Goal: Information Seeking & Learning: Understand process/instructions

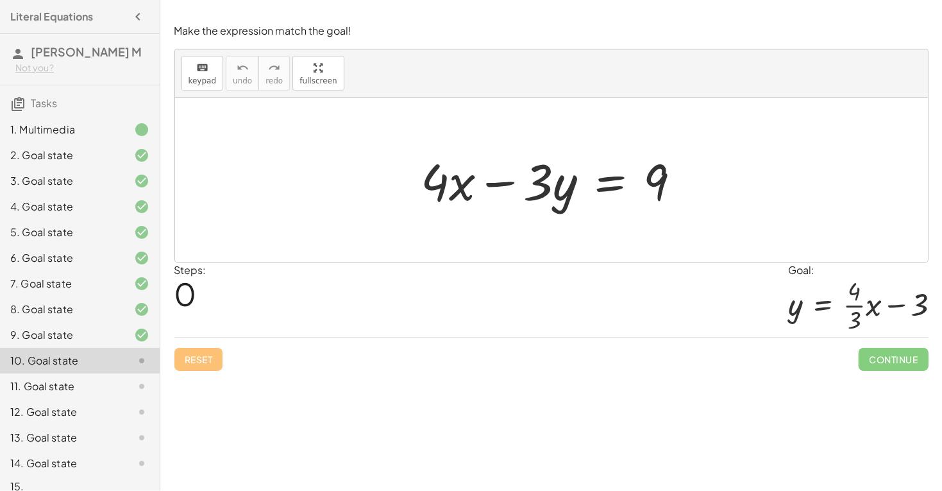
click at [605, 206] on div at bounding box center [556, 180] width 283 height 66
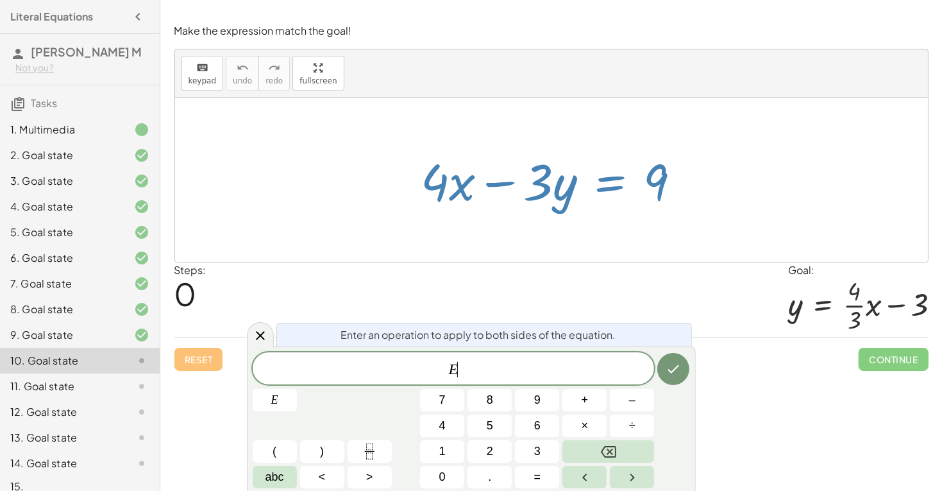
click at [605, 206] on div at bounding box center [556, 180] width 283 height 66
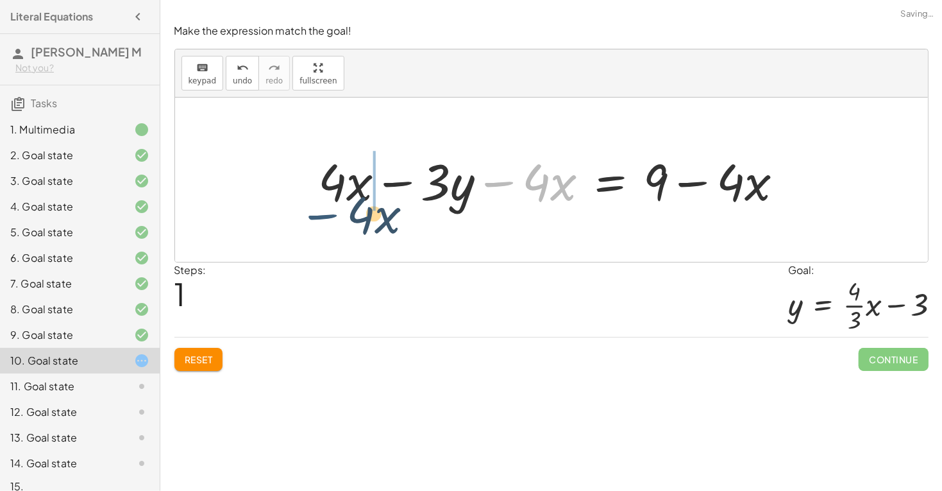
drag, startPoint x: 501, startPoint y: 183, endPoint x: 316, endPoint y: 191, distance: 185.5
click at [316, 191] on div at bounding box center [556, 180] width 488 height 66
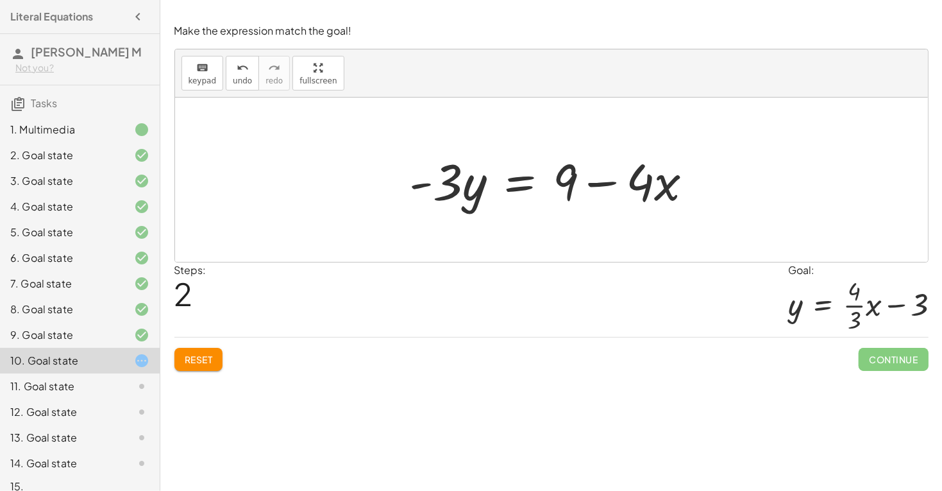
click at [503, 190] on div at bounding box center [556, 180] width 307 height 66
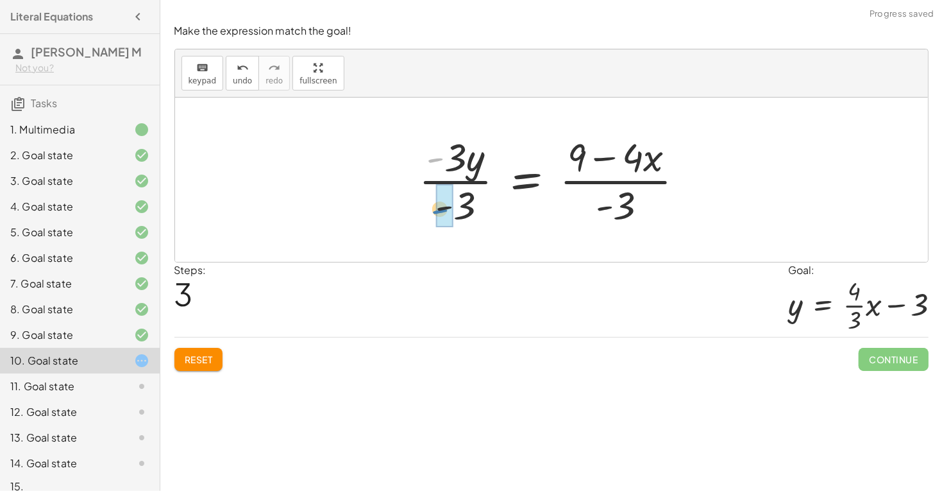
drag, startPoint x: 439, startPoint y: 159, endPoint x: 444, endPoint y: 209, distance: 50.3
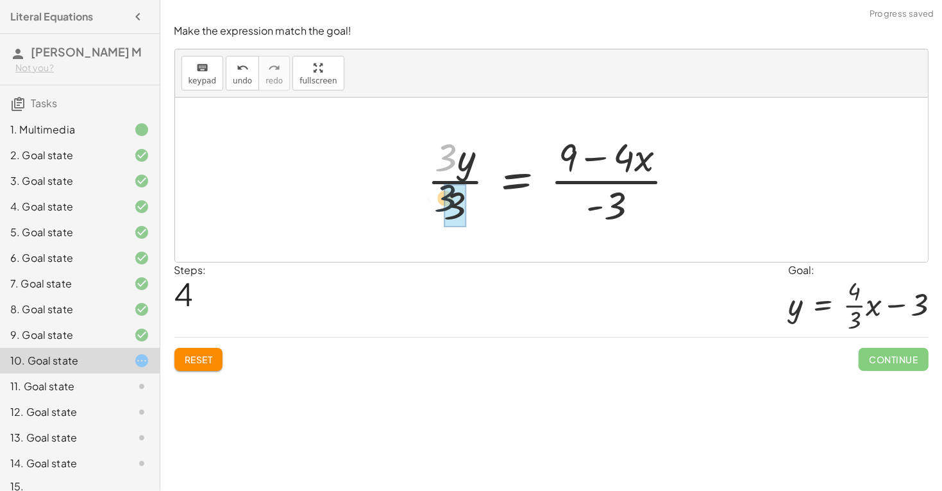
drag, startPoint x: 443, startPoint y: 164, endPoint x: 443, endPoint y: 211, distance: 47.5
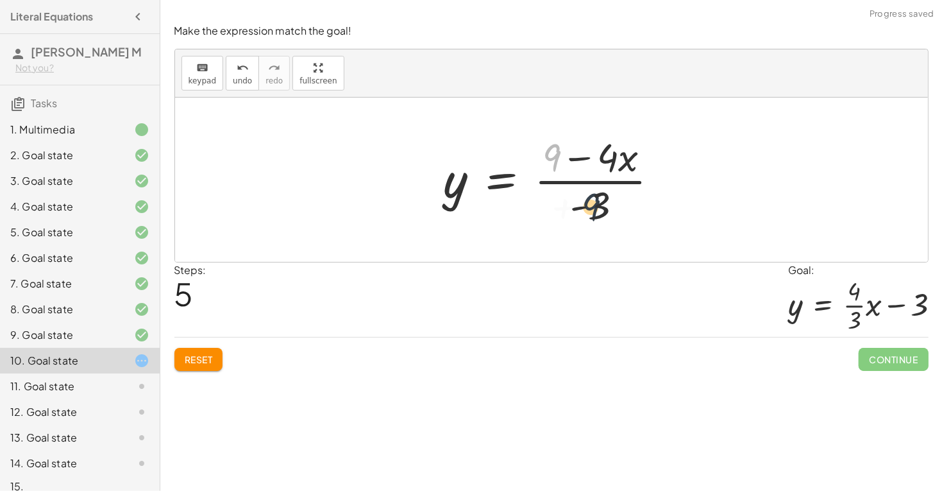
drag, startPoint x: 542, startPoint y: 156, endPoint x: 593, endPoint y: 220, distance: 81.7
click at [593, 220] on div at bounding box center [556, 179] width 239 height 99
drag, startPoint x: 549, startPoint y: 155, endPoint x: 600, endPoint y: 193, distance: 63.7
click at [600, 193] on div at bounding box center [556, 179] width 239 height 99
drag, startPoint x: 599, startPoint y: 151, endPoint x: 598, endPoint y: 221, distance: 69.3
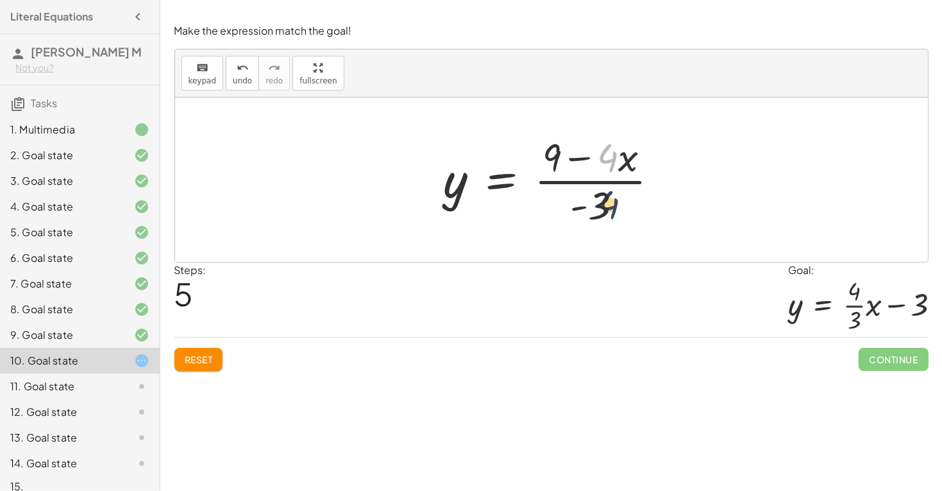
click at [598, 221] on div at bounding box center [556, 179] width 239 height 99
drag, startPoint x: 578, startPoint y: 158, endPoint x: 575, endPoint y: 216, distance: 58.4
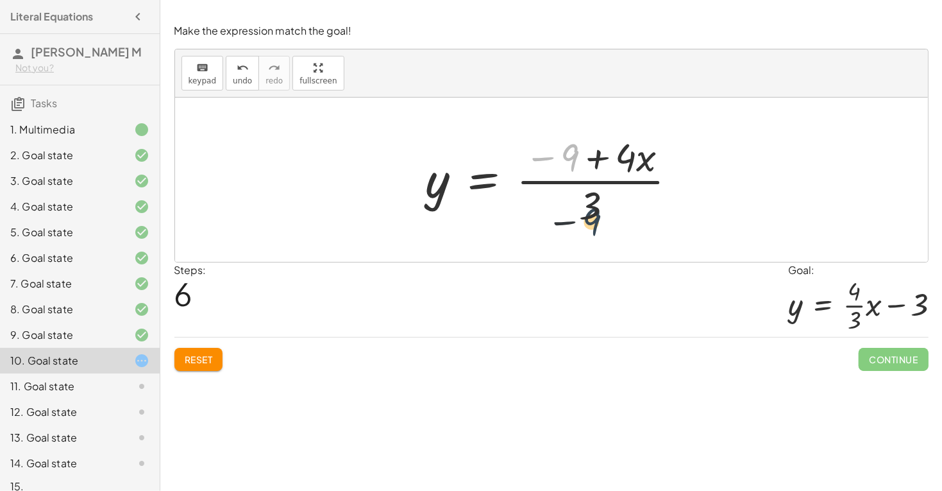
drag, startPoint x: 568, startPoint y: 146, endPoint x: 594, endPoint y: 221, distance: 78.7
click at [594, 221] on div at bounding box center [556, 179] width 274 height 99
drag, startPoint x: 541, startPoint y: 151, endPoint x: 601, endPoint y: 230, distance: 99.8
drag, startPoint x: 535, startPoint y: 156, endPoint x: 576, endPoint y: 203, distance: 61.8
click at [576, 203] on div at bounding box center [556, 179] width 274 height 99
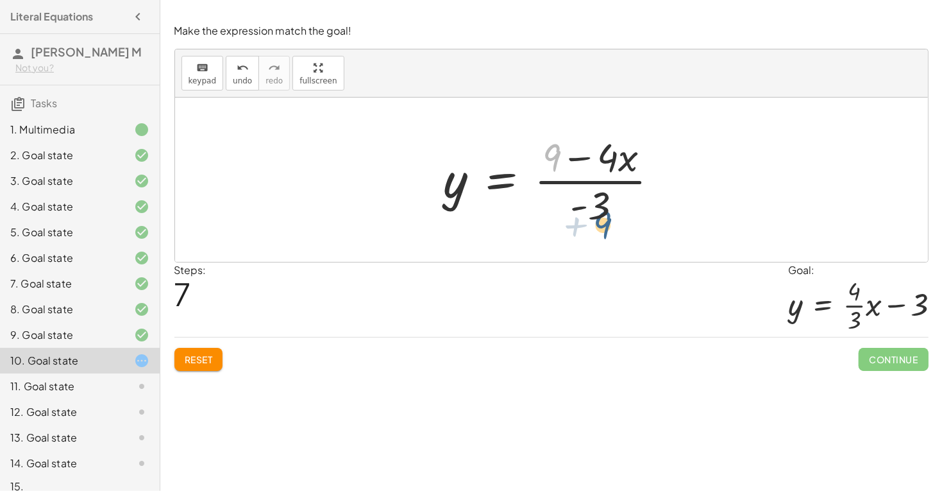
drag, startPoint x: 546, startPoint y: 149, endPoint x: 598, endPoint y: 218, distance: 86.1
click at [598, 218] on div at bounding box center [556, 179] width 239 height 99
drag, startPoint x: 579, startPoint y: 154, endPoint x: 580, endPoint y: 165, distance: 11.6
click at [580, 165] on div at bounding box center [556, 179] width 239 height 99
drag, startPoint x: 550, startPoint y: 155, endPoint x: 638, endPoint y: 163, distance: 88.3
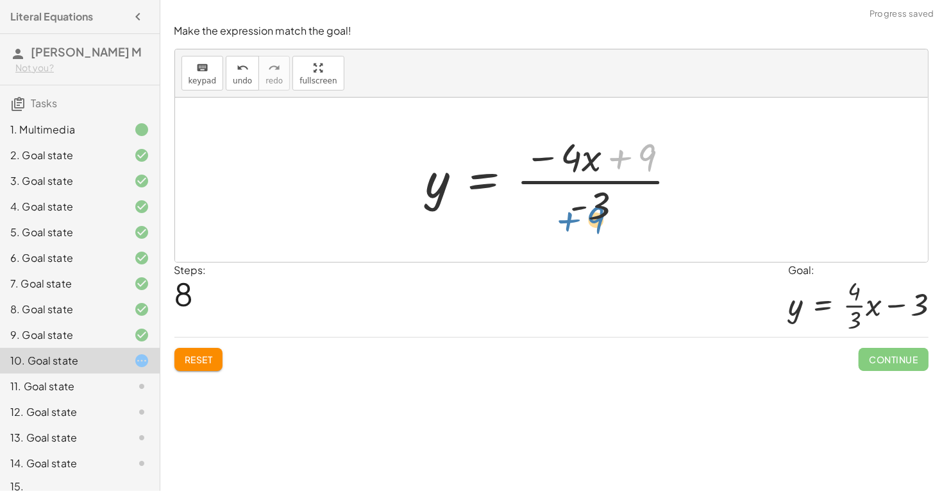
drag, startPoint x: 618, startPoint y: 152, endPoint x: 565, endPoint y: 214, distance: 81.0
click at [565, 214] on div at bounding box center [556, 179] width 274 height 99
drag, startPoint x: 575, startPoint y: 156, endPoint x: 584, endPoint y: 199, distance: 44.0
click at [584, 199] on div at bounding box center [556, 179] width 274 height 99
drag, startPoint x: 591, startPoint y: 153, endPoint x: 567, endPoint y: 158, distance: 24.1
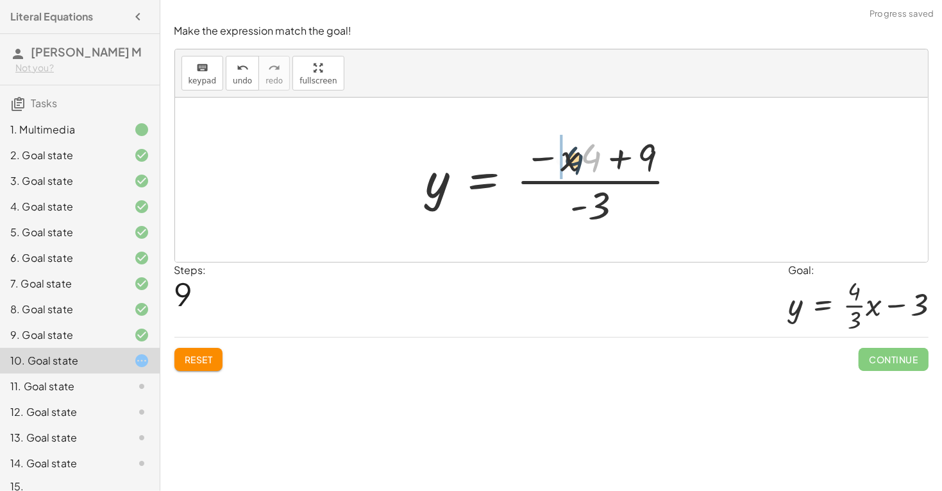
click at [567, 158] on div at bounding box center [556, 179] width 274 height 99
drag, startPoint x: 548, startPoint y: 154, endPoint x: 587, endPoint y: 199, distance: 60.0
click at [587, 199] on div at bounding box center [556, 179] width 274 height 99
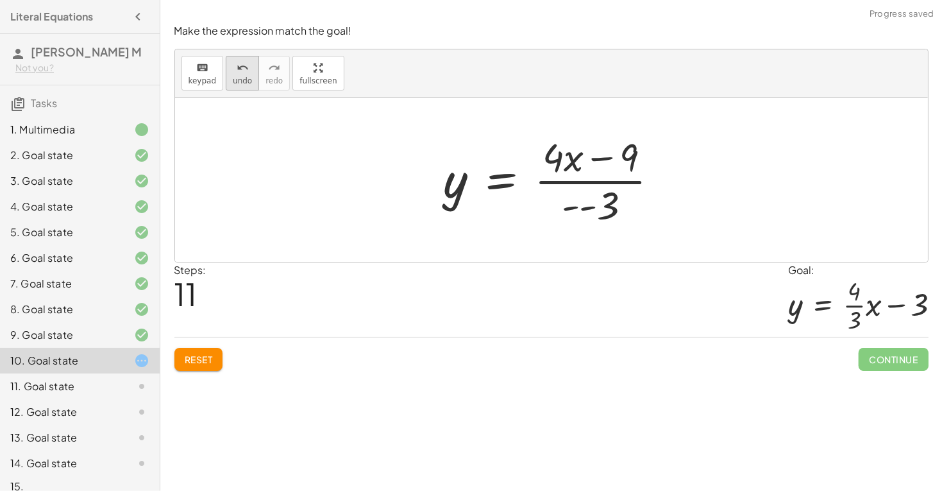
click at [237, 78] on span "undo" at bounding box center [242, 80] width 19 height 9
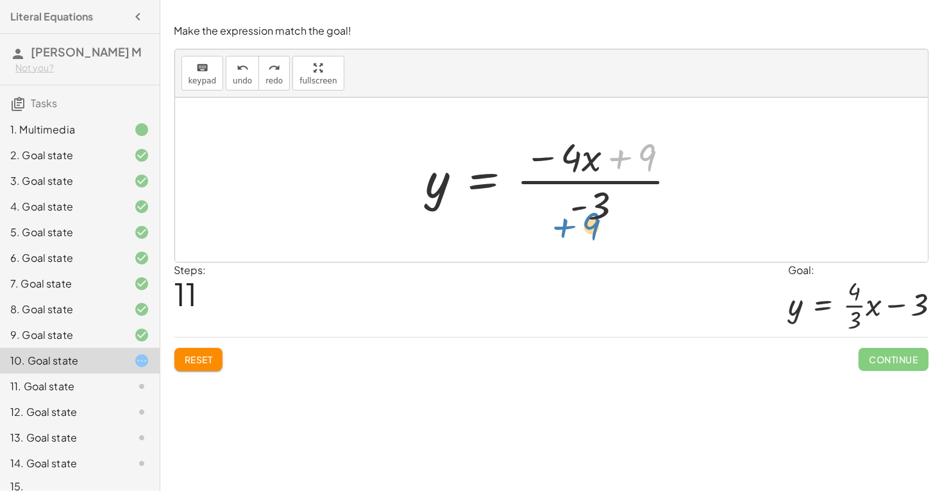
drag, startPoint x: 621, startPoint y: 157, endPoint x: 561, endPoint y: 230, distance: 94.8
click at [561, 230] on div "+ · 4 · x − · 3 · y = 9 + · 4 · x − · 3 · y − · 4 · x = + 9 − · 4 · x + 0 − · 3…" at bounding box center [552, 179] width 291 height 105
drag, startPoint x: 595, startPoint y: 200, endPoint x: 569, endPoint y: 160, distance: 47.7
click at [569, 160] on div at bounding box center [556, 179] width 274 height 99
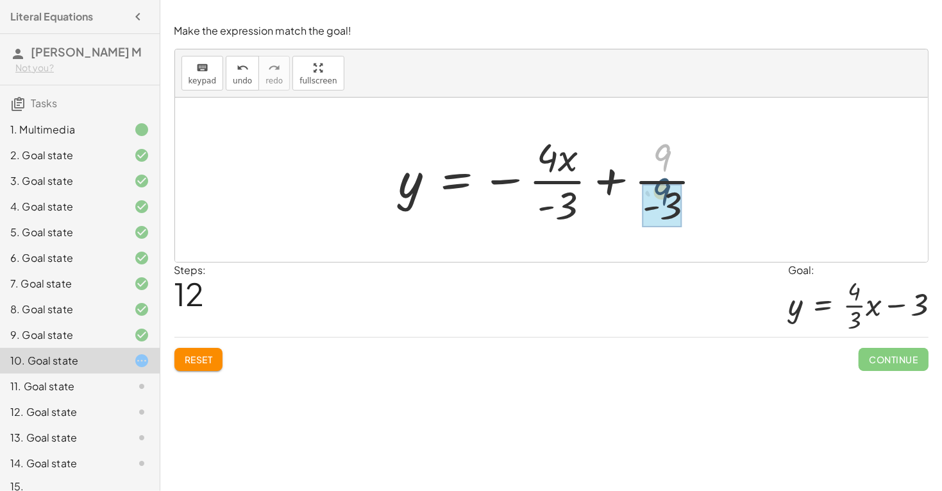
drag, startPoint x: 663, startPoint y: 162, endPoint x: 662, endPoint y: 201, distance: 39.1
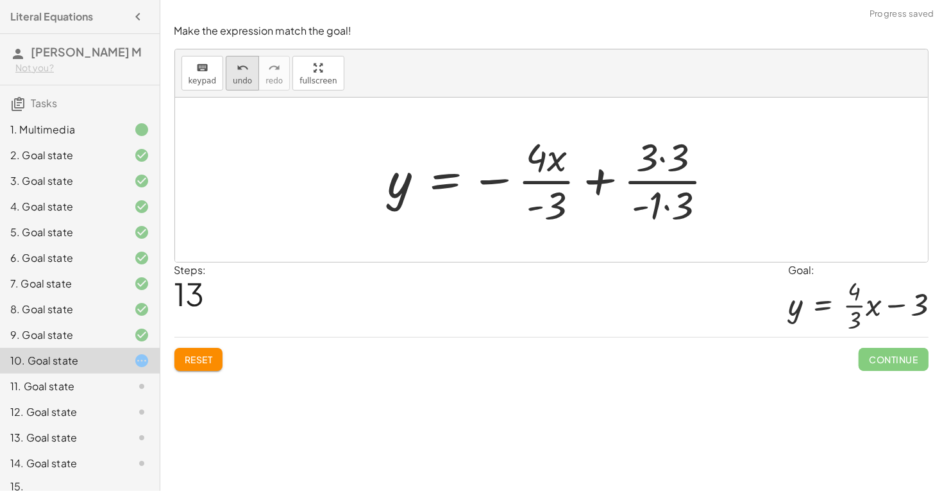
click at [237, 69] on icon "undo" at bounding box center [243, 67] width 12 height 15
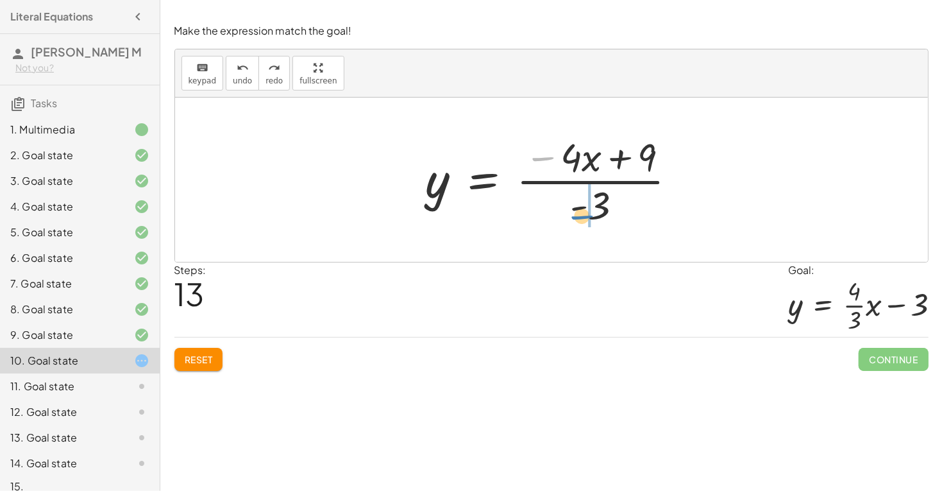
drag, startPoint x: 545, startPoint y: 156, endPoint x: 585, endPoint y: 216, distance: 72.0
click at [585, 216] on div at bounding box center [556, 179] width 274 height 99
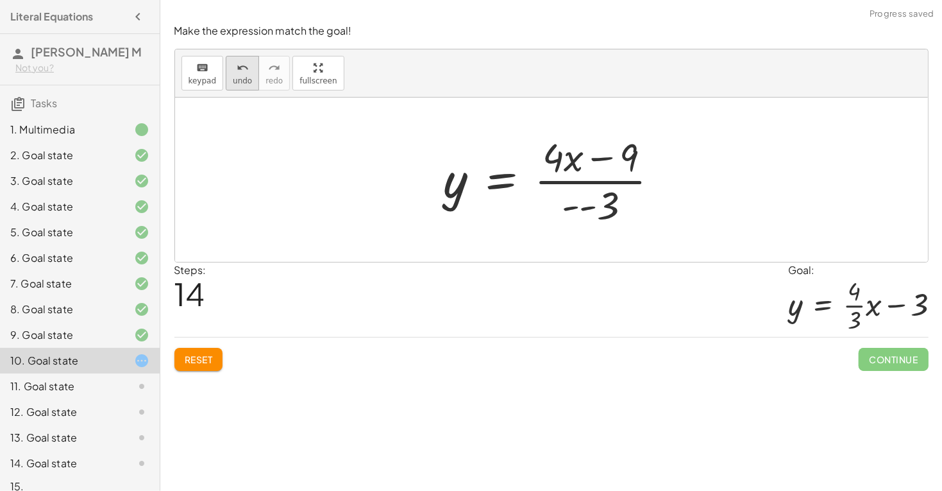
click at [233, 85] on button "undo undo" at bounding box center [242, 73] width 33 height 35
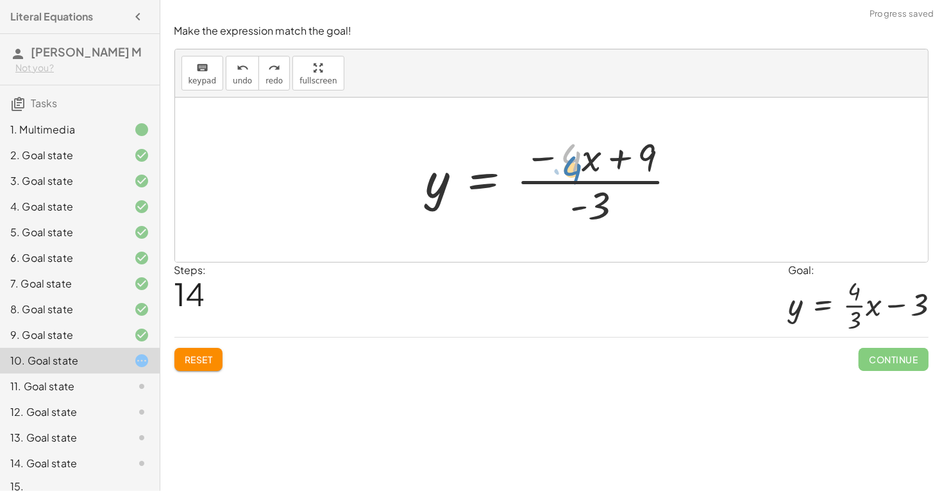
drag, startPoint x: 573, startPoint y: 153, endPoint x: 572, endPoint y: 164, distance: 11.6
click at [572, 164] on div at bounding box center [556, 179] width 274 height 99
click at [577, 154] on div at bounding box center [556, 179] width 274 height 99
click at [612, 197] on div at bounding box center [556, 179] width 274 height 99
click at [584, 200] on div at bounding box center [556, 179] width 274 height 99
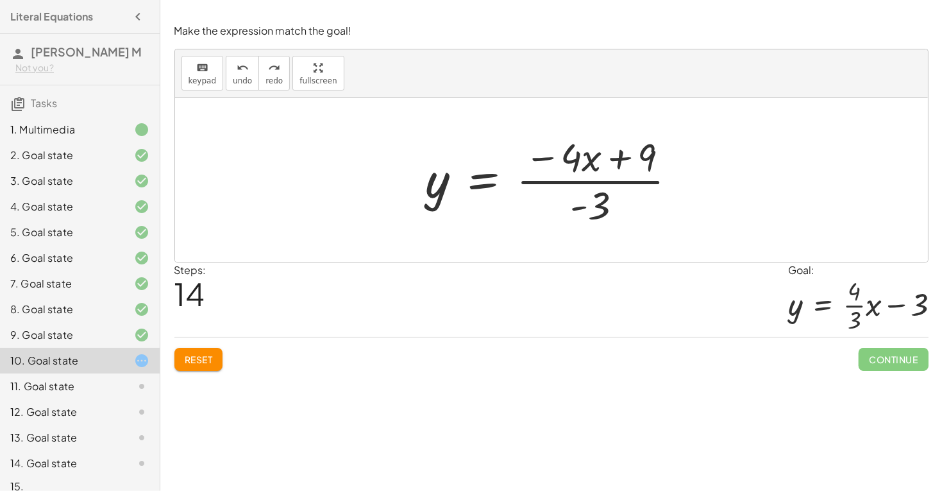
click at [655, 145] on div at bounding box center [556, 179] width 274 height 99
click at [628, 156] on div at bounding box center [556, 179] width 274 height 99
click at [612, 164] on div at bounding box center [556, 179] width 274 height 99
click at [618, 158] on div at bounding box center [556, 179] width 274 height 99
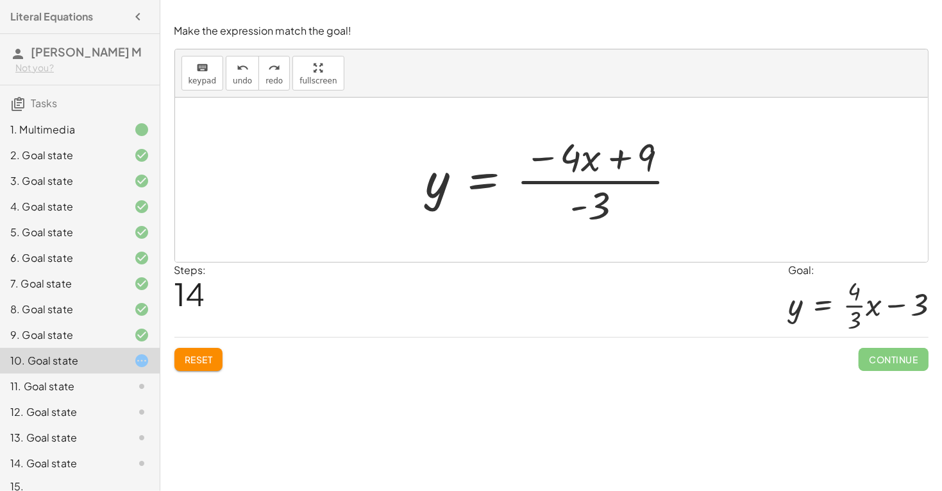
click at [618, 158] on div at bounding box center [556, 179] width 274 height 99
click at [601, 226] on div at bounding box center [556, 179] width 274 height 99
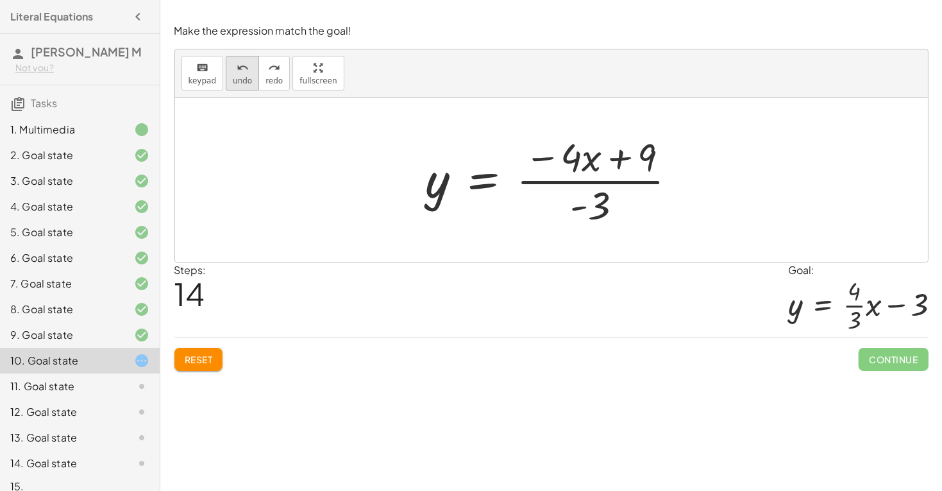
click at [244, 74] on button "undo undo" at bounding box center [242, 73] width 33 height 35
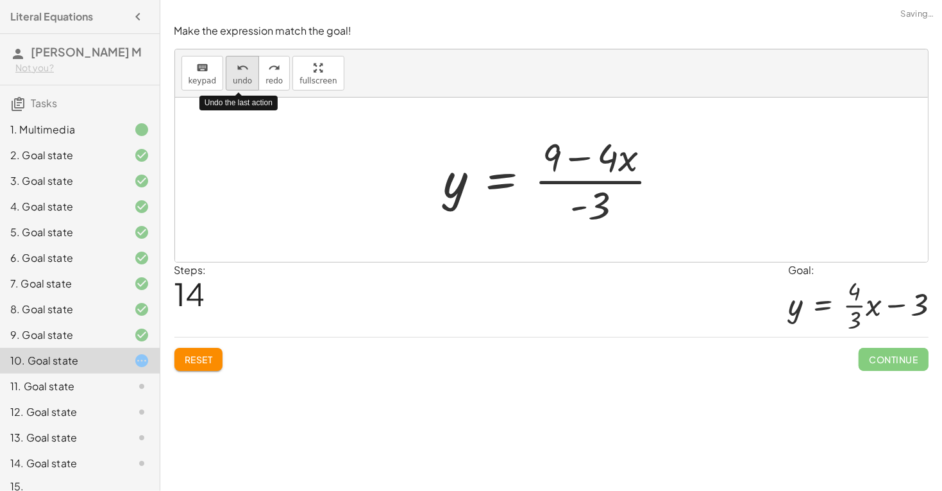
click at [244, 74] on button "undo undo" at bounding box center [242, 73] width 33 height 35
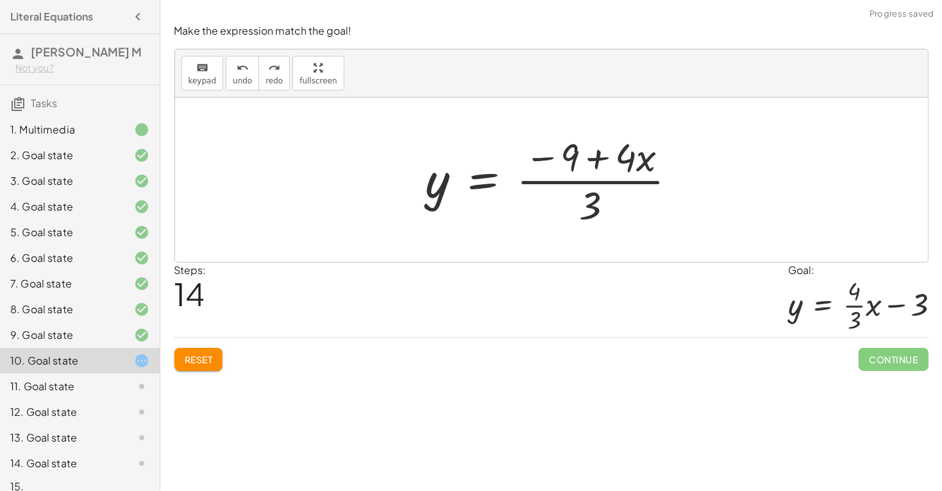
click at [598, 158] on div at bounding box center [556, 179] width 274 height 99
click at [590, 197] on div at bounding box center [556, 179] width 274 height 99
click at [569, 177] on div at bounding box center [556, 179] width 274 height 99
click at [235, 78] on span "undo" at bounding box center [242, 80] width 19 height 9
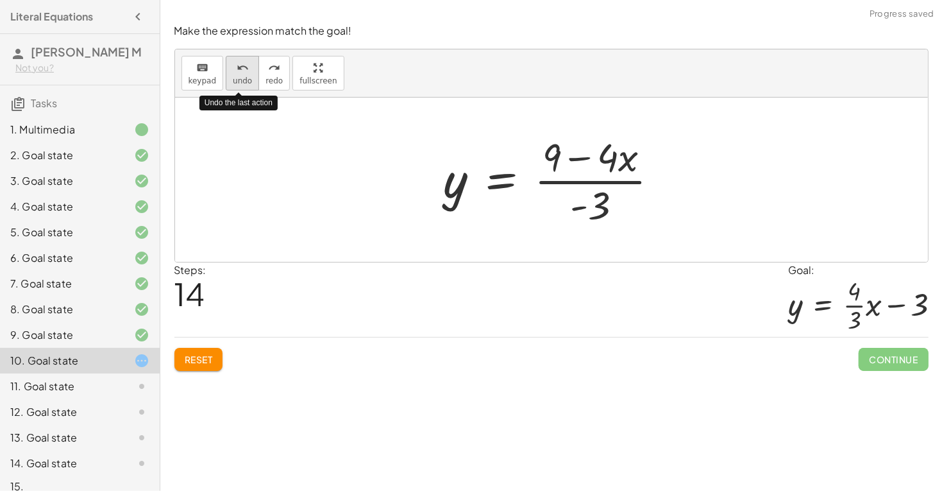
click at [235, 78] on span "undo" at bounding box center [242, 80] width 19 height 9
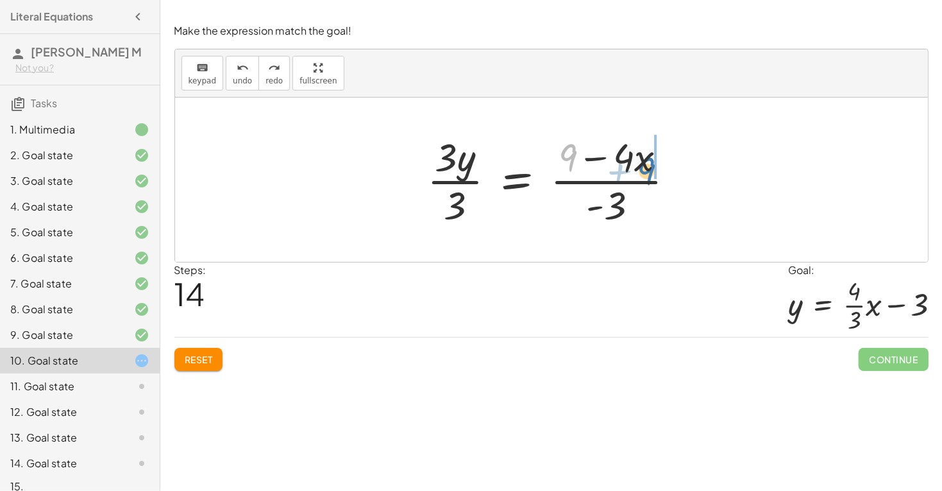
drag, startPoint x: 571, startPoint y: 145, endPoint x: 651, endPoint y: 158, distance: 80.5
click at [651, 158] on div at bounding box center [556, 179] width 271 height 99
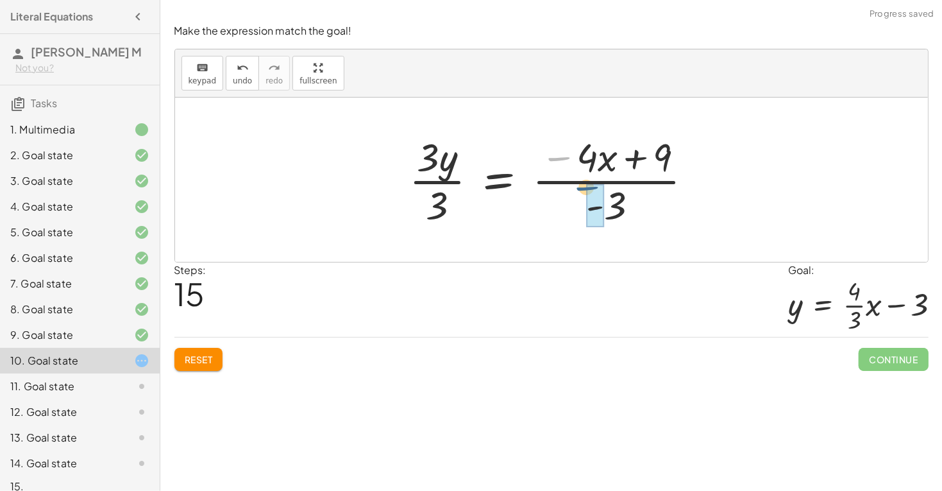
drag, startPoint x: 566, startPoint y: 159, endPoint x: 603, endPoint y: 212, distance: 64.4
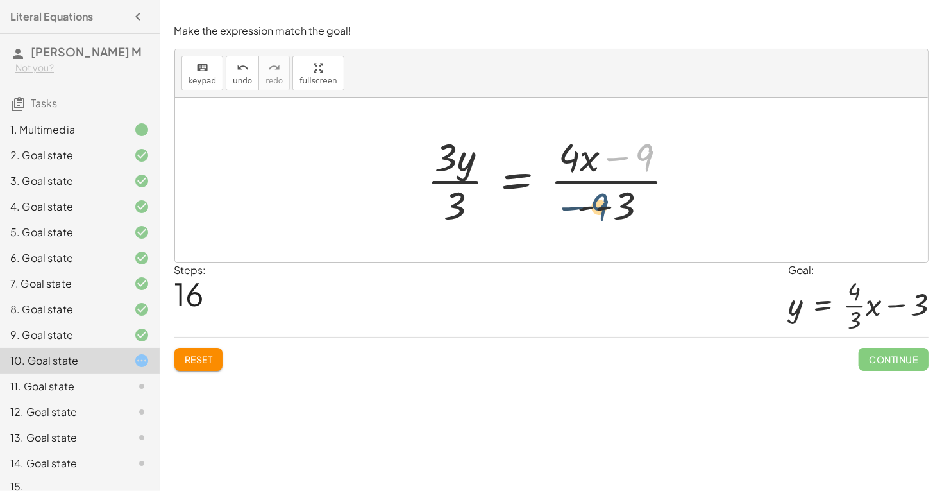
drag, startPoint x: 649, startPoint y: 164, endPoint x: 603, endPoint y: 214, distance: 67.2
click at [603, 214] on div at bounding box center [556, 179] width 271 height 99
drag, startPoint x: 618, startPoint y: 161, endPoint x: 589, endPoint y: 211, distance: 58.1
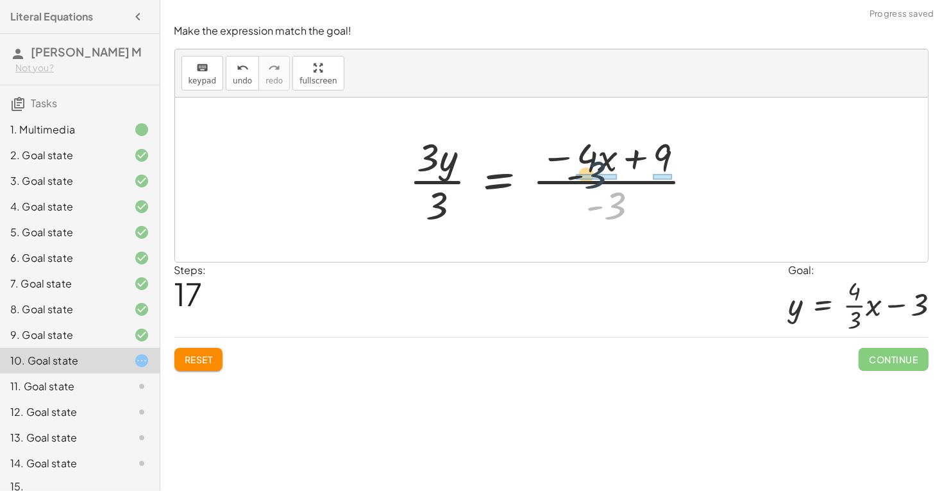
drag, startPoint x: 622, startPoint y: 204, endPoint x: 591, endPoint y: 155, distance: 58.2
click at [591, 155] on div at bounding box center [556, 179] width 307 height 99
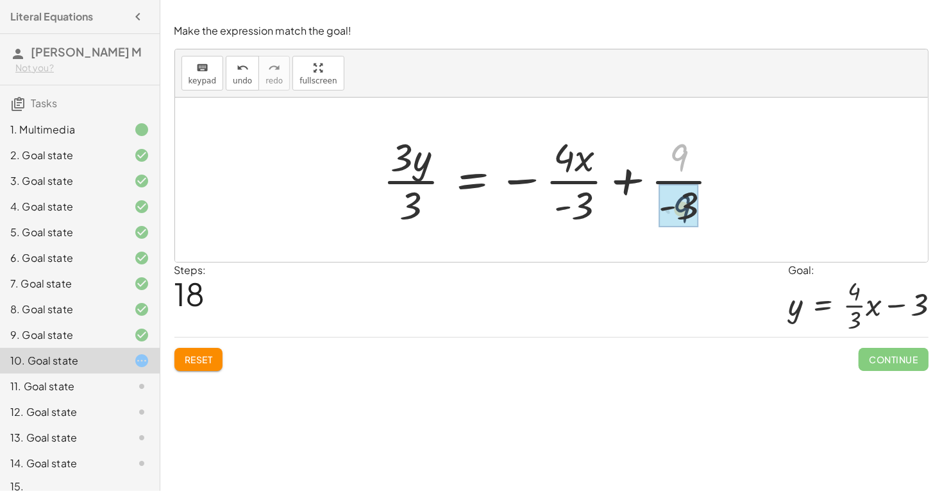
drag, startPoint x: 679, startPoint y: 159, endPoint x: 682, endPoint y: 211, distance: 52.0
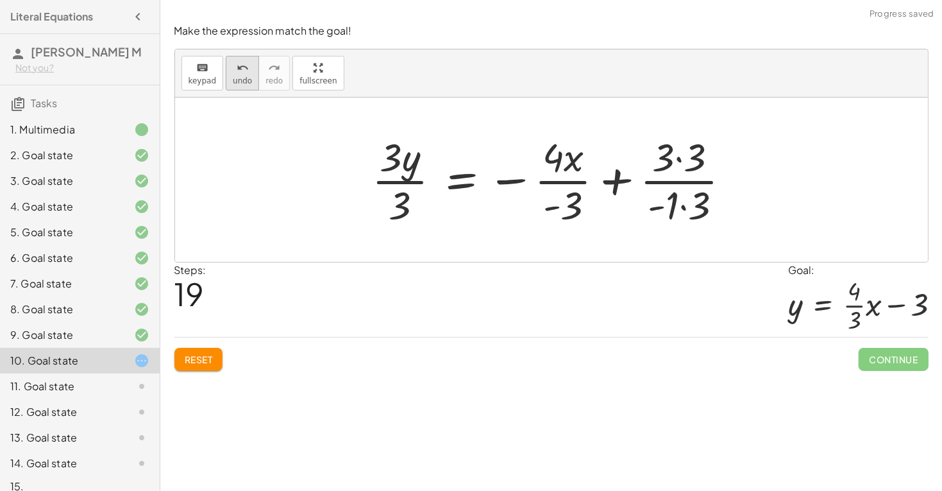
click at [245, 71] on div "undo" at bounding box center [242, 67] width 19 height 15
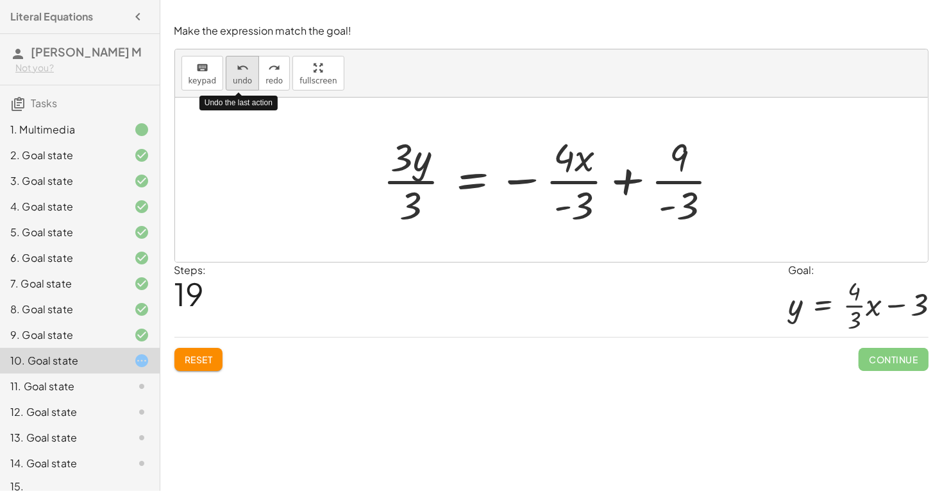
click at [245, 71] on div "undo" at bounding box center [242, 67] width 19 height 15
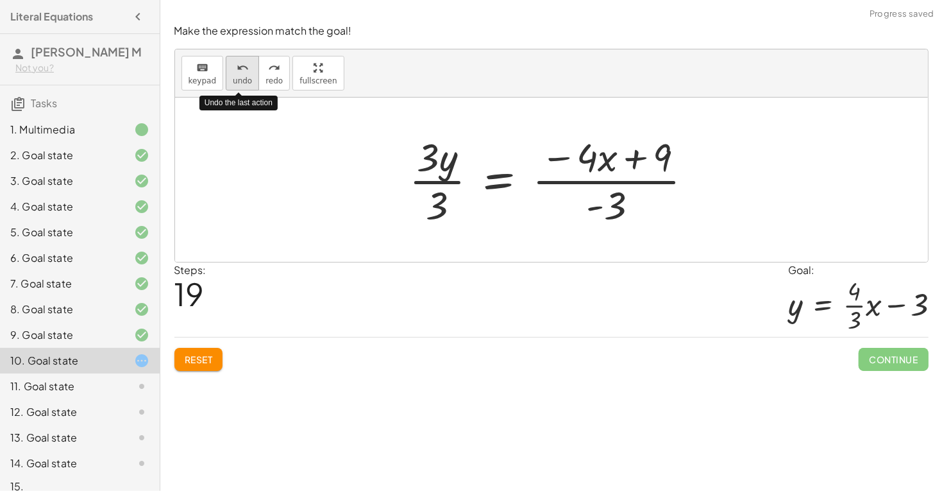
click at [245, 71] on div "undo" at bounding box center [242, 67] width 19 height 15
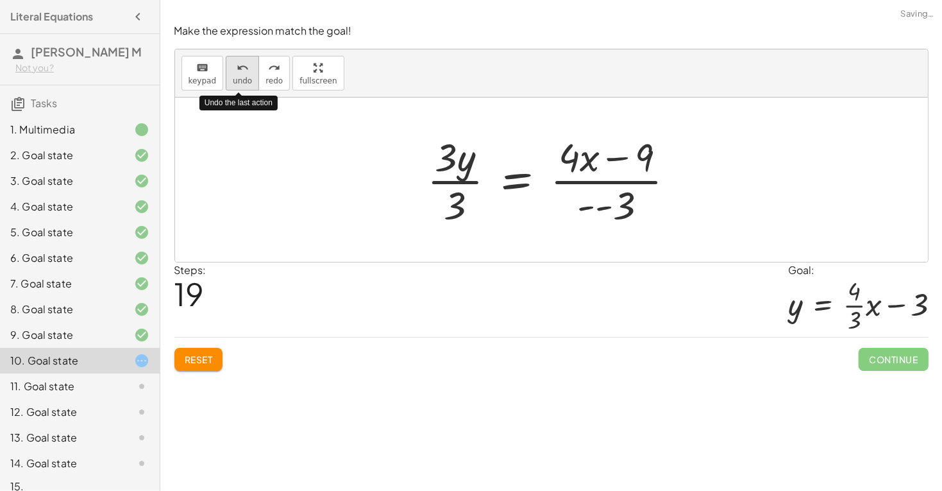
click at [244, 71] on div "undo" at bounding box center [242, 67] width 19 height 15
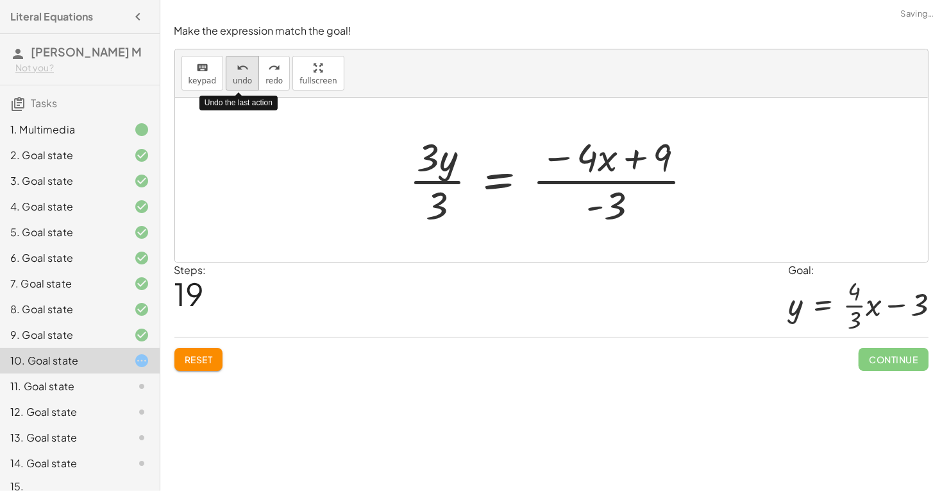
click at [244, 71] on div "undo" at bounding box center [242, 67] width 19 height 15
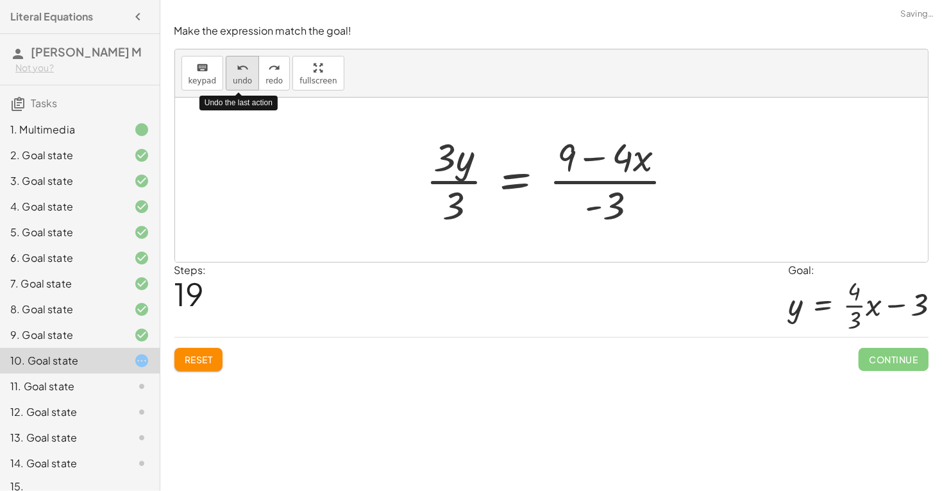
click at [244, 71] on div "undo" at bounding box center [242, 67] width 19 height 15
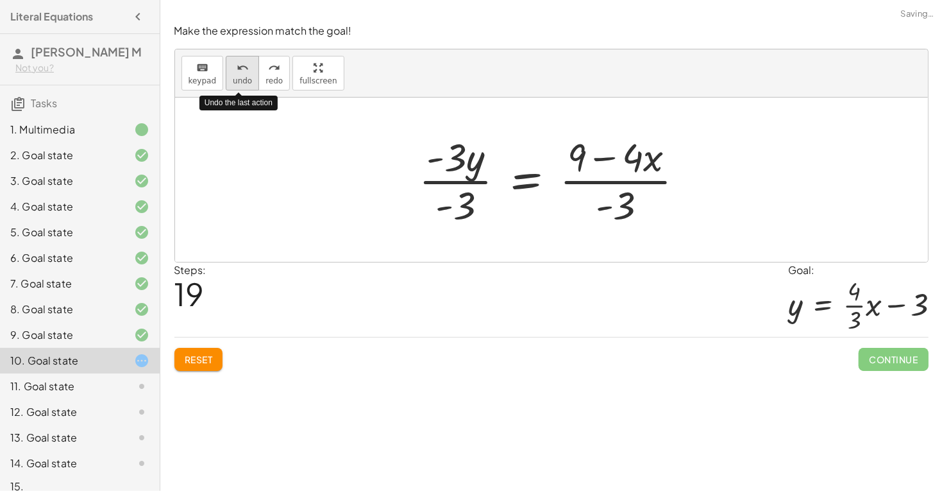
click at [244, 71] on div "undo" at bounding box center [242, 67] width 19 height 15
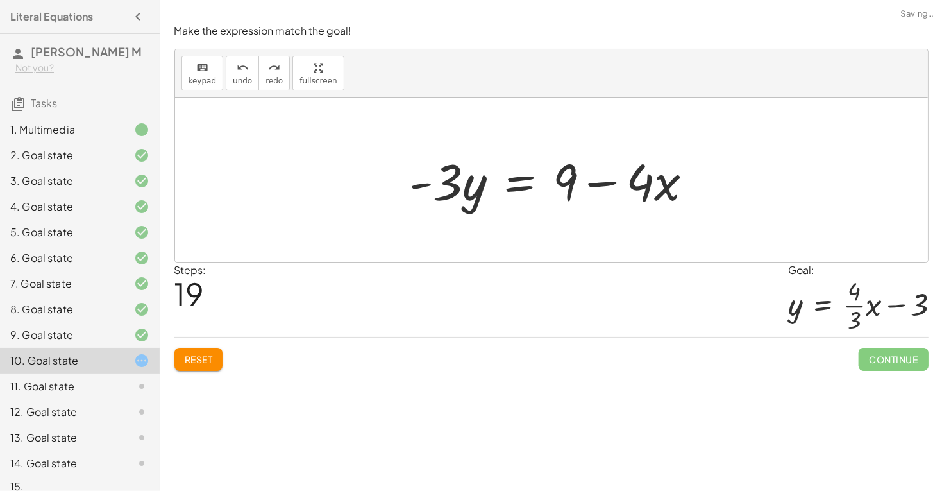
click at [208, 352] on button "Reset" at bounding box center [198, 359] width 49 height 23
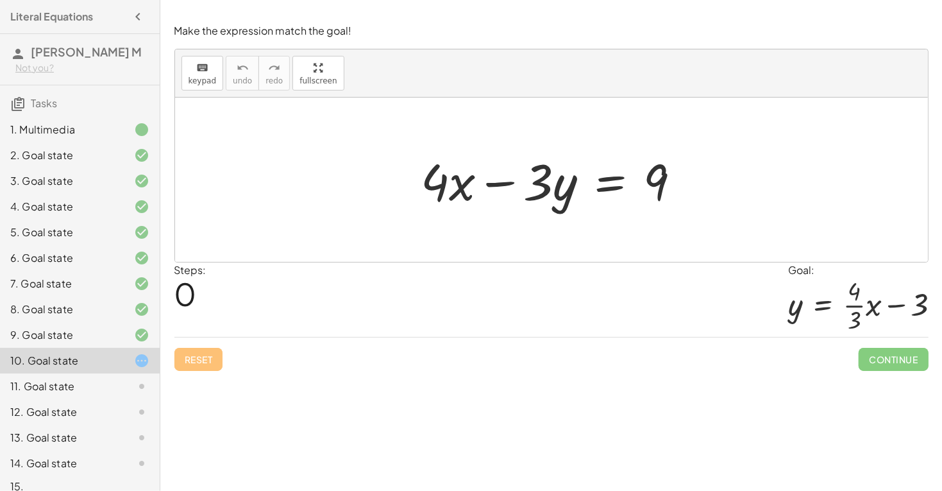
click at [616, 188] on div at bounding box center [556, 180] width 283 height 66
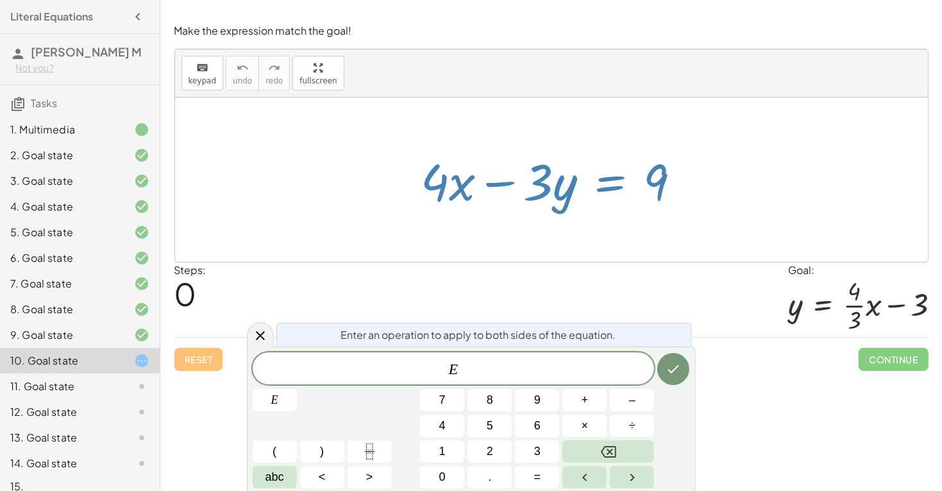
click at [537, 140] on div at bounding box center [551, 179] width 753 height 164
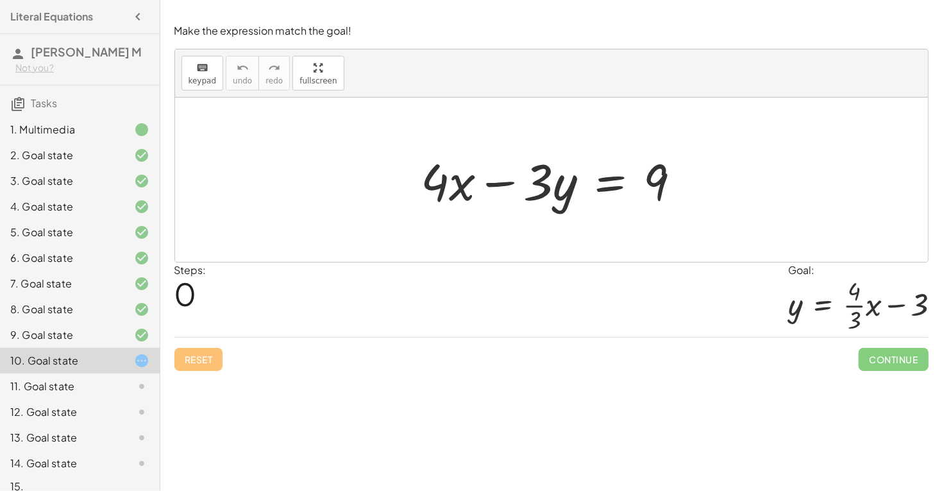
click at [620, 178] on div at bounding box center [556, 180] width 283 height 66
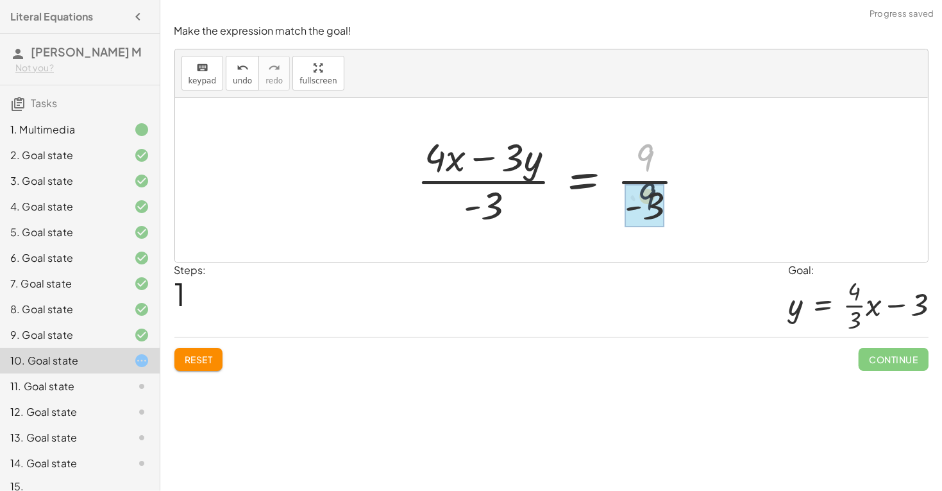
drag, startPoint x: 647, startPoint y: 155, endPoint x: 649, endPoint y: 195, distance: 40.4
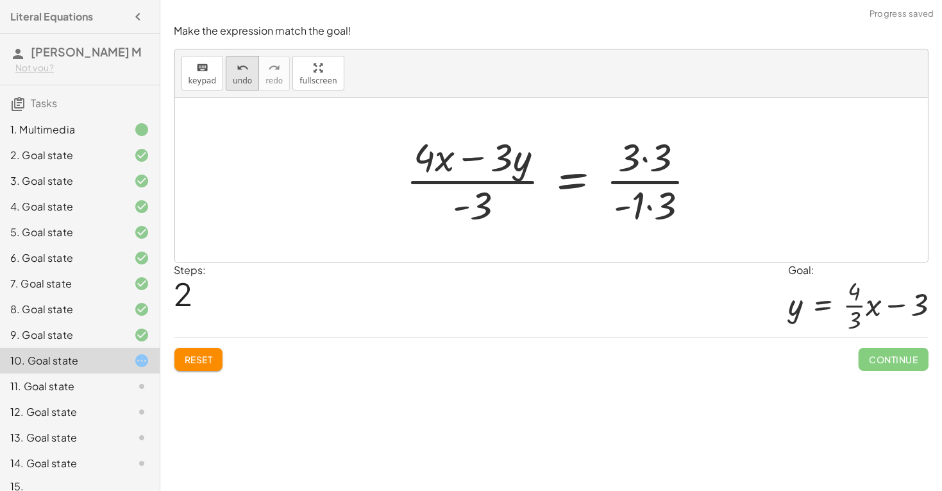
click at [239, 71] on icon "undo" at bounding box center [243, 67] width 12 height 15
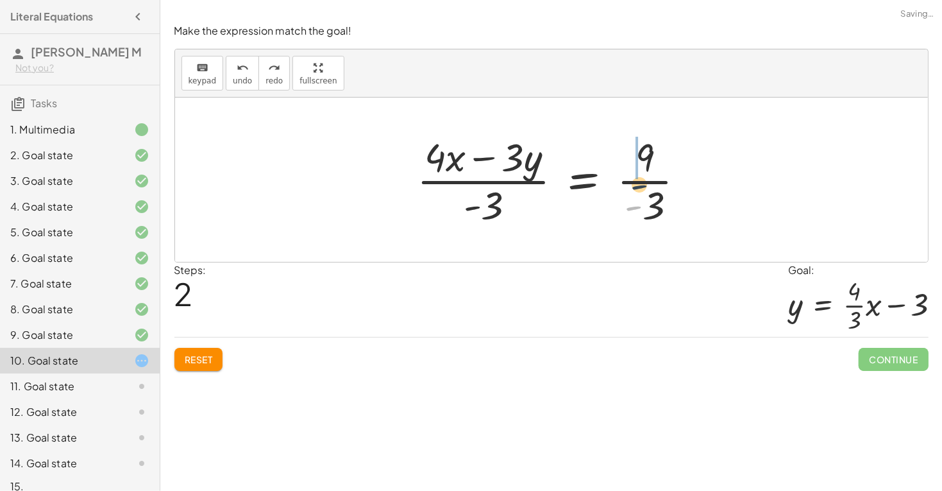
drag, startPoint x: 633, startPoint y: 206, endPoint x: 654, endPoint y: 129, distance: 80.4
drag, startPoint x: 644, startPoint y: 156, endPoint x: 630, endPoint y: 215, distance: 60.5
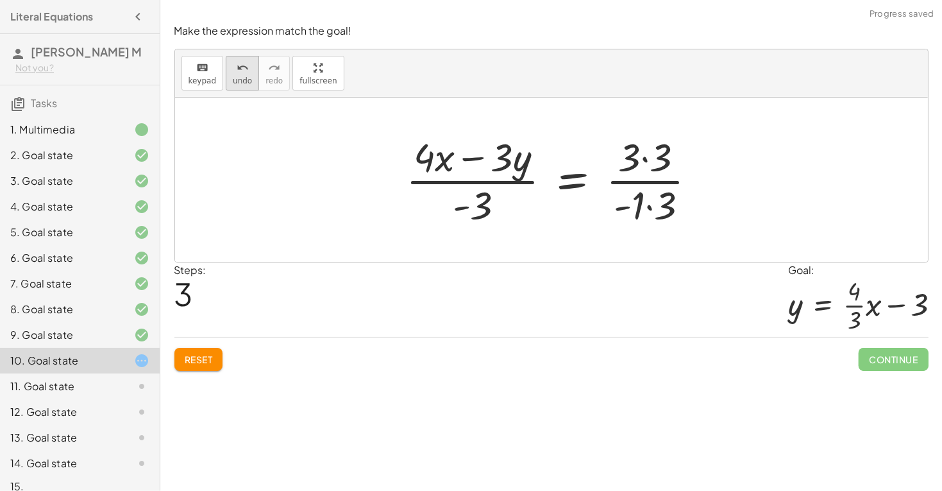
click at [237, 69] on icon "undo" at bounding box center [243, 67] width 12 height 15
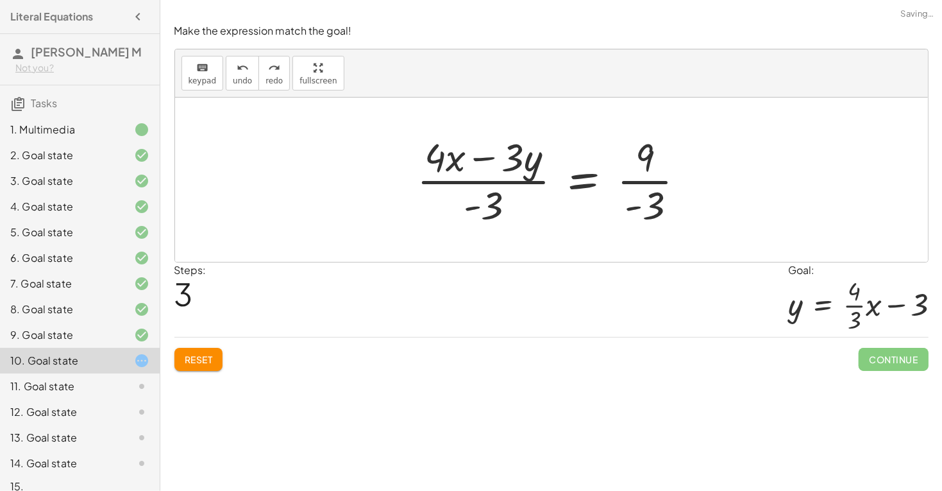
click at [623, 180] on div at bounding box center [556, 179] width 292 height 99
click at [490, 164] on div at bounding box center [556, 179] width 289 height 99
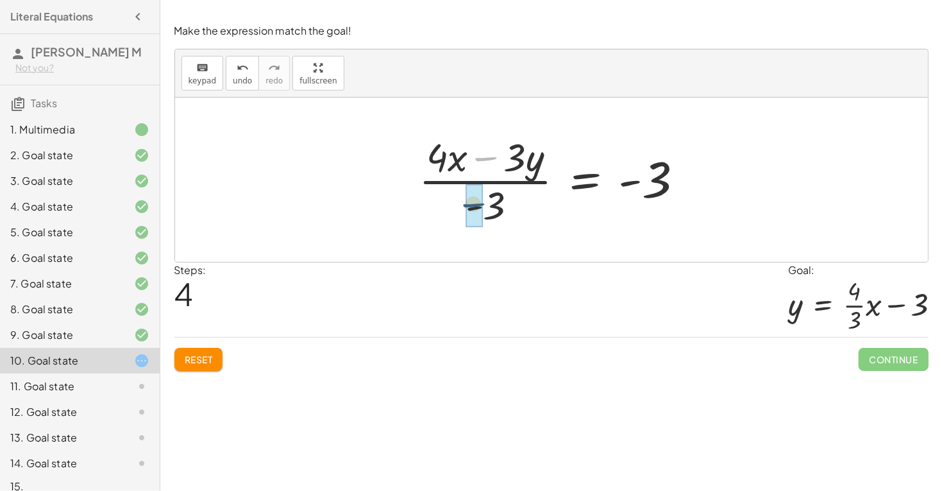
drag, startPoint x: 487, startPoint y: 157, endPoint x: 473, endPoint y: 206, distance: 50.7
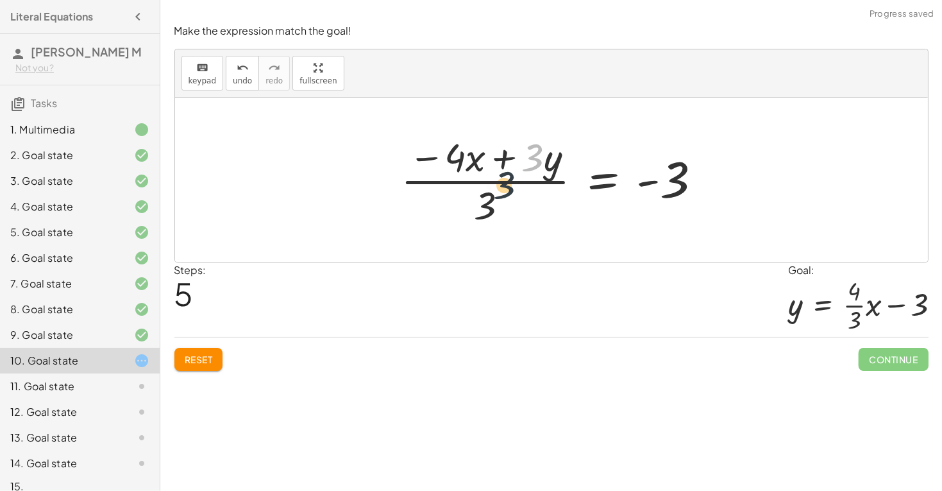
drag, startPoint x: 533, startPoint y: 155, endPoint x: 485, endPoint y: 201, distance: 65.8
click at [485, 201] on div at bounding box center [556, 179] width 324 height 99
click at [211, 358] on span "Reset" at bounding box center [199, 359] width 28 height 12
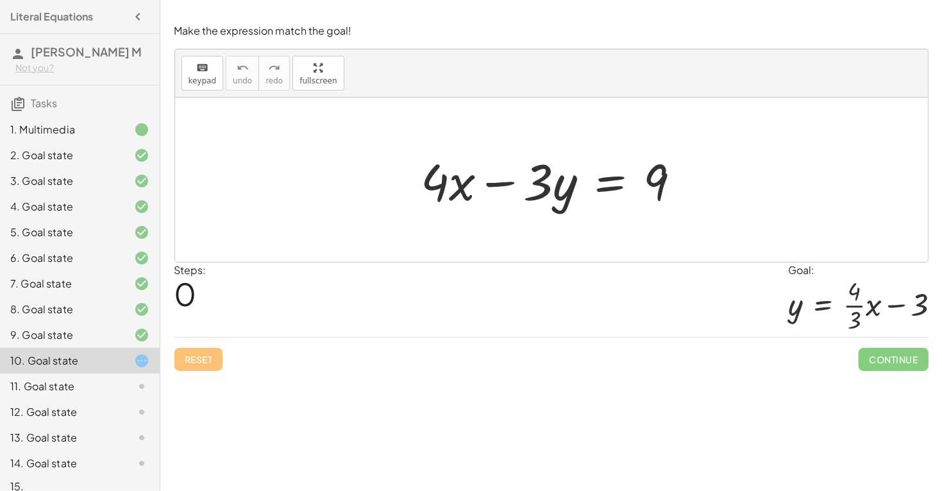
click at [208, 353] on div "Reset Continue" at bounding box center [551, 354] width 754 height 34
click at [607, 189] on div at bounding box center [556, 180] width 283 height 66
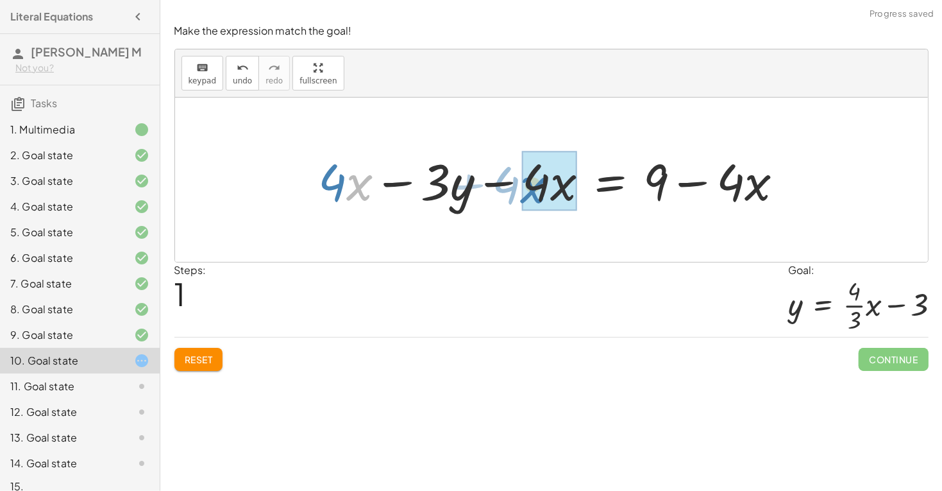
drag, startPoint x: 354, startPoint y: 190, endPoint x: 528, endPoint y: 192, distance: 174.4
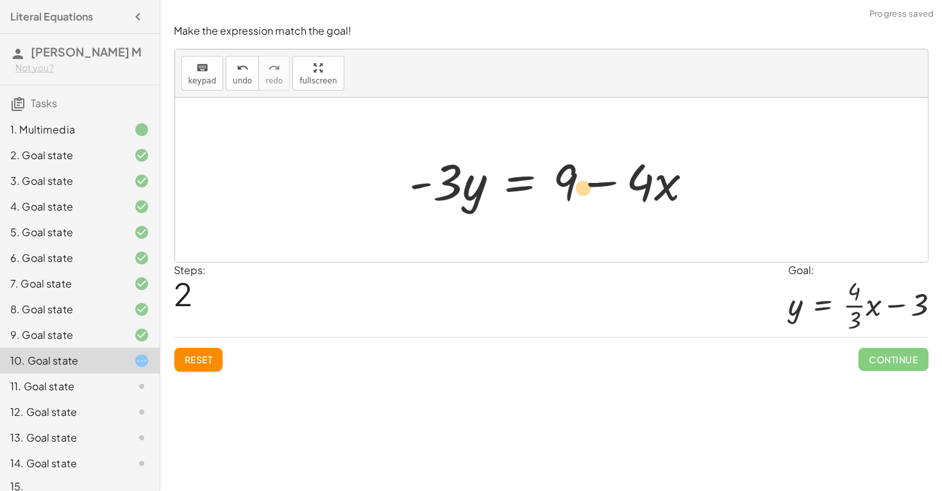
drag, startPoint x: 657, startPoint y: 188, endPoint x: 569, endPoint y: 193, distance: 88.0
click at [569, 193] on div at bounding box center [556, 180] width 307 height 66
drag, startPoint x: 568, startPoint y: 193, endPoint x: 695, endPoint y: 199, distance: 127.1
click at [695, 199] on div at bounding box center [556, 180] width 307 height 66
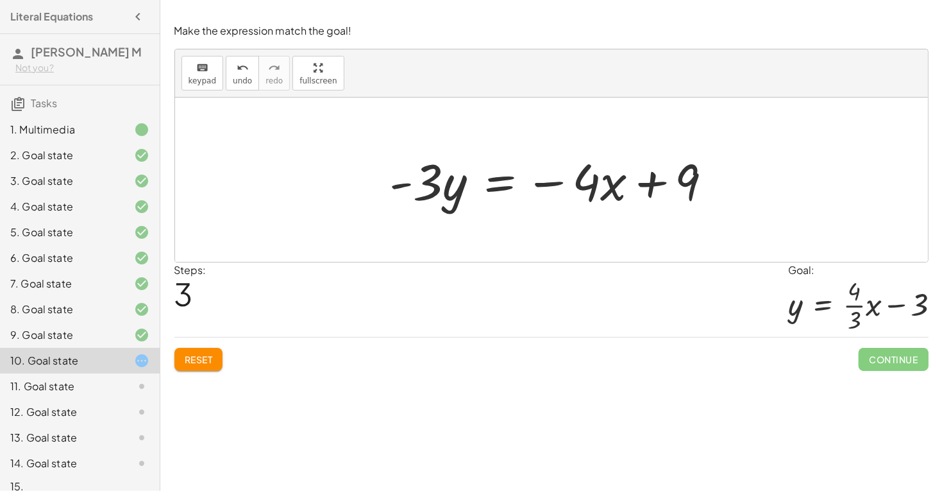
click at [527, 184] on div at bounding box center [556, 180] width 346 height 66
click at [509, 183] on div at bounding box center [556, 180] width 346 height 66
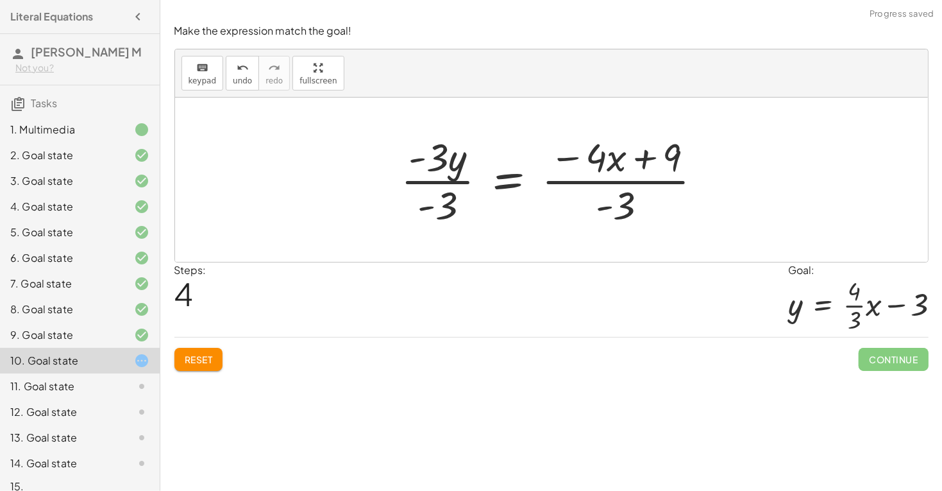
click at [644, 180] on div at bounding box center [556, 179] width 324 height 99
click at [577, 180] on div at bounding box center [556, 179] width 324 height 99
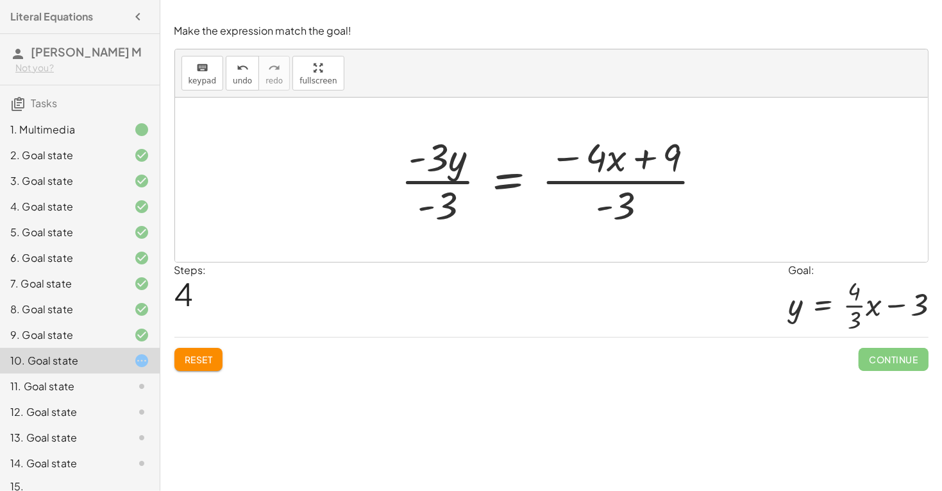
click at [577, 180] on div at bounding box center [556, 179] width 324 height 99
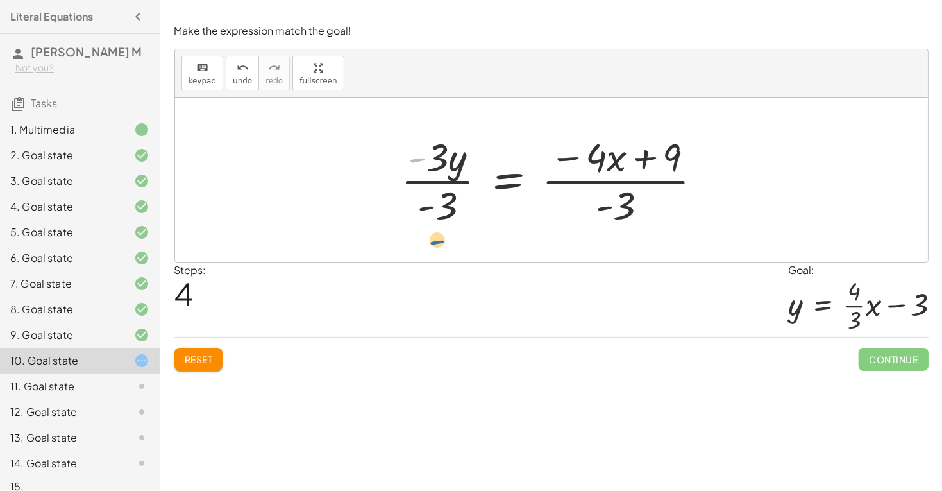
drag, startPoint x: 419, startPoint y: 149, endPoint x: 437, endPoint y: 233, distance: 86.0
drag, startPoint x: 414, startPoint y: 156, endPoint x: 428, endPoint y: 214, distance: 58.8
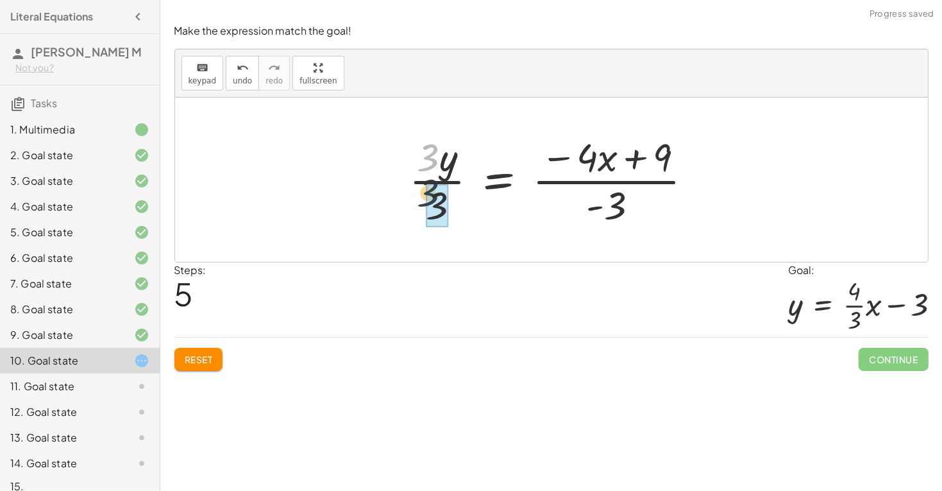
drag, startPoint x: 438, startPoint y: 164, endPoint x: 439, endPoint y: 208, distance: 44.3
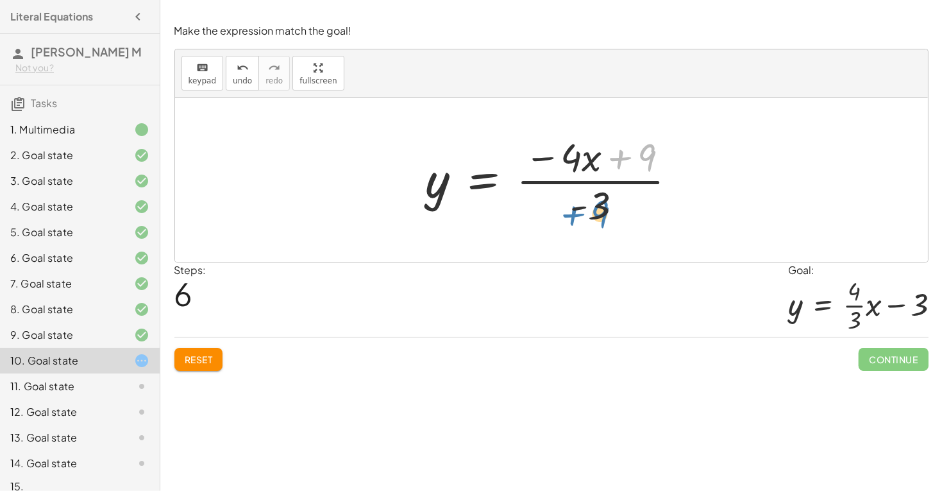
drag, startPoint x: 620, startPoint y: 163, endPoint x: 574, endPoint y: 219, distance: 72.4
click at [574, 219] on div at bounding box center [556, 179] width 274 height 99
drag, startPoint x: 611, startPoint y: 158, endPoint x: 584, endPoint y: 192, distance: 43.4
click at [584, 192] on div at bounding box center [556, 179] width 274 height 99
drag, startPoint x: 547, startPoint y: 158, endPoint x: 593, endPoint y: 199, distance: 62.2
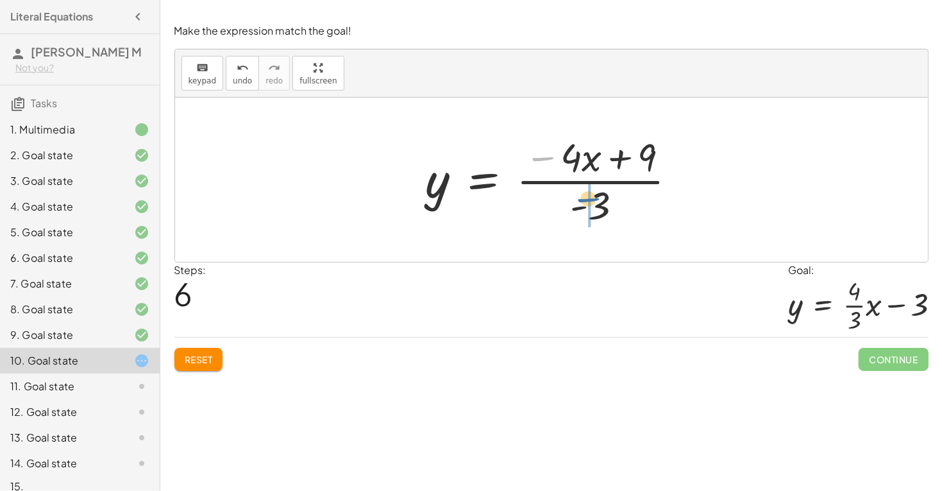
click at [593, 199] on div at bounding box center [556, 179] width 274 height 99
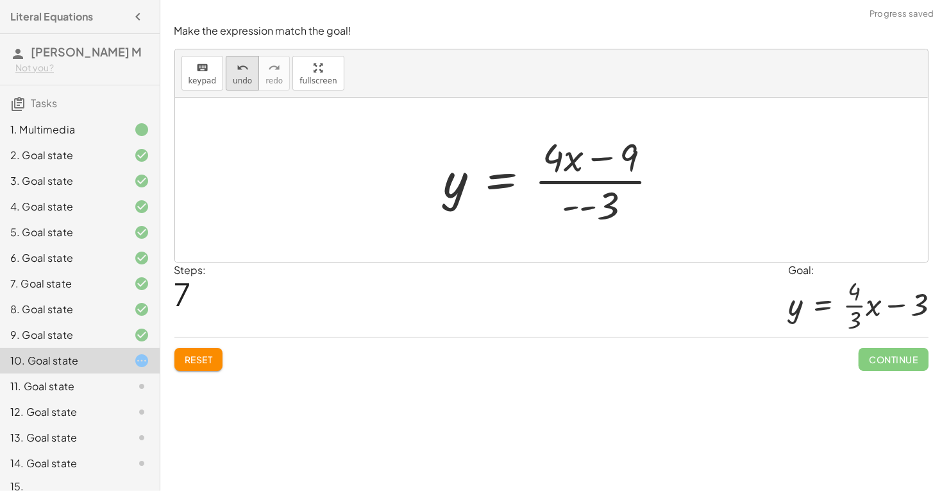
click at [239, 82] on span "undo" at bounding box center [242, 80] width 19 height 9
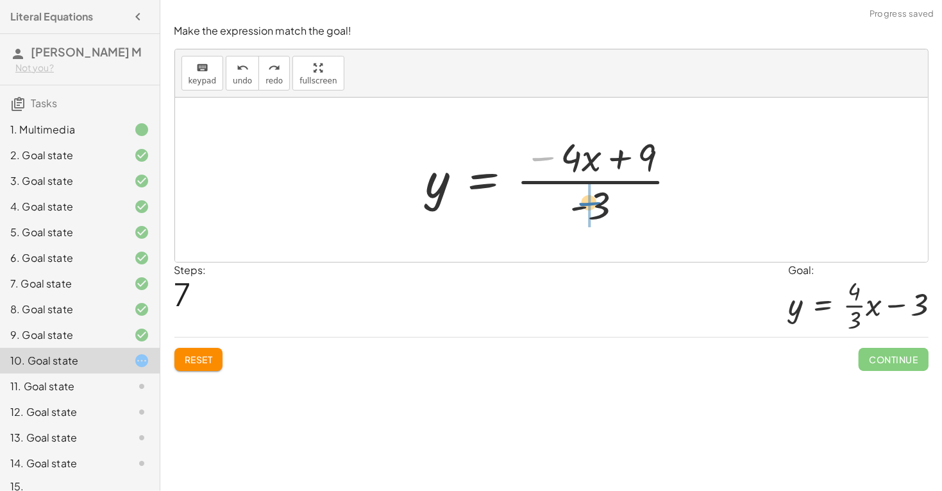
drag, startPoint x: 541, startPoint y: 155, endPoint x: 588, endPoint y: 199, distance: 64.9
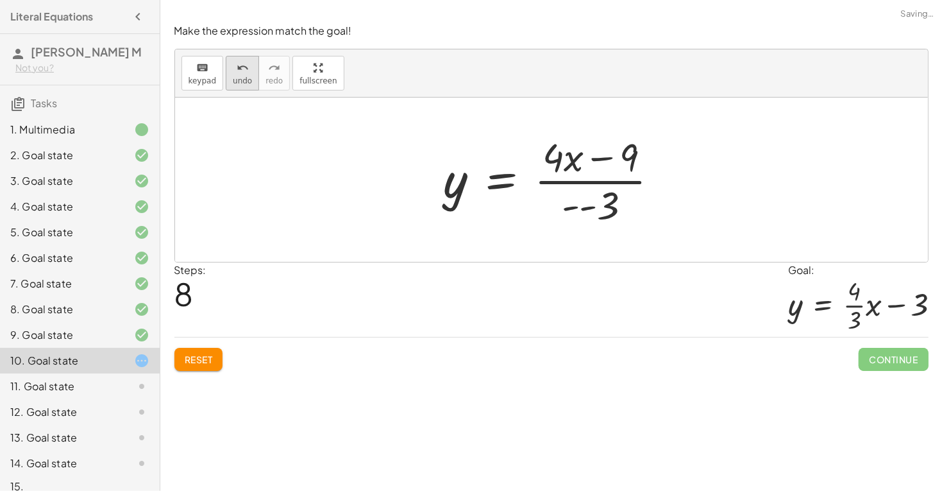
click at [233, 83] on span "undo" at bounding box center [242, 80] width 19 height 9
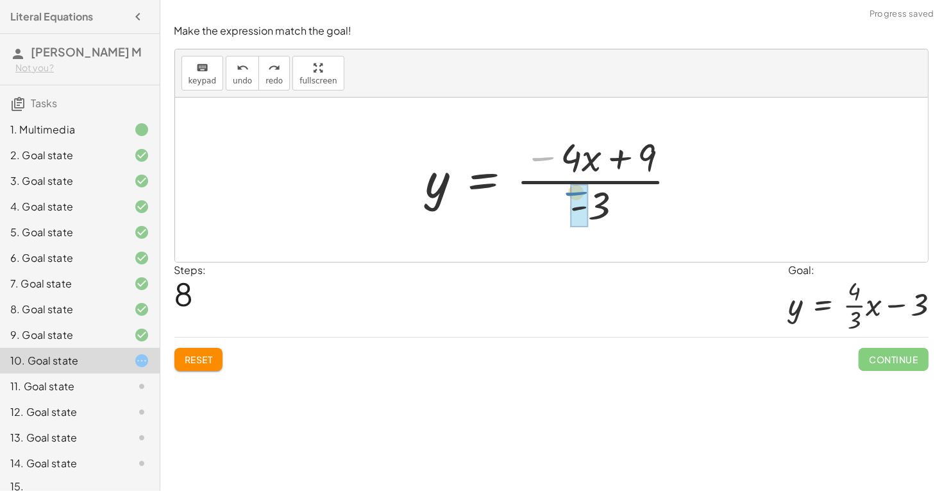
drag, startPoint x: 542, startPoint y: 157, endPoint x: 578, endPoint y: 192, distance: 49.9
click at [578, 192] on div at bounding box center [556, 179] width 274 height 99
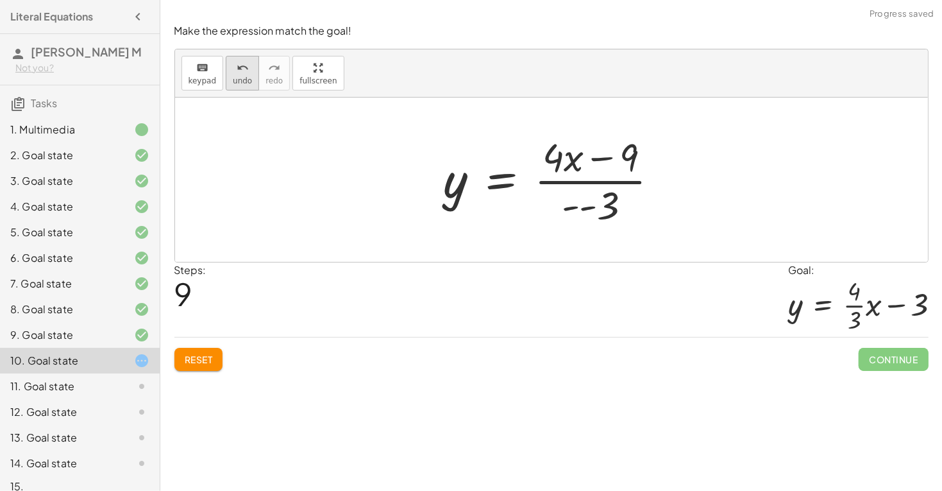
click at [233, 78] on span "undo" at bounding box center [242, 80] width 19 height 9
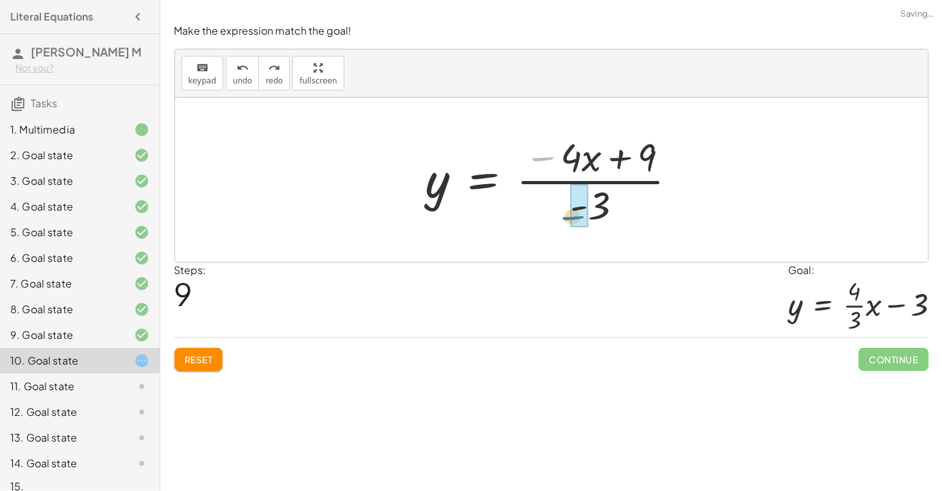
drag, startPoint x: 546, startPoint y: 157, endPoint x: 576, endPoint y: 216, distance: 66.3
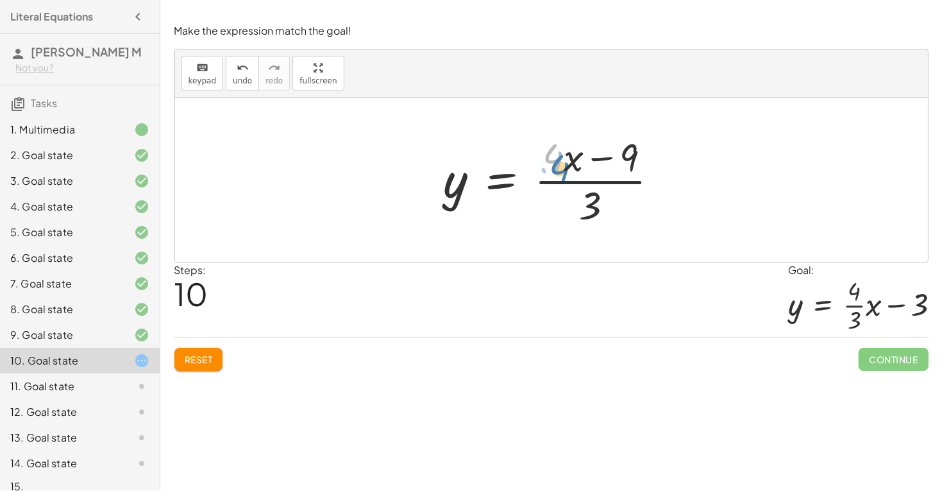
drag, startPoint x: 554, startPoint y: 158, endPoint x: 560, endPoint y: 169, distance: 11.8
click at [560, 169] on div at bounding box center [556, 179] width 239 height 99
click at [567, 180] on div at bounding box center [556, 179] width 239 height 99
click at [569, 185] on div at bounding box center [556, 179] width 239 height 99
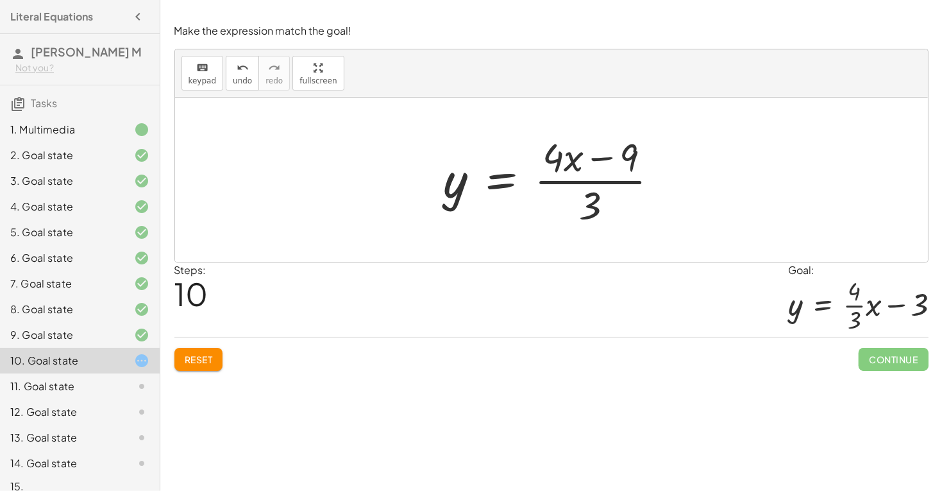
click at [569, 185] on div at bounding box center [556, 179] width 239 height 99
drag, startPoint x: 629, startPoint y: 151, endPoint x: 599, endPoint y: 195, distance: 53.5
click at [599, 195] on div at bounding box center [556, 179] width 239 height 99
drag, startPoint x: 622, startPoint y: 145, endPoint x: 583, endPoint y: 192, distance: 61.0
click at [583, 192] on div at bounding box center [556, 179] width 239 height 99
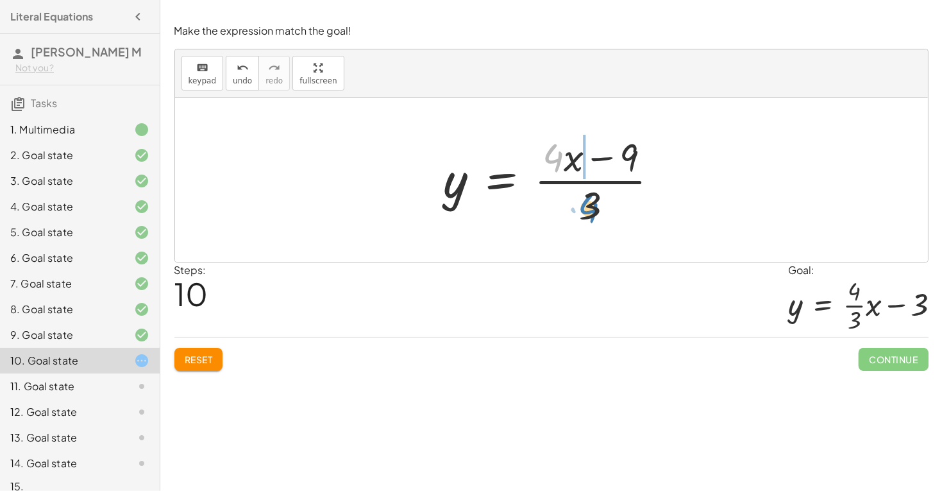
drag, startPoint x: 555, startPoint y: 153, endPoint x: 591, endPoint y: 203, distance: 61.7
click at [591, 203] on div at bounding box center [556, 179] width 239 height 99
drag, startPoint x: 575, startPoint y: 164, endPoint x: 537, endPoint y: 169, distance: 38.7
click at [537, 169] on div at bounding box center [556, 179] width 239 height 99
drag, startPoint x: 575, startPoint y: 154, endPoint x: 591, endPoint y: 199, distance: 48.1
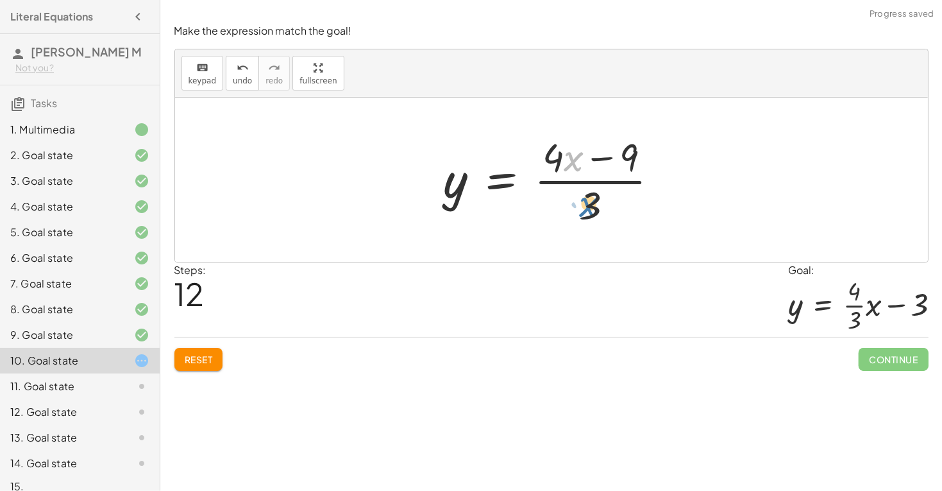
click at [591, 199] on div at bounding box center [556, 179] width 239 height 99
drag, startPoint x: 628, startPoint y: 159, endPoint x: 587, endPoint y: 210, distance: 65.7
click at [587, 210] on div at bounding box center [556, 179] width 239 height 99
click at [578, 175] on div at bounding box center [556, 179] width 239 height 99
drag, startPoint x: 558, startPoint y: 146, endPoint x: 595, endPoint y: 192, distance: 59.3
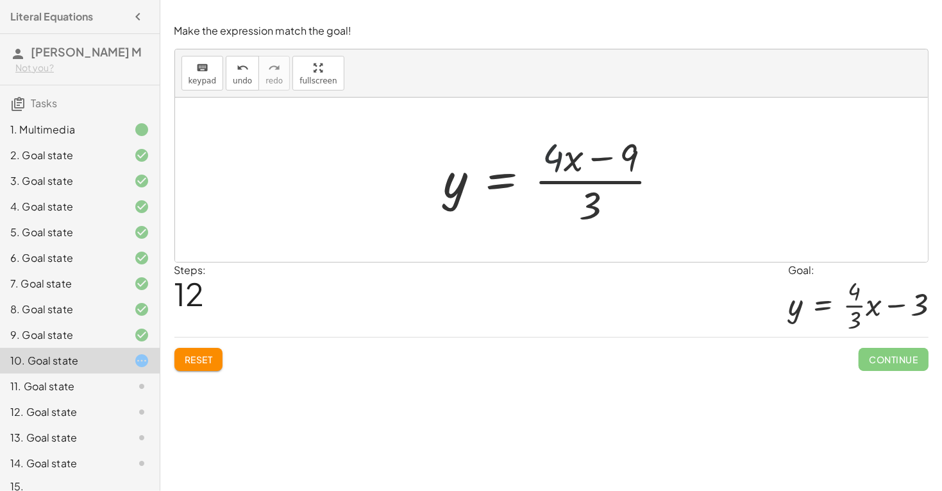
click at [595, 192] on div at bounding box center [556, 179] width 239 height 99
drag, startPoint x: 570, startPoint y: 156, endPoint x: 545, endPoint y: 154, distance: 25.1
click at [545, 154] on div at bounding box center [556, 179] width 239 height 99
click at [450, 202] on div at bounding box center [556, 179] width 239 height 99
click at [238, 80] on span "undo" at bounding box center [242, 80] width 19 height 9
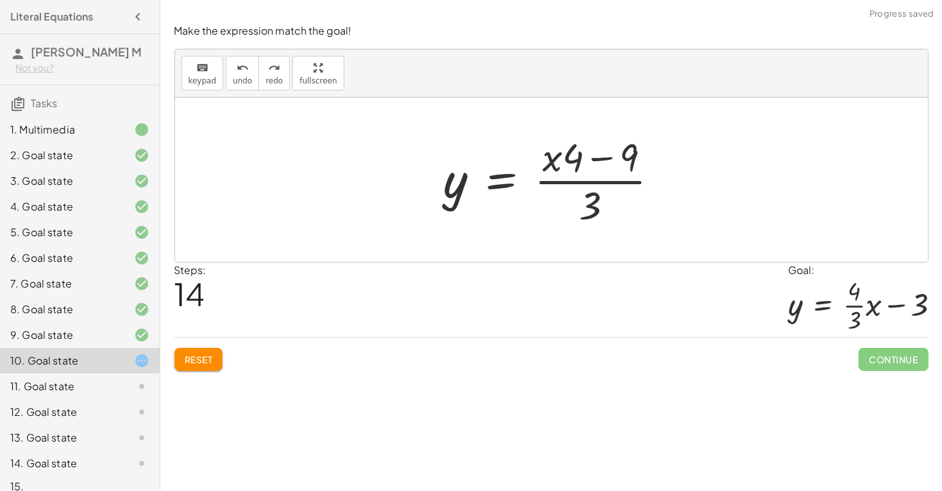
click at [196, 352] on button "Reset" at bounding box center [198, 359] width 49 height 23
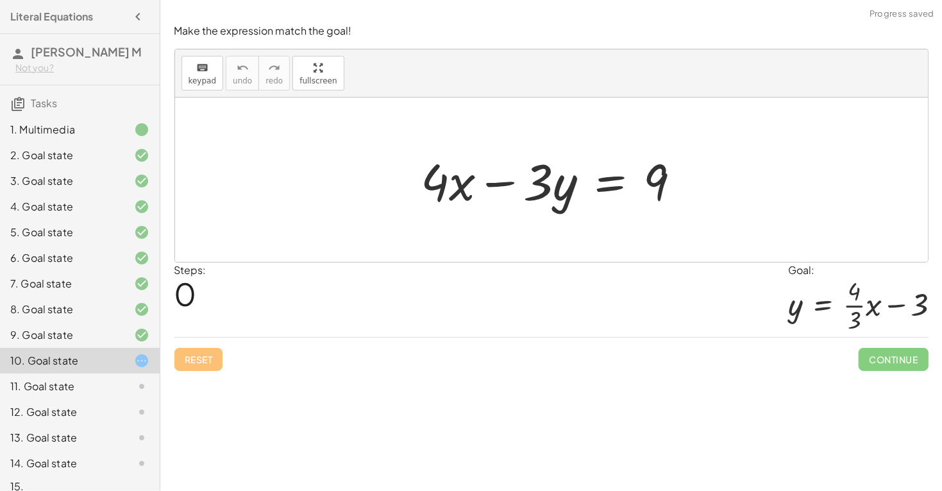
click at [198, 288] on div "Steps: 0" at bounding box center [190, 299] width 32 height 75
click at [619, 186] on div at bounding box center [556, 180] width 283 height 66
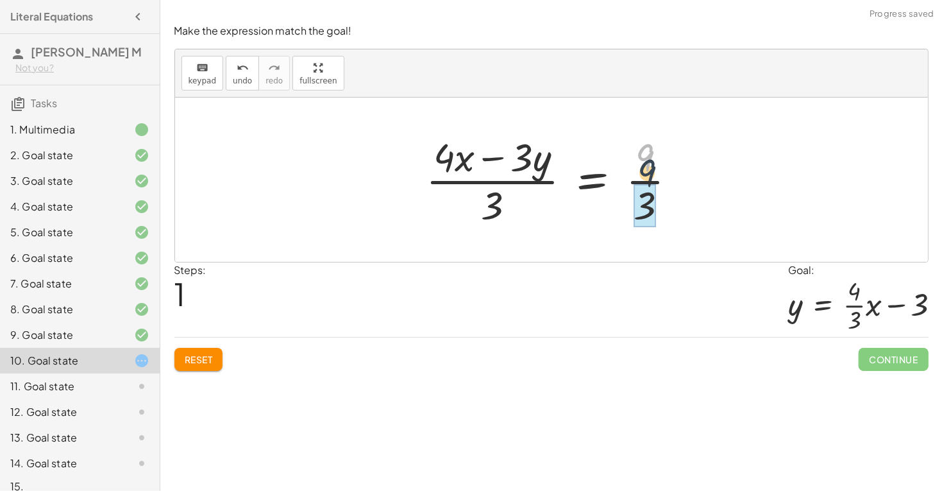
drag, startPoint x: 646, startPoint y: 149, endPoint x: 650, endPoint y: 187, distance: 38.1
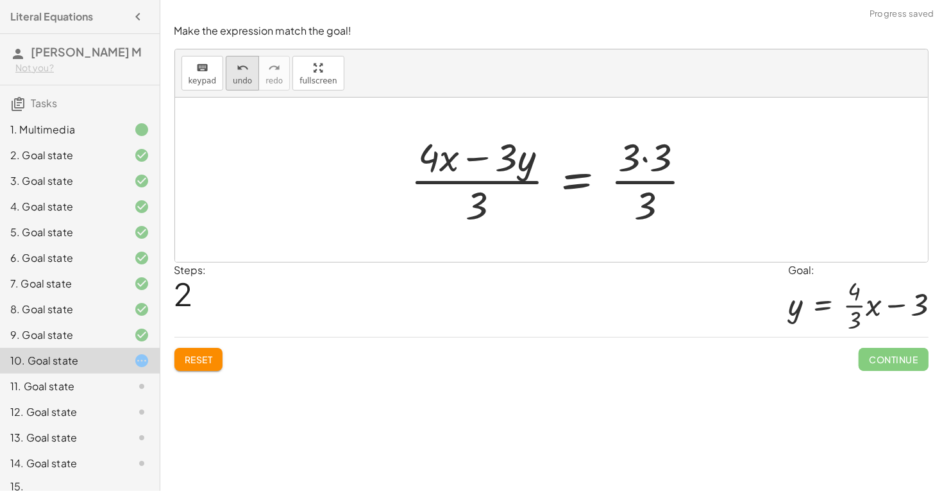
click at [242, 66] on icon "undo" at bounding box center [243, 67] width 12 height 15
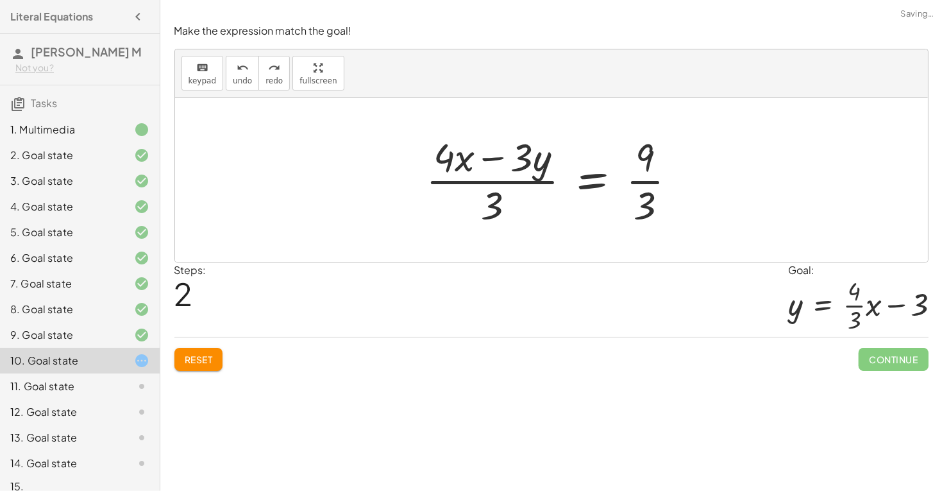
click at [648, 184] on div at bounding box center [556, 179] width 274 height 99
click at [197, 365] on span "Reset" at bounding box center [199, 359] width 28 height 12
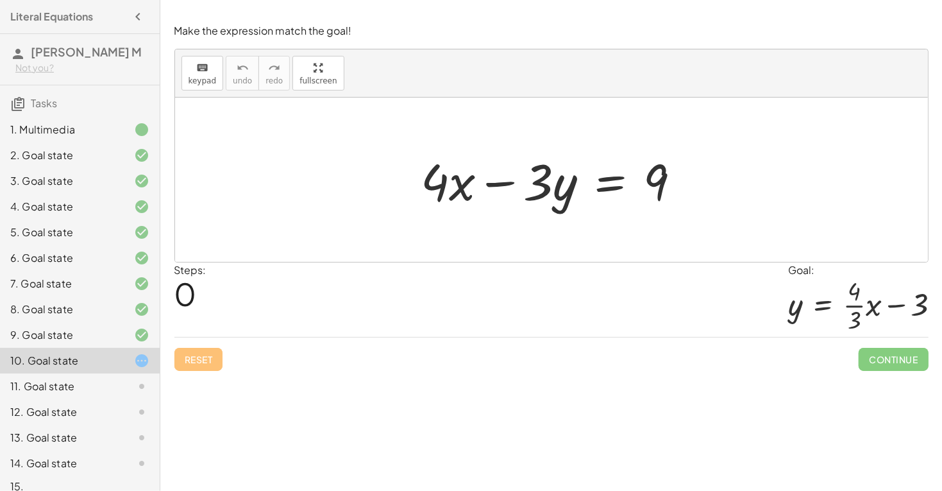
click at [612, 183] on div at bounding box center [556, 180] width 283 height 66
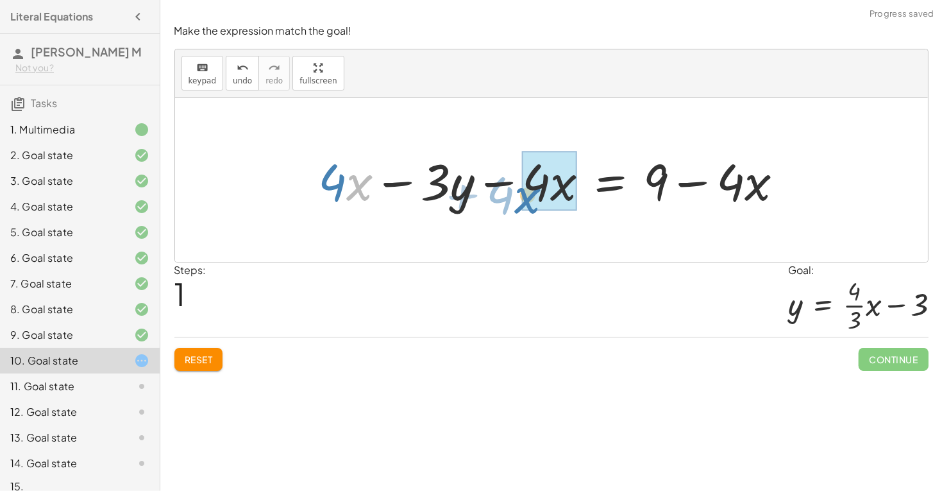
drag, startPoint x: 354, startPoint y: 187, endPoint x: 542, endPoint y: 198, distance: 188.2
click at [542, 198] on div at bounding box center [556, 180] width 488 height 66
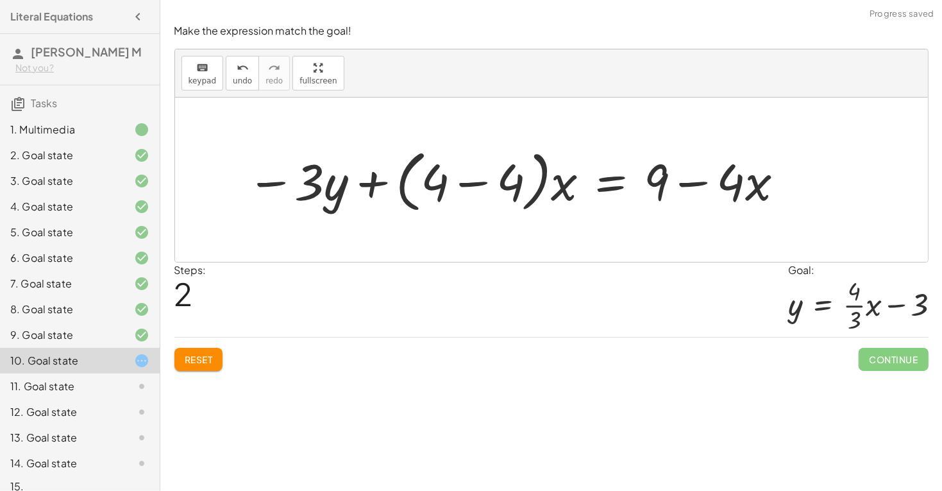
click at [0, 0] on div "Make the expression match the goal! keyboard keypad undo undo redo redo fullscr…" at bounding box center [0, 0] width 0 height 0
click at [238, 78] on span "undo" at bounding box center [242, 80] width 19 height 9
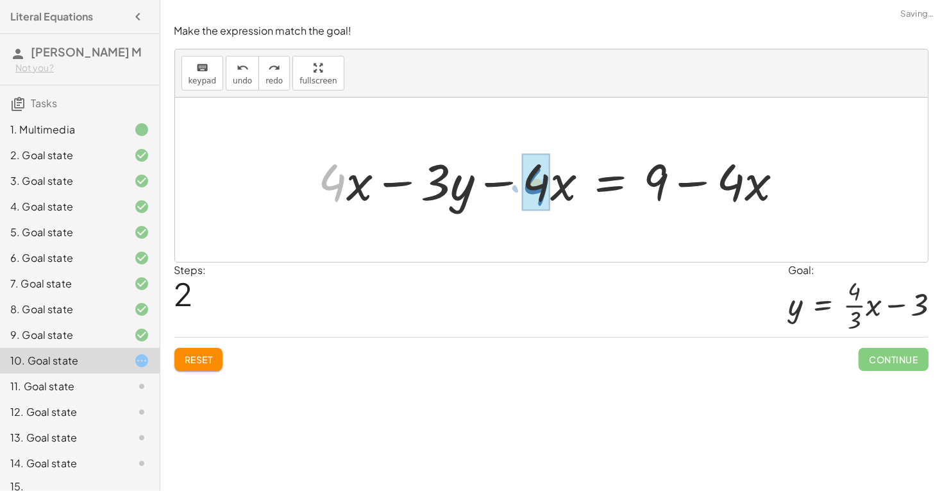
drag, startPoint x: 330, startPoint y: 194, endPoint x: 534, endPoint y: 198, distance: 204.0
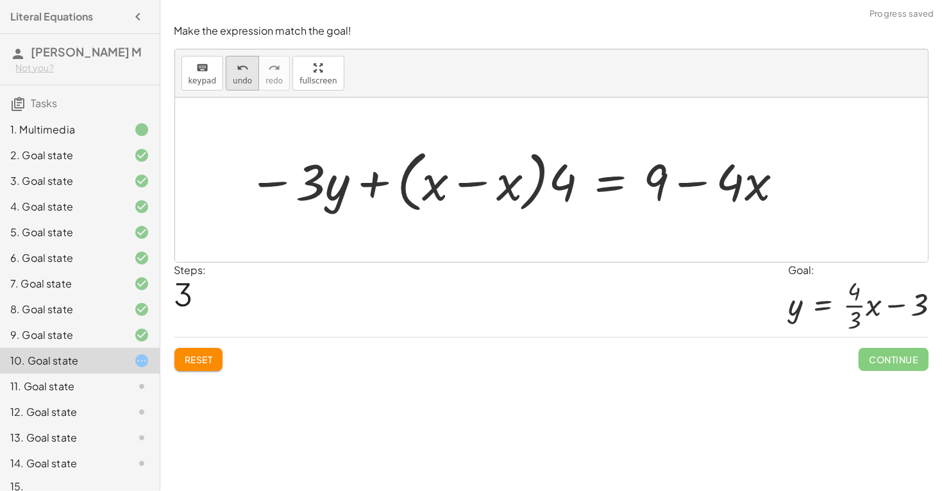
click at [239, 69] on icon "undo" at bounding box center [243, 67] width 12 height 15
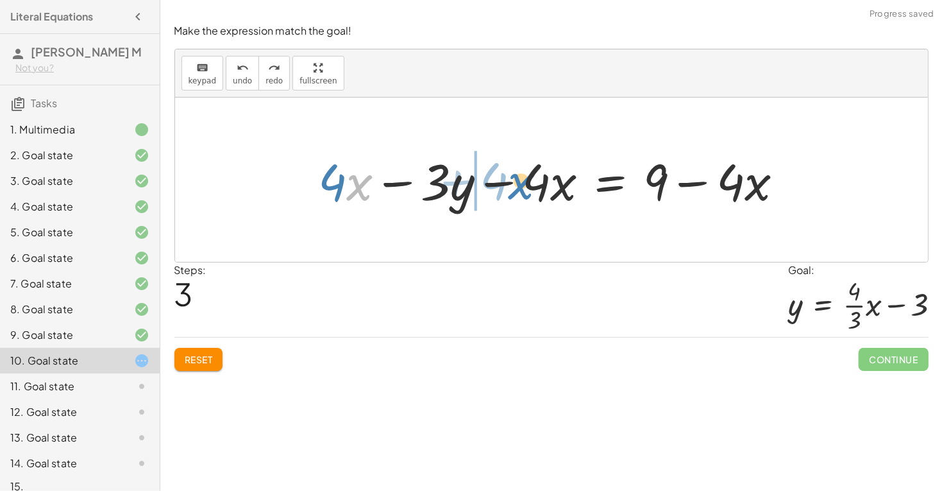
drag, startPoint x: 357, startPoint y: 184, endPoint x: 523, endPoint y: 181, distance: 166.8
click at [523, 181] on div at bounding box center [556, 180] width 488 height 66
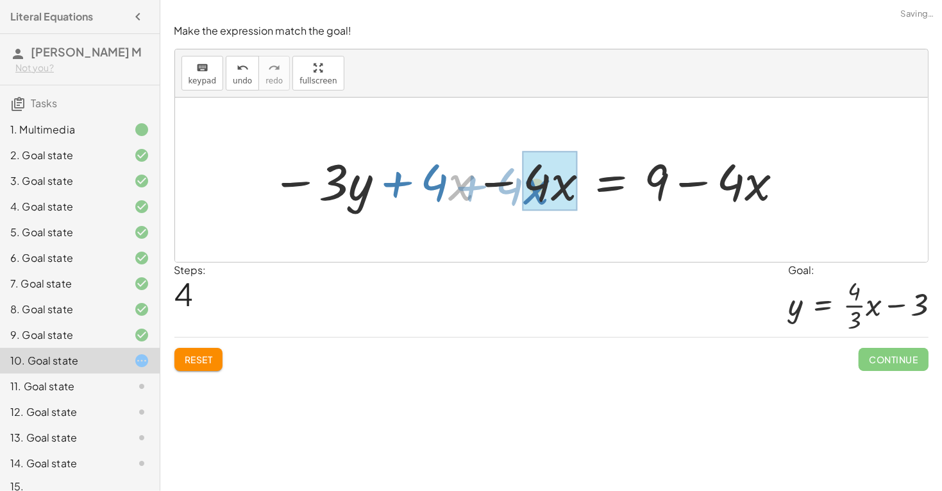
drag, startPoint x: 450, startPoint y: 179, endPoint x: 534, endPoint y: 183, distance: 83.5
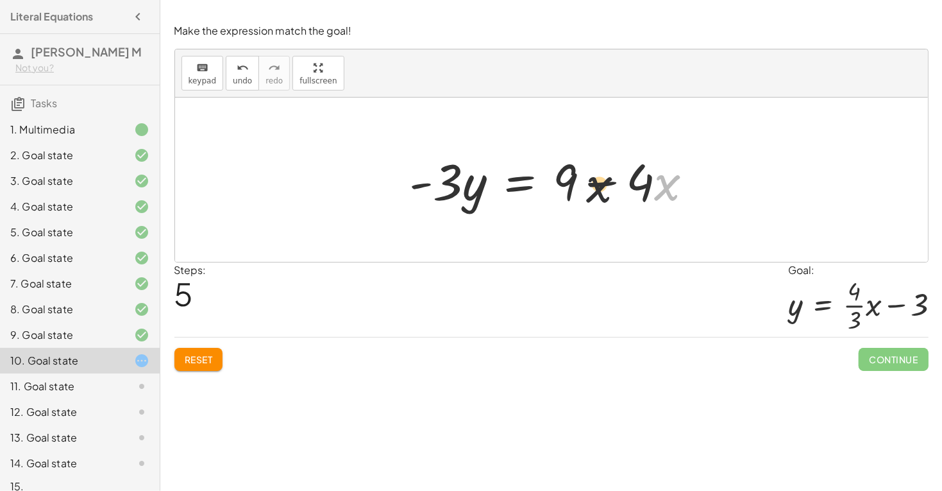
drag, startPoint x: 663, startPoint y: 183, endPoint x: 577, endPoint y: 185, distance: 86.0
click at [577, 185] on div at bounding box center [556, 180] width 307 height 66
drag, startPoint x: 644, startPoint y: 181, endPoint x: 555, endPoint y: 183, distance: 89.2
click at [555, 183] on div at bounding box center [556, 180] width 307 height 66
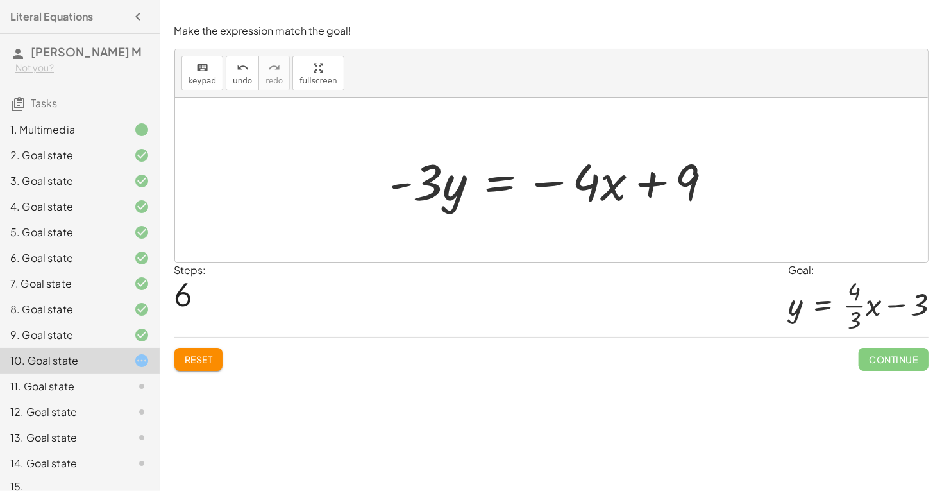
click at [503, 185] on div at bounding box center [556, 180] width 346 height 66
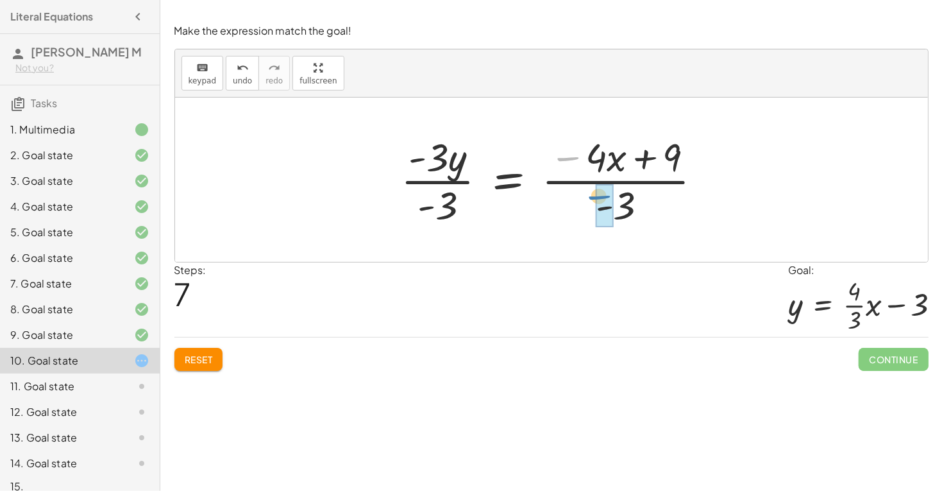
drag, startPoint x: 574, startPoint y: 158, endPoint x: 605, endPoint y: 197, distance: 49.7
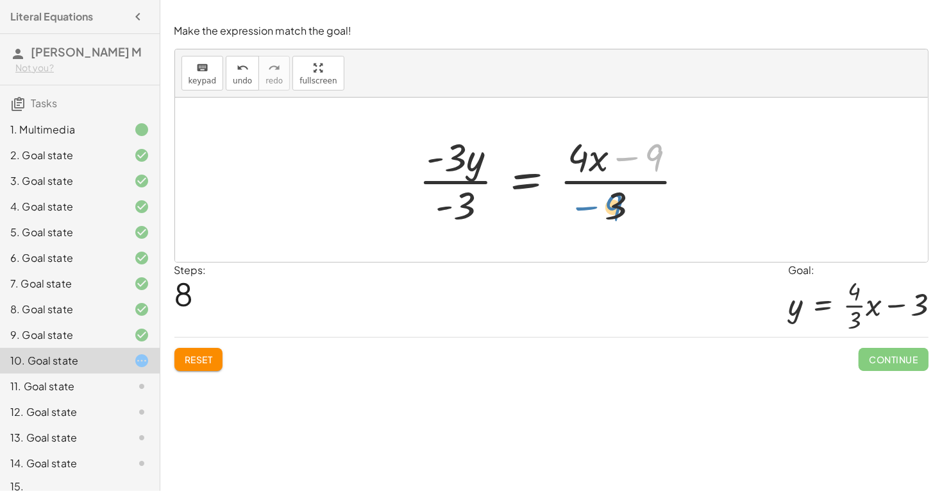
drag, startPoint x: 648, startPoint y: 162, endPoint x: 605, endPoint y: 208, distance: 63.1
click at [605, 208] on div at bounding box center [556, 179] width 289 height 99
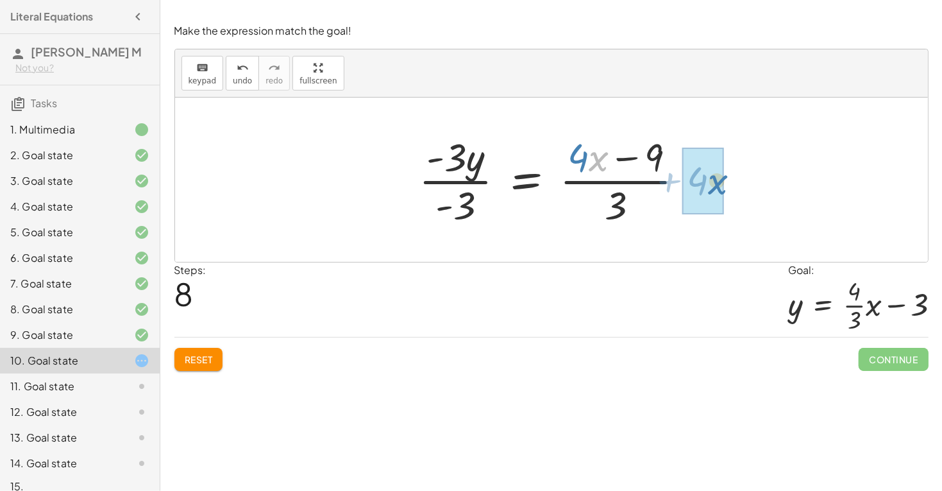
drag, startPoint x: 591, startPoint y: 158, endPoint x: 716, endPoint y: 183, distance: 127.5
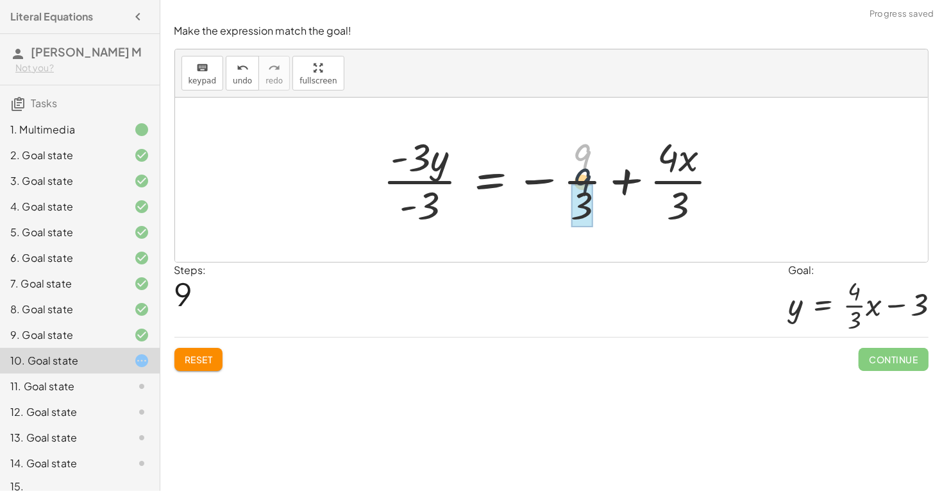
drag, startPoint x: 581, startPoint y: 154, endPoint x: 582, endPoint y: 194, distance: 39.8
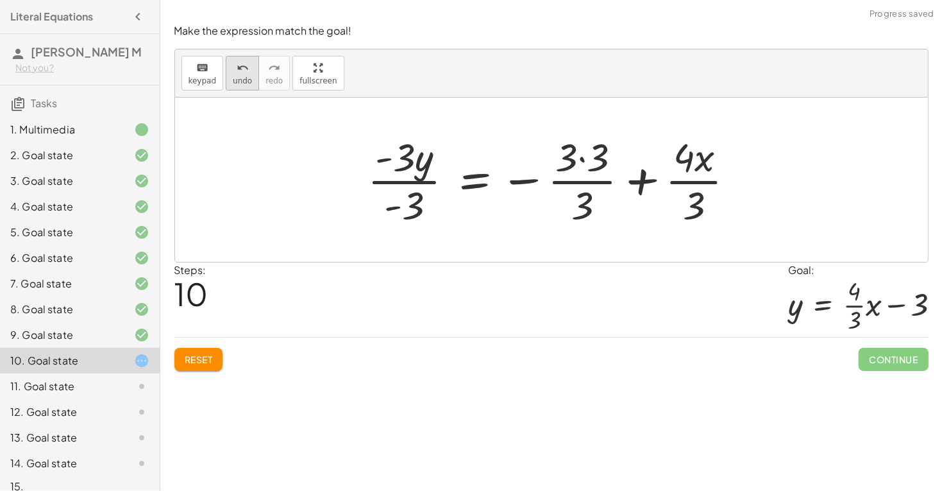
click at [244, 78] on span "undo" at bounding box center [242, 80] width 19 height 9
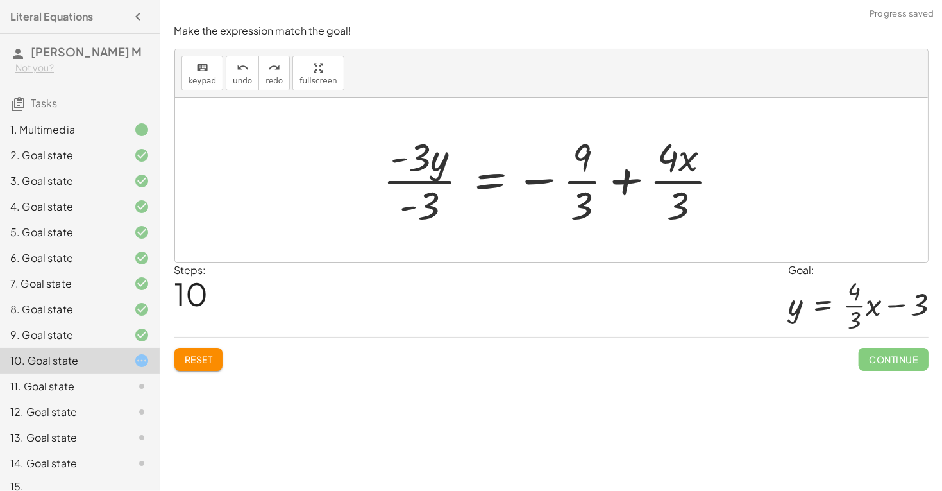
click at [568, 178] on div at bounding box center [556, 179] width 360 height 99
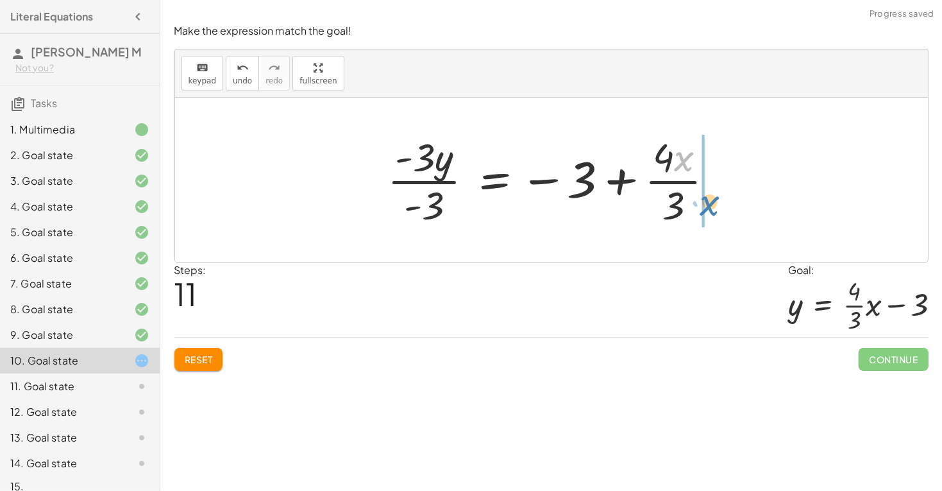
drag, startPoint x: 677, startPoint y: 158, endPoint x: 706, endPoint y: 192, distance: 44.5
click at [706, 192] on div at bounding box center [556, 179] width 350 height 99
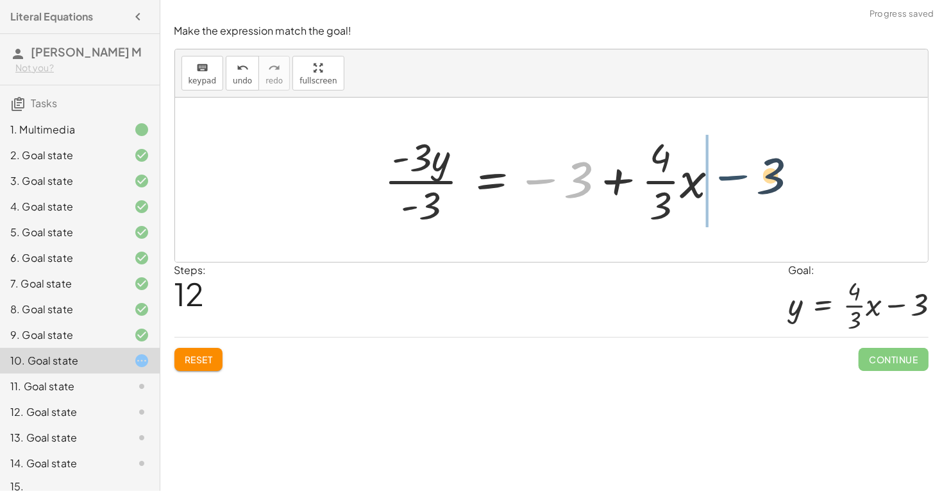
drag, startPoint x: 549, startPoint y: 179, endPoint x: 743, endPoint y: 175, distance: 193.7
click at [743, 175] on div "+ · 4 · x − · 3 · y = 9 + · 4 · x − · 3 · y − · 4 · x = + 9 − · 4 · x − · 3 · y…" at bounding box center [551, 179] width 753 height 164
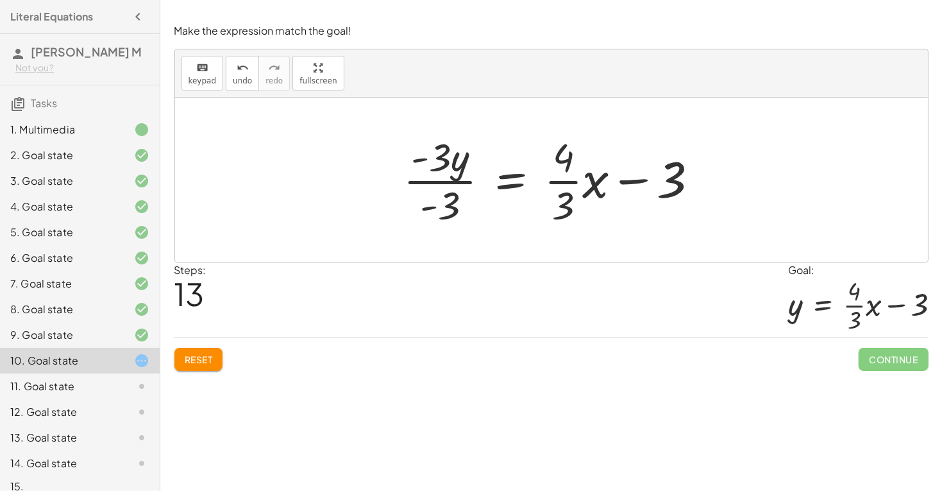
click at [422, 179] on div at bounding box center [556, 179] width 318 height 99
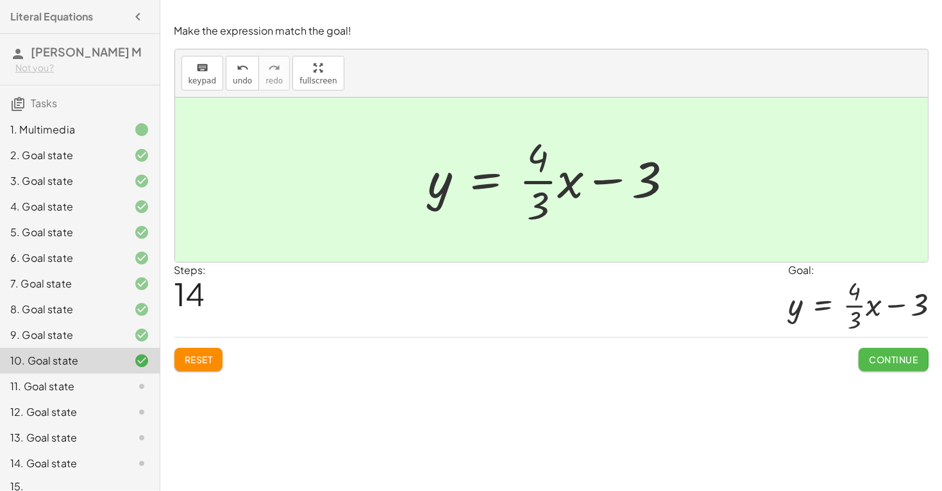
click at [893, 362] on span "Continue" at bounding box center [893, 359] width 49 height 12
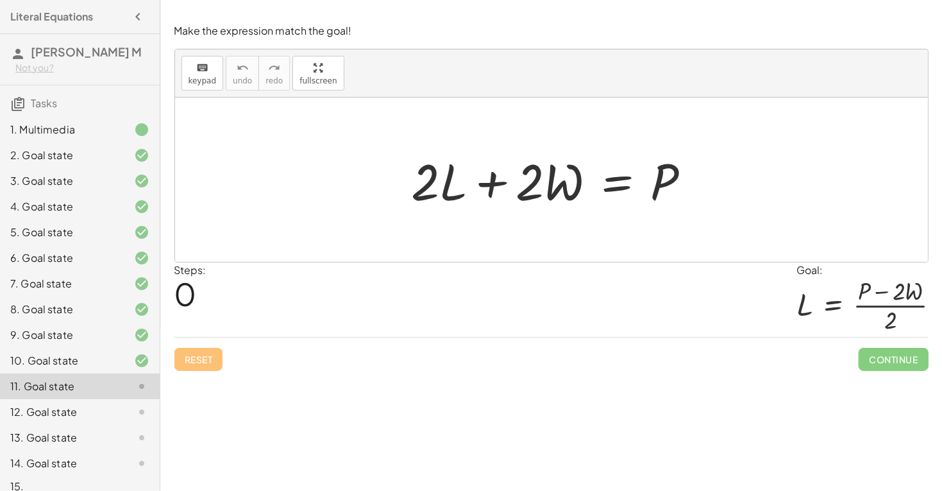
click at [595, 193] on div at bounding box center [556, 180] width 302 height 66
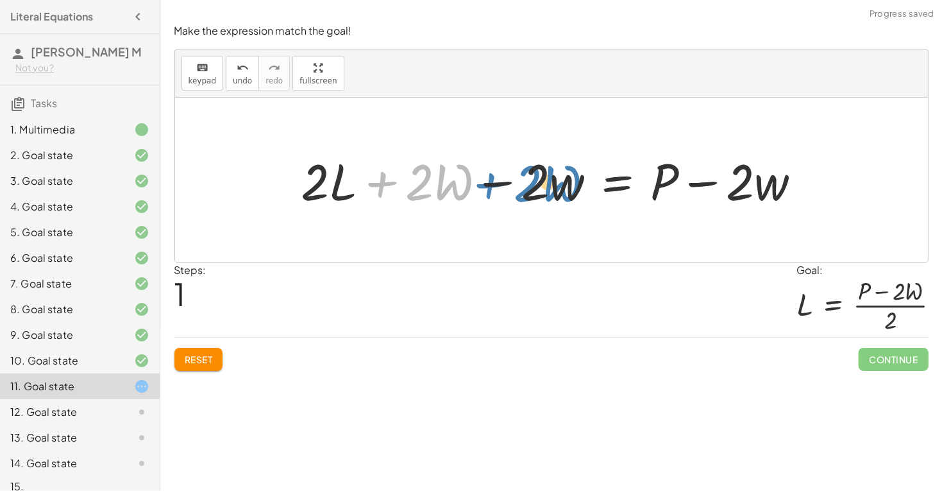
drag, startPoint x: 405, startPoint y: 182, endPoint x: 500, endPoint y: 183, distance: 94.3
click at [500, 183] on div at bounding box center [556, 180] width 523 height 66
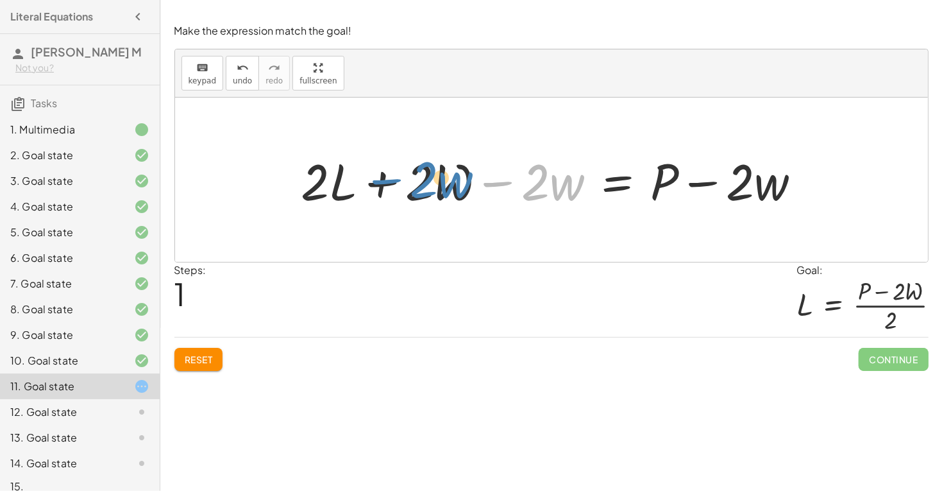
drag, startPoint x: 503, startPoint y: 183, endPoint x: 391, endPoint y: 181, distance: 112.9
click at [391, 181] on div at bounding box center [556, 180] width 523 height 66
click at [198, 356] on span "Reset" at bounding box center [199, 359] width 28 height 12
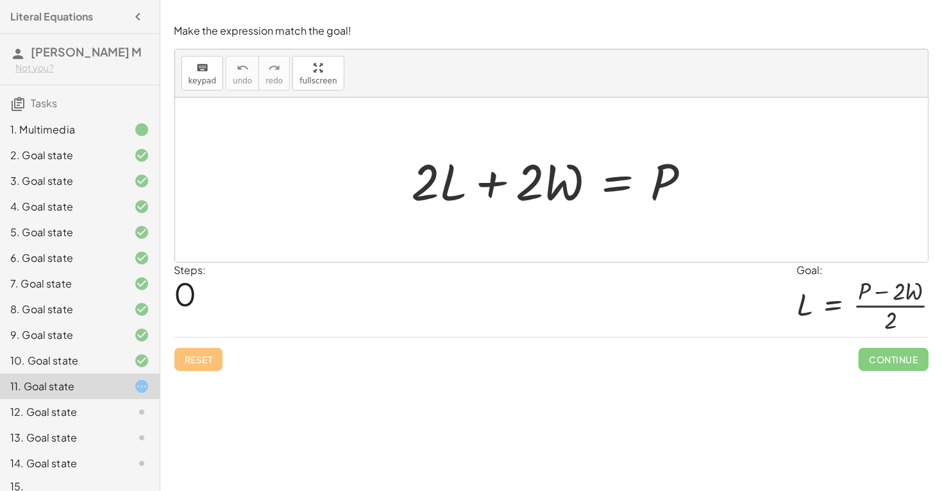
click at [609, 193] on div at bounding box center [556, 180] width 302 height 66
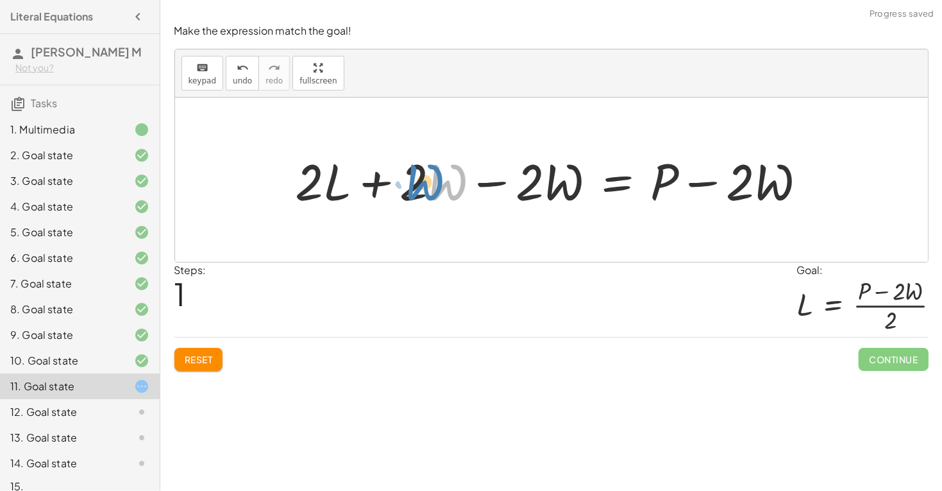
drag, startPoint x: 454, startPoint y: 177, endPoint x: 443, endPoint y: 181, distance: 11.6
click at [443, 181] on div at bounding box center [556, 180] width 534 height 66
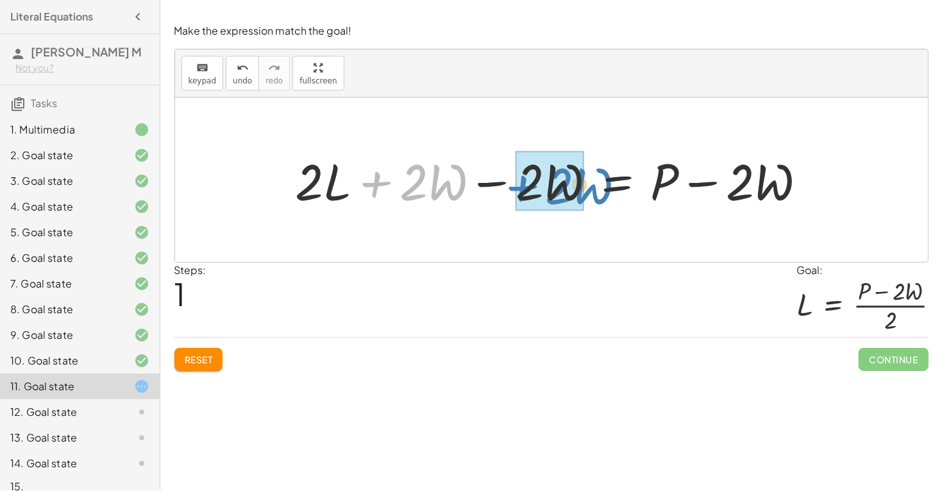
drag, startPoint x: 371, startPoint y: 185, endPoint x: 516, endPoint y: 189, distance: 145.0
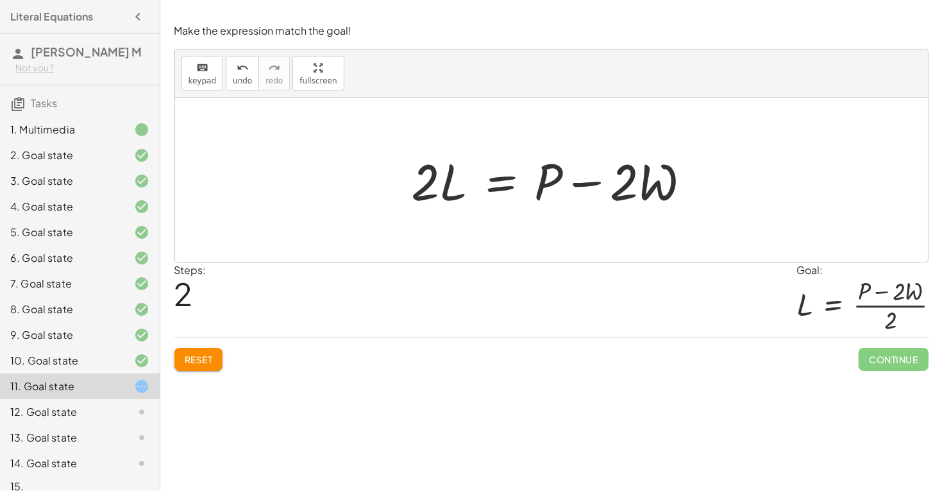
click at [490, 183] on div at bounding box center [556, 180] width 302 height 66
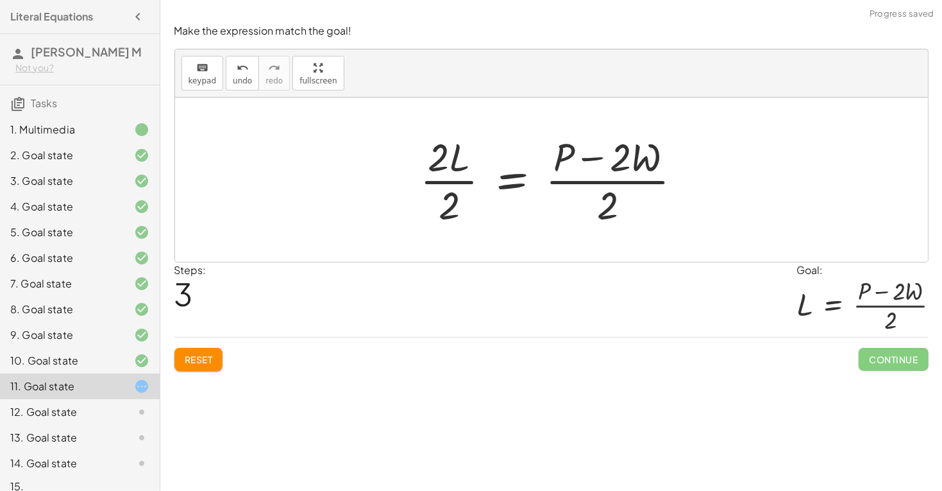
click at [438, 180] on div at bounding box center [556, 179] width 285 height 99
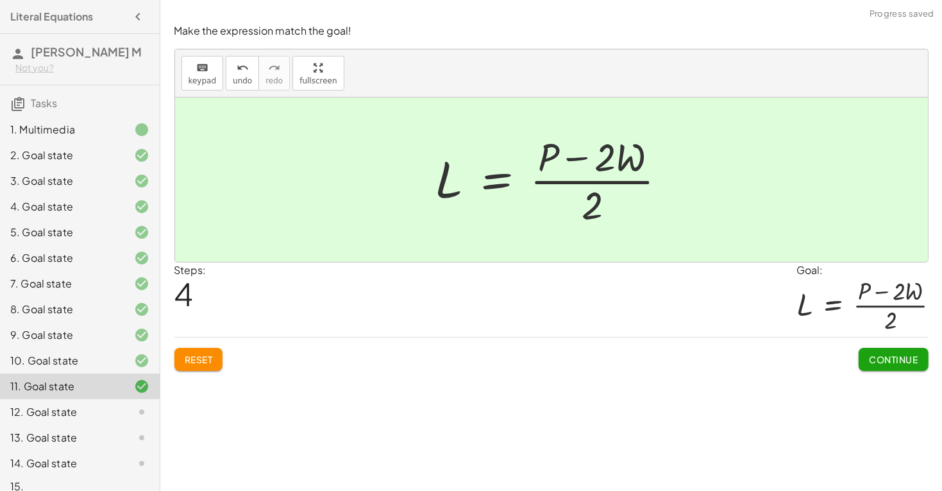
click at [879, 356] on span "Continue" at bounding box center [893, 359] width 49 height 12
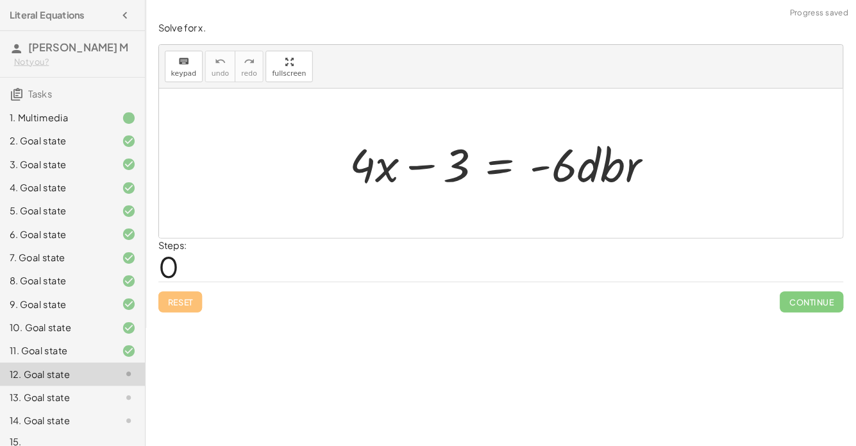
scroll to position [16, 0]
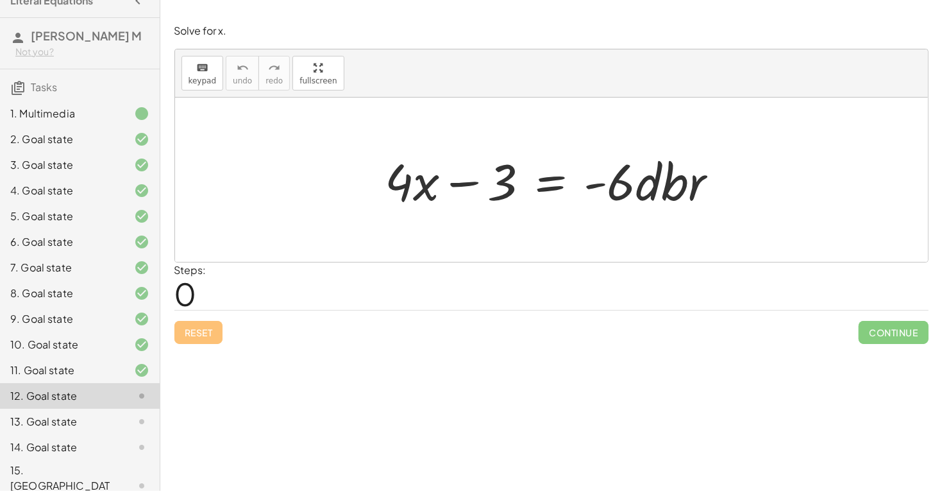
click at [541, 180] on div at bounding box center [556, 180] width 355 height 66
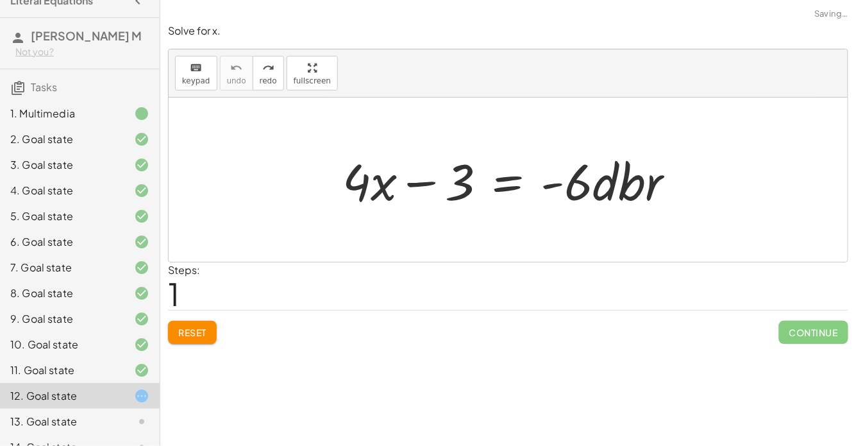
click at [510, 189] on div at bounding box center [513, 180] width 355 height 66
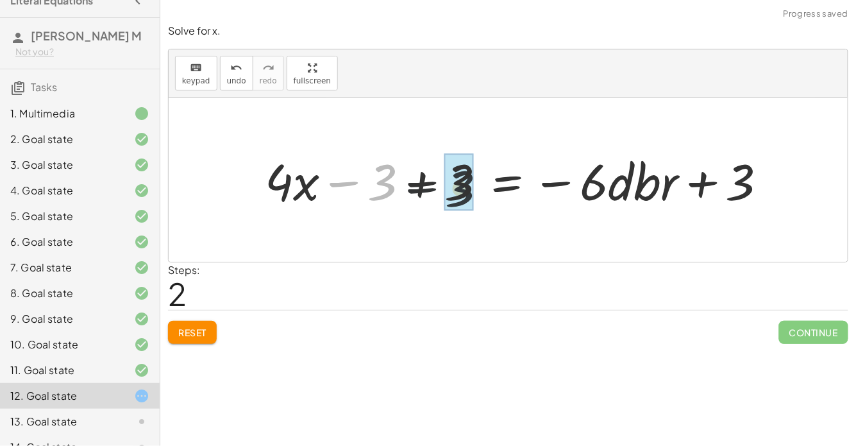
drag, startPoint x: 385, startPoint y: 174, endPoint x: 480, endPoint y: 183, distance: 94.8
click at [480, 183] on div at bounding box center [520, 180] width 525 height 66
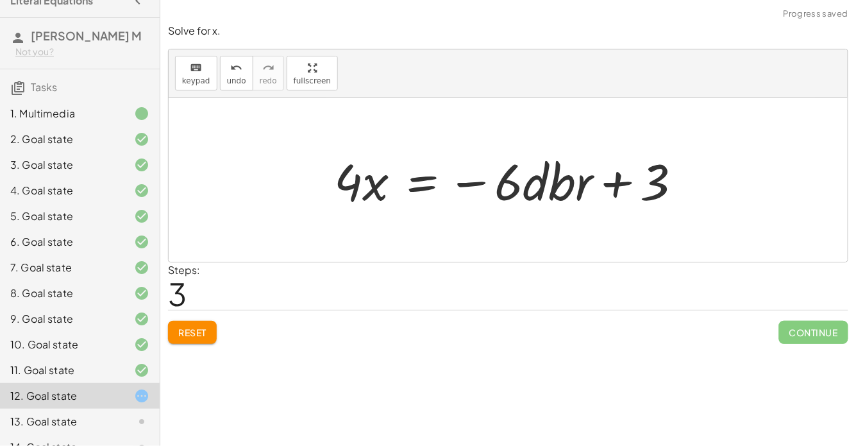
click at [423, 180] on div at bounding box center [513, 180] width 371 height 66
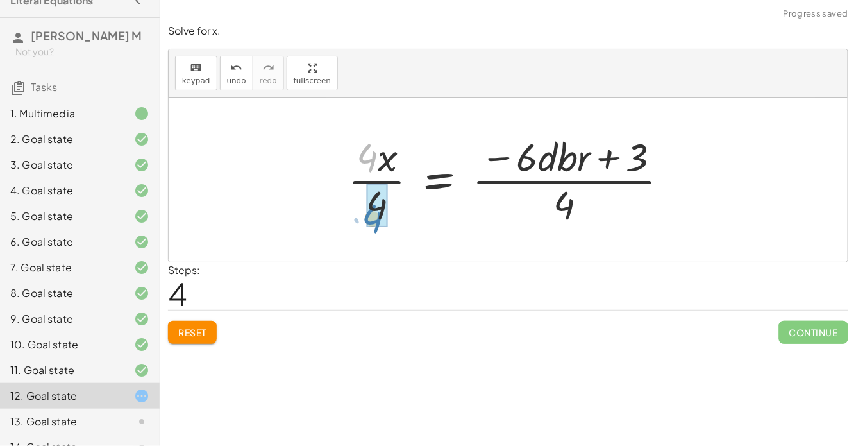
drag, startPoint x: 366, startPoint y: 155, endPoint x: 371, endPoint y: 214, distance: 59.2
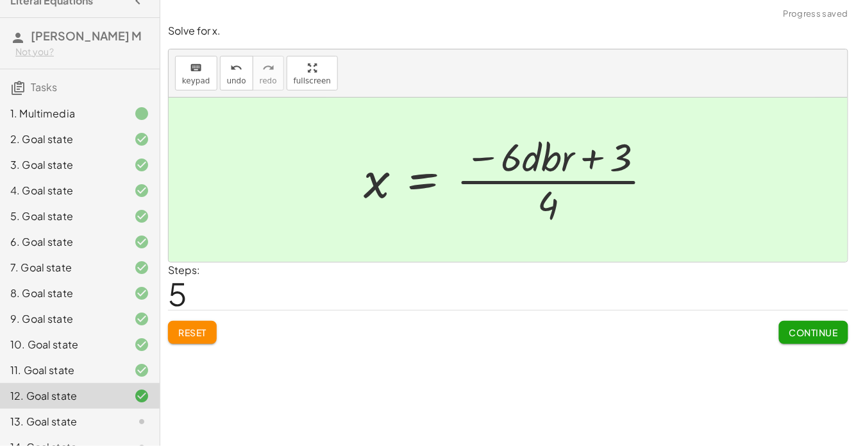
click at [805, 335] on span "Continue" at bounding box center [813, 332] width 49 height 12
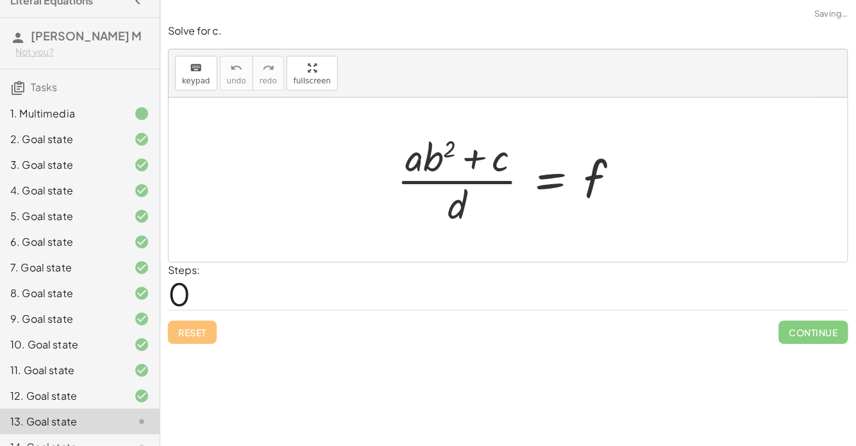
scroll to position [59, 0]
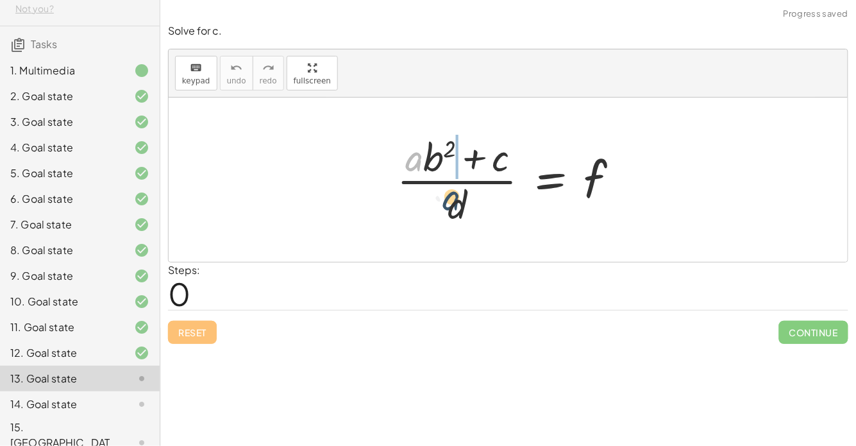
drag, startPoint x: 414, startPoint y: 158, endPoint x: 452, endPoint y: 200, distance: 57.2
click at [452, 200] on div at bounding box center [514, 179] width 246 height 99
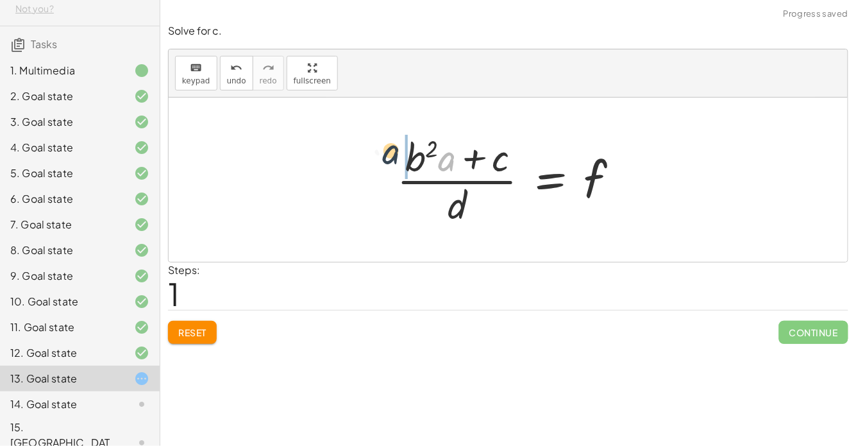
drag, startPoint x: 446, startPoint y: 151, endPoint x: 386, endPoint y: 145, distance: 60.0
click at [474, 180] on div at bounding box center [514, 179] width 246 height 99
drag, startPoint x: 593, startPoint y: 182, endPoint x: 389, endPoint y: 175, distance: 204.1
click at [541, 181] on div at bounding box center [514, 179] width 246 height 99
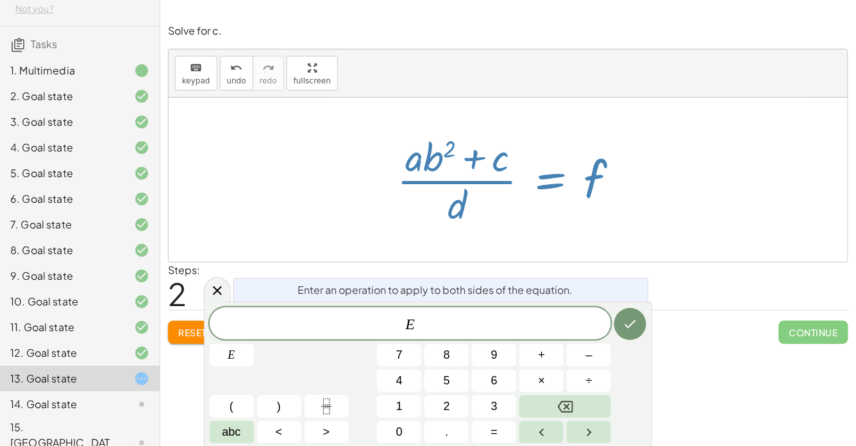
click at [541, 181] on div at bounding box center [514, 179] width 246 height 99
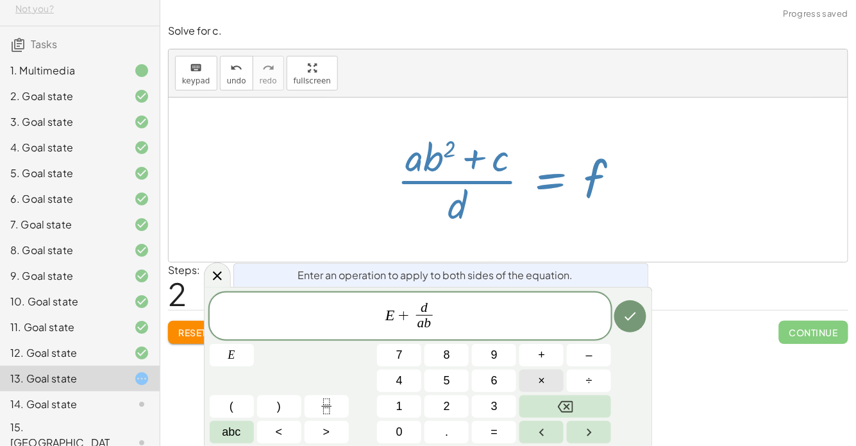
click at [541, 382] on span "×" at bounding box center [542, 380] width 7 height 17
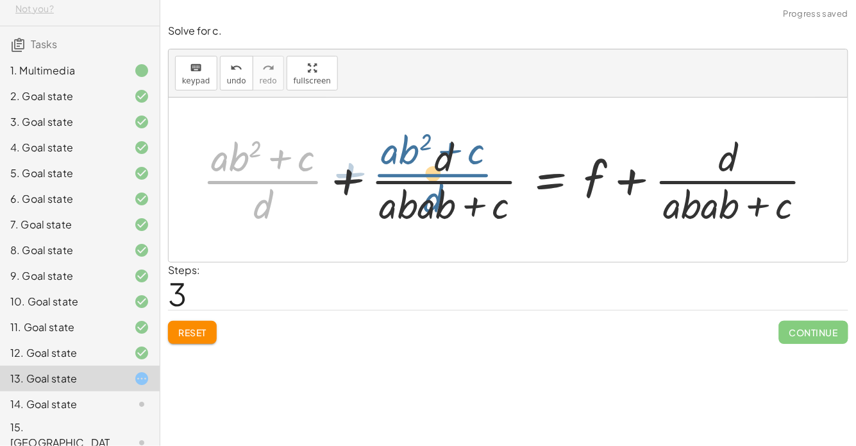
drag, startPoint x: 269, startPoint y: 176, endPoint x: 448, endPoint y: 170, distance: 179.0
click at [448, 170] on div at bounding box center [513, 179] width 634 height 99
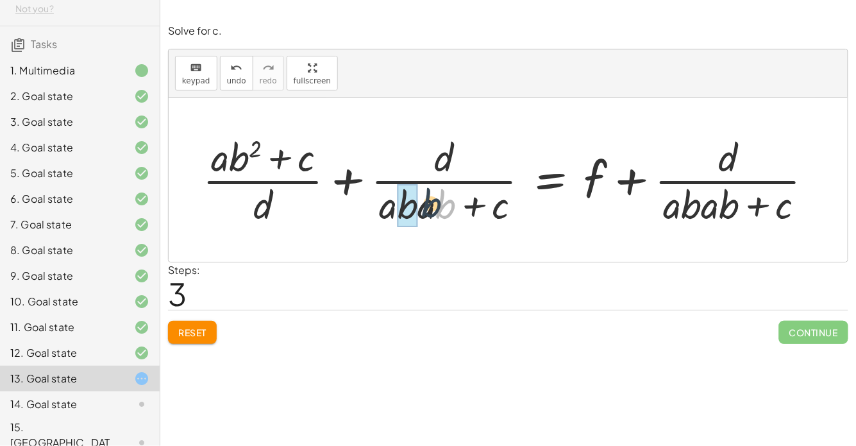
drag, startPoint x: 436, startPoint y: 210, endPoint x: 369, endPoint y: 205, distance: 66.9
click at [369, 205] on div at bounding box center [513, 179] width 634 height 99
click at [178, 322] on button "Reset" at bounding box center [192, 332] width 49 height 23
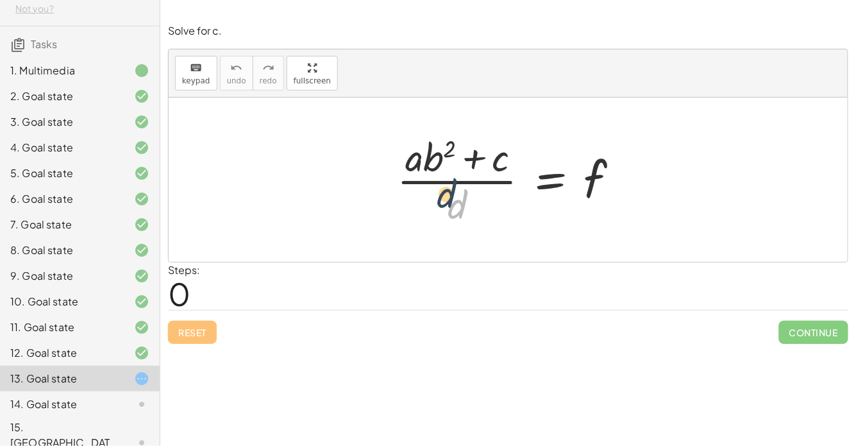
drag, startPoint x: 464, startPoint y: 211, endPoint x: 444, endPoint y: 191, distance: 28.1
click at [444, 191] on div at bounding box center [514, 179] width 246 height 99
drag, startPoint x: 462, startPoint y: 203, endPoint x: 424, endPoint y: 180, distance: 44.3
click at [424, 180] on div at bounding box center [514, 179] width 246 height 99
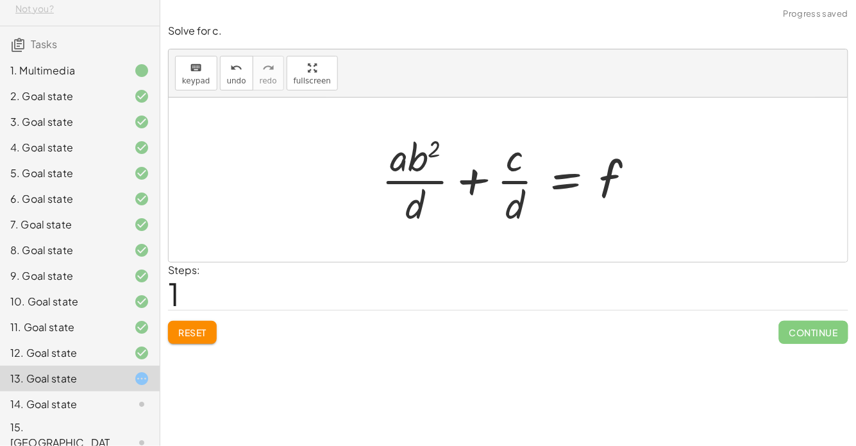
click at [525, 181] on div at bounding box center [513, 179] width 276 height 99
click at [522, 180] on div at bounding box center [513, 179] width 276 height 99
click at [432, 183] on div at bounding box center [513, 179] width 276 height 99
click at [107, 402] on div "14. Goal state" at bounding box center [61, 403] width 103 height 15
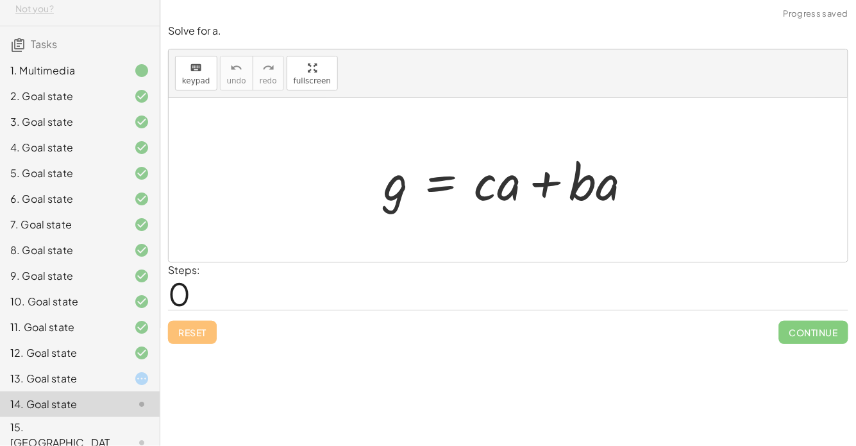
click at [122, 378] on div at bounding box center [132, 378] width 36 height 15
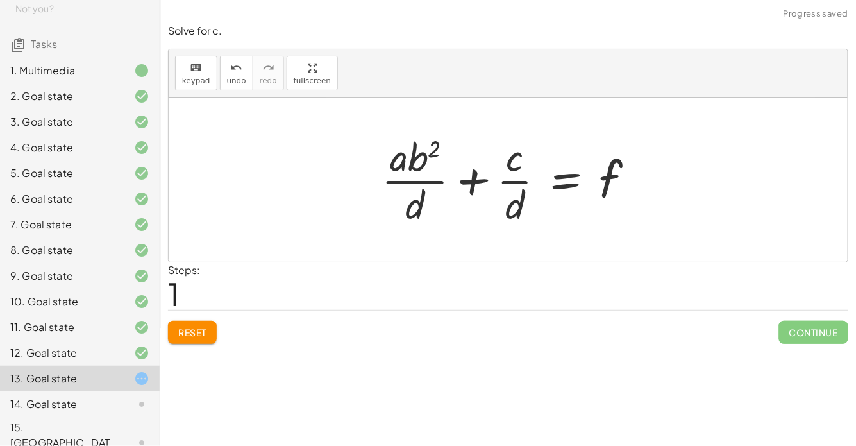
click at [106, 355] on div "12. Goal state" at bounding box center [61, 352] width 103 height 15
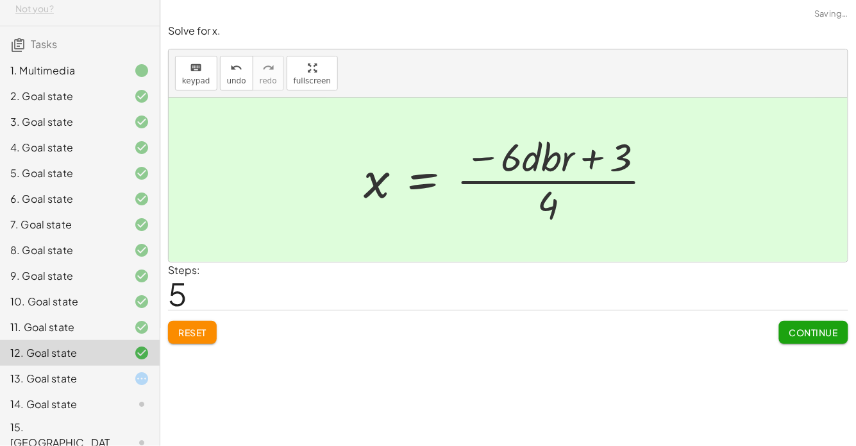
click at [147, 371] on icon at bounding box center [141, 378] width 15 height 15
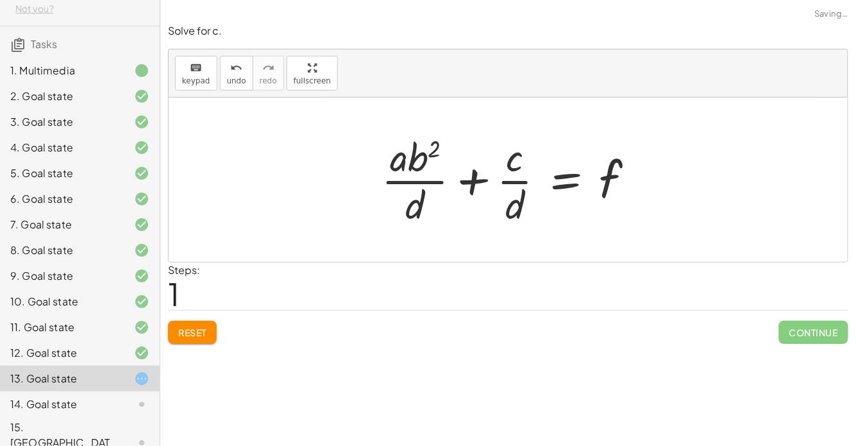
click at [174, 339] on button "Reset" at bounding box center [192, 332] width 49 height 23
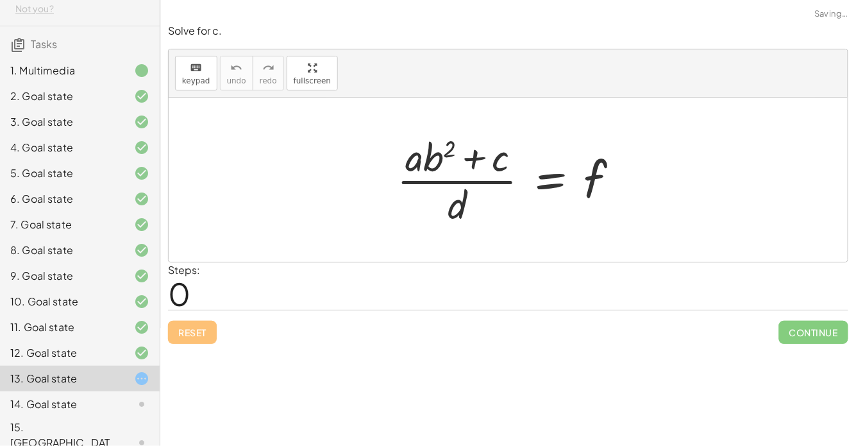
click at [122, 398] on div at bounding box center [132, 403] width 36 height 15
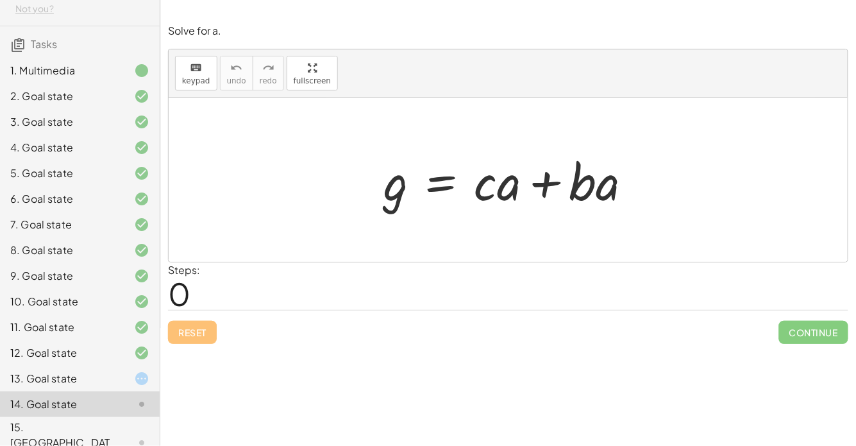
click at [448, 185] on div at bounding box center [513, 180] width 272 height 66
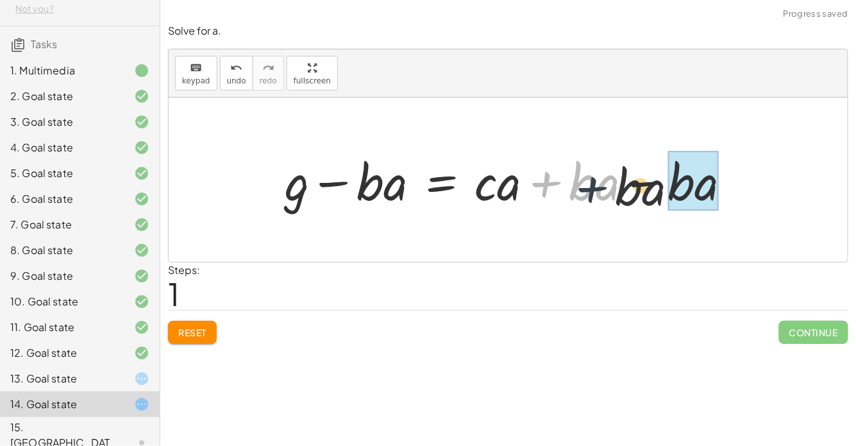
drag, startPoint x: 546, startPoint y: 185, endPoint x: 624, endPoint y: 190, distance: 78.4
click at [624, 190] on div at bounding box center [513, 180] width 470 height 66
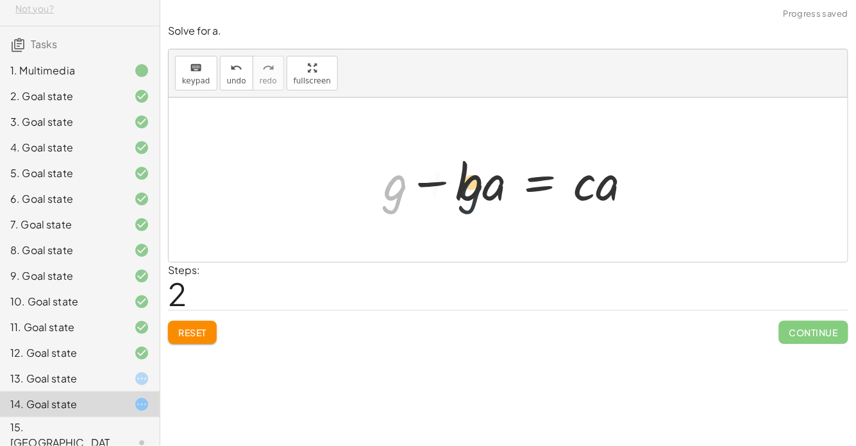
drag, startPoint x: 390, startPoint y: 189, endPoint x: 475, endPoint y: 189, distance: 85.3
click at [475, 189] on div at bounding box center [513, 180] width 272 height 66
click at [187, 323] on button "Reset" at bounding box center [192, 332] width 49 height 23
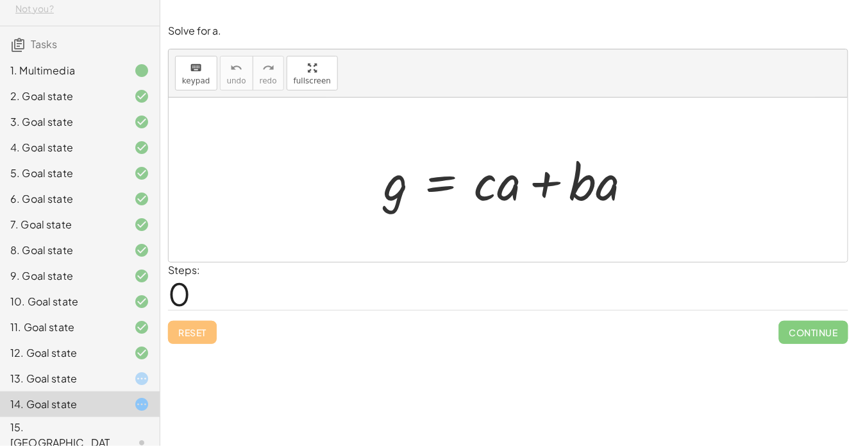
click at [441, 185] on div at bounding box center [513, 180] width 272 height 66
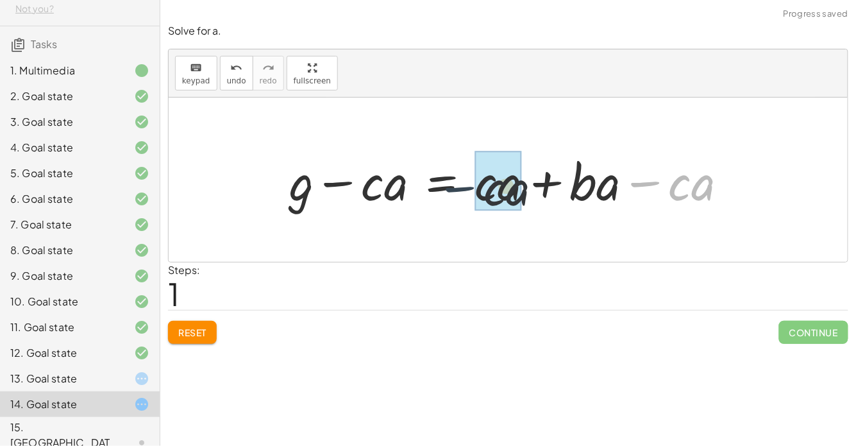
drag, startPoint x: 664, startPoint y: 185, endPoint x: 469, endPoint y: 190, distance: 195.0
click at [469, 190] on div at bounding box center [514, 180] width 462 height 66
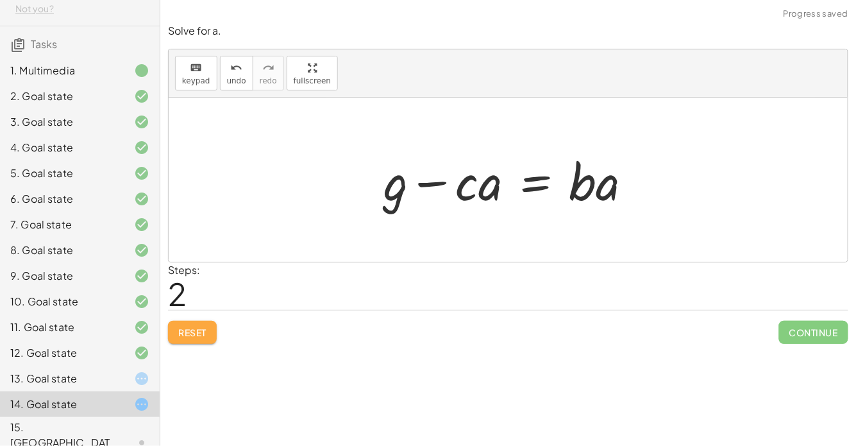
click at [190, 335] on span "Reset" at bounding box center [192, 332] width 28 height 12
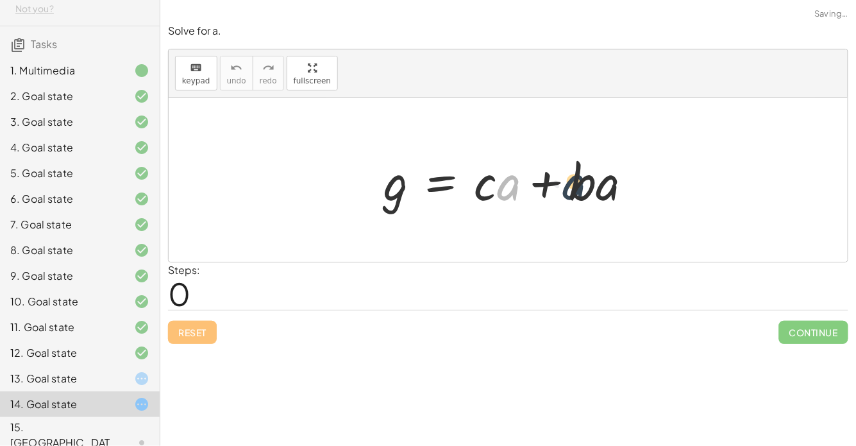
drag, startPoint x: 502, startPoint y: 183, endPoint x: 569, endPoint y: 183, distance: 66.7
click at [569, 183] on div at bounding box center [513, 180] width 272 height 66
click at [539, 182] on div at bounding box center [513, 180] width 272 height 66
click at [432, 199] on div at bounding box center [513, 180] width 272 height 66
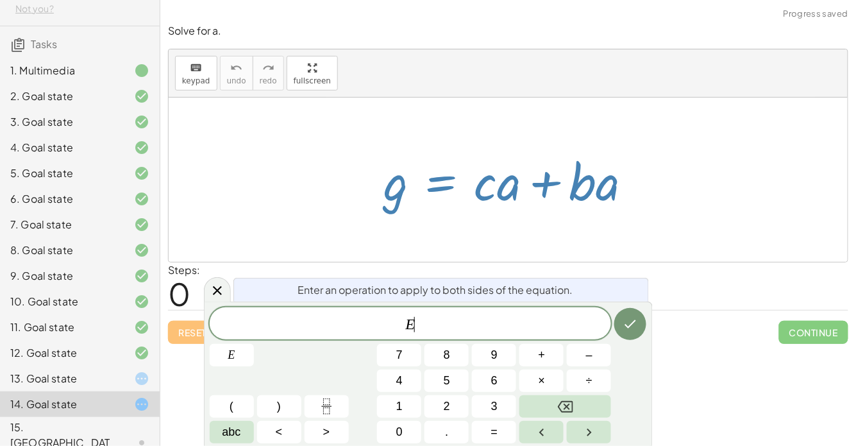
click at [412, 200] on div at bounding box center [513, 180] width 272 height 66
click at [394, 199] on div at bounding box center [513, 180] width 272 height 66
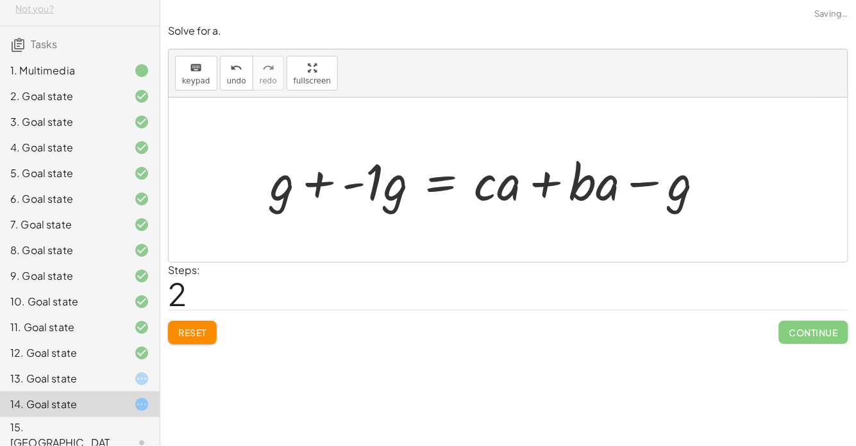
click at [382, 184] on div at bounding box center [493, 180] width 458 height 66
click at [337, 177] on div at bounding box center [502, 180] width 440 height 66
click at [359, 181] on div at bounding box center [513, 180] width 416 height 66
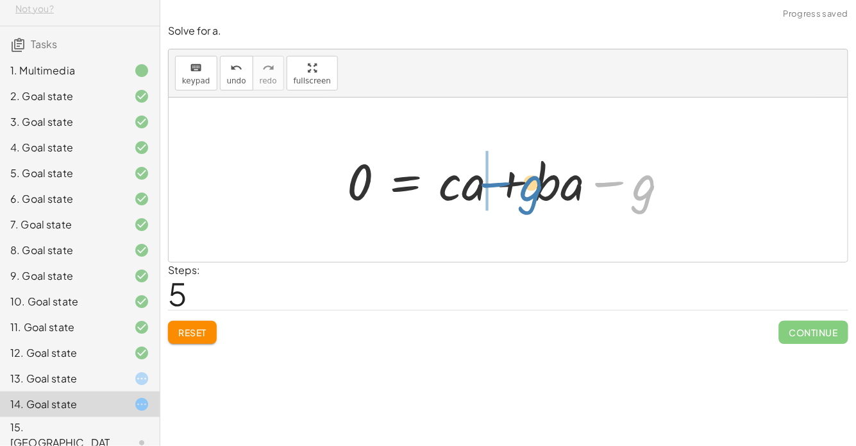
drag, startPoint x: 619, startPoint y: 182, endPoint x: 489, endPoint y: 180, distance: 130.2
click at [489, 180] on div at bounding box center [514, 180] width 346 height 66
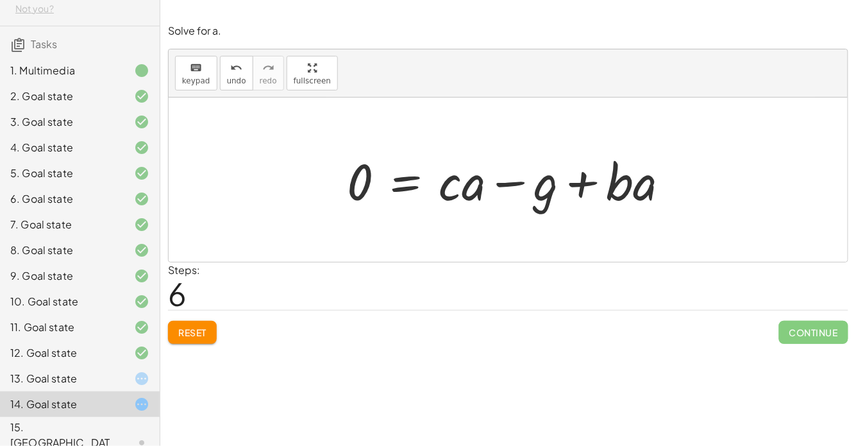
click at [410, 185] on div at bounding box center [514, 180] width 346 height 66
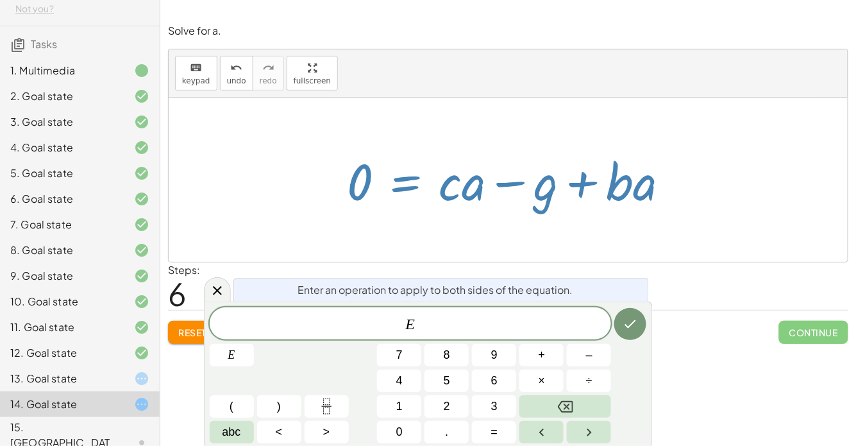
click at [569, 260] on div at bounding box center [508, 179] width 679 height 164
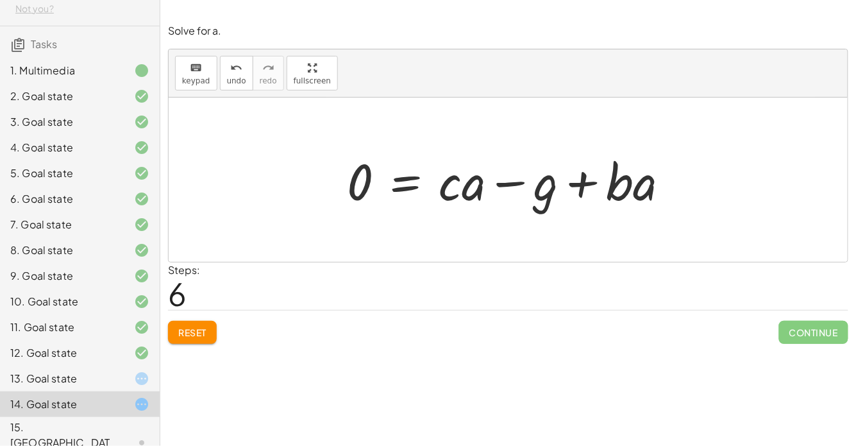
click at [421, 182] on div at bounding box center [514, 180] width 346 height 66
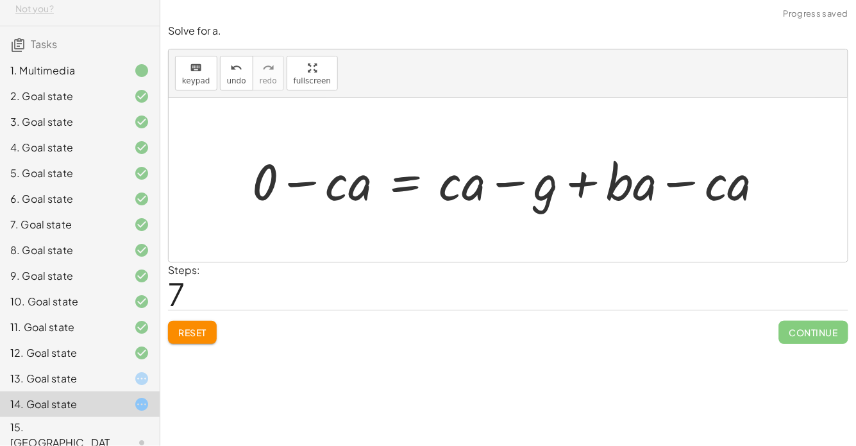
click at [254, 171] on div at bounding box center [513, 180] width 535 height 66
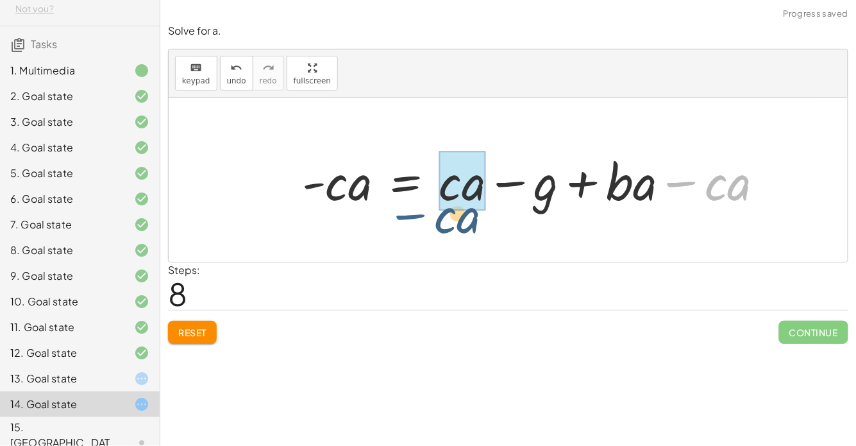
drag, startPoint x: 680, startPoint y: 178, endPoint x: 418, endPoint y: 205, distance: 263.0
click at [418, 205] on div at bounding box center [538, 180] width 485 height 66
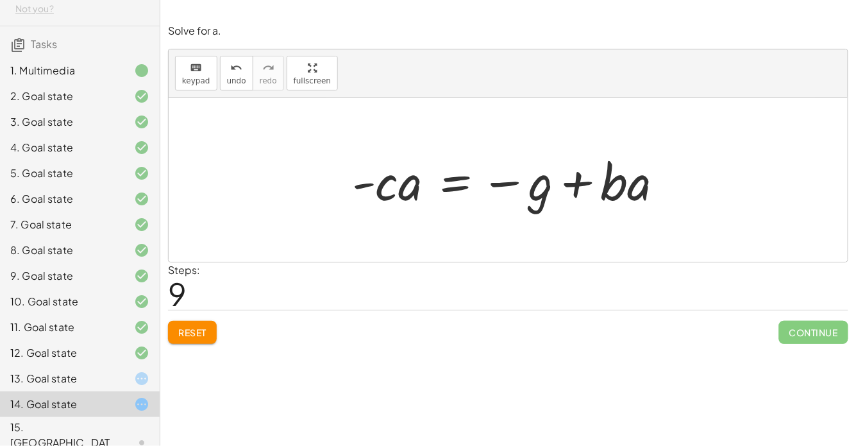
click at [466, 178] on div at bounding box center [513, 180] width 335 height 66
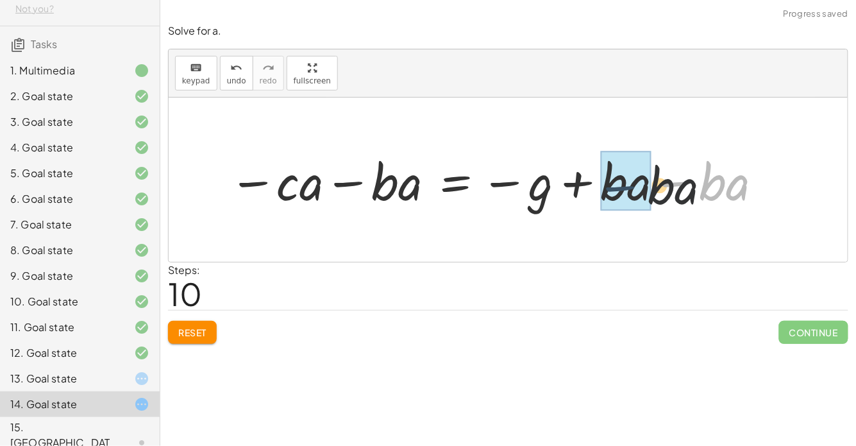
drag, startPoint x: 681, startPoint y: 180, endPoint x: 593, endPoint y: 183, distance: 87.9
click at [593, 183] on div at bounding box center [497, 180] width 548 height 66
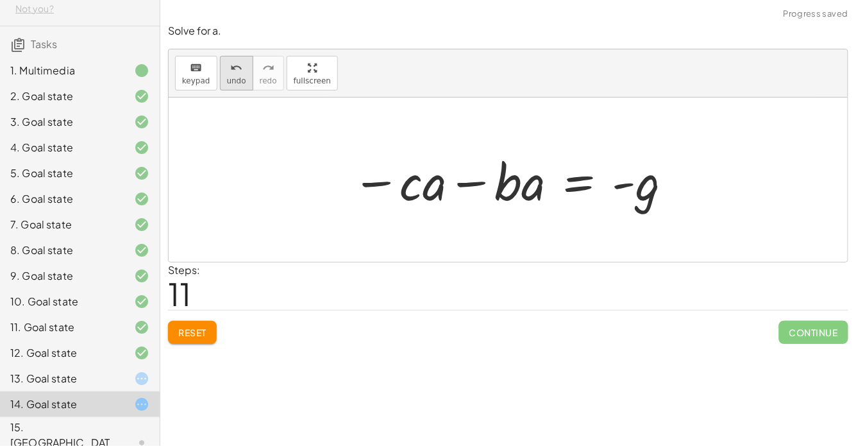
click at [227, 69] on div "undo" at bounding box center [236, 67] width 19 height 15
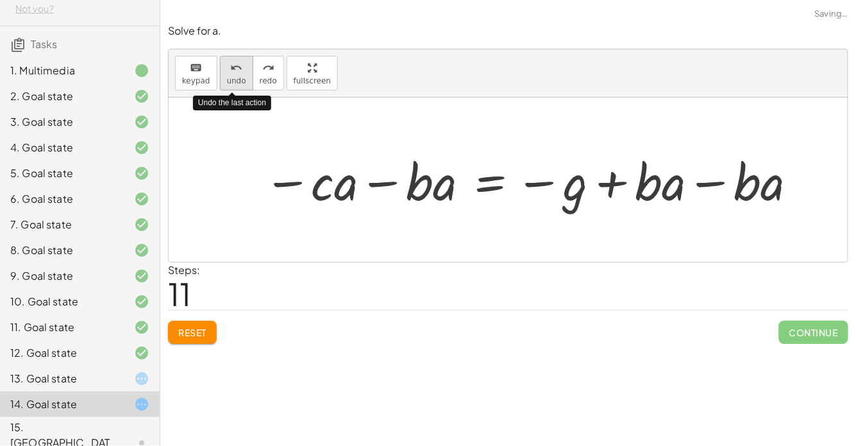
click at [227, 69] on div "undo" at bounding box center [236, 67] width 19 height 15
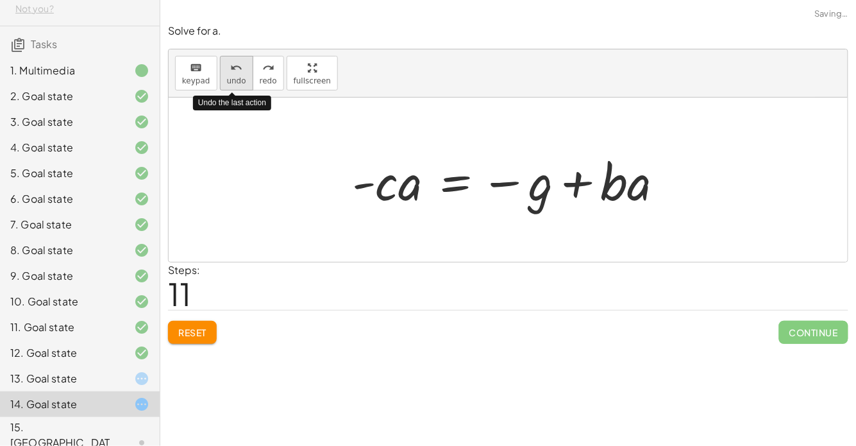
click at [227, 69] on div "undo" at bounding box center [236, 67] width 19 height 15
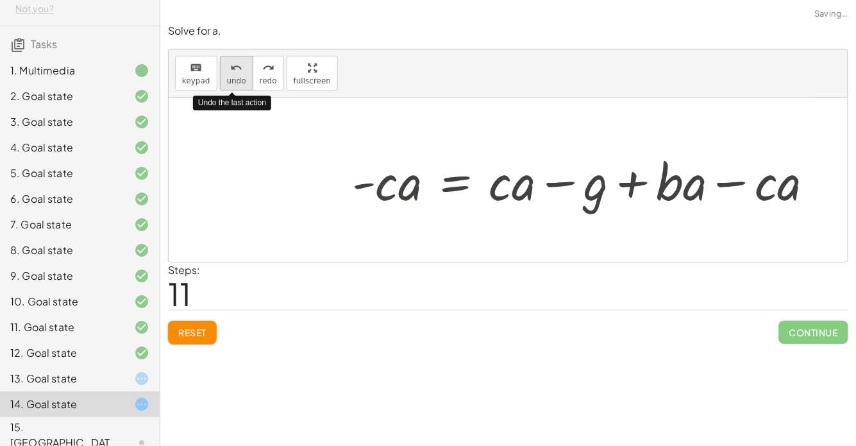
click at [227, 69] on div "undo" at bounding box center [236, 67] width 19 height 15
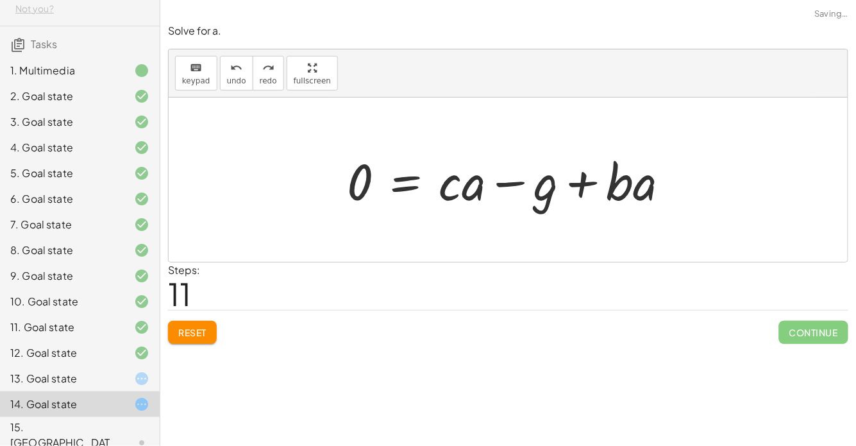
click at [410, 180] on div at bounding box center [514, 180] width 346 height 66
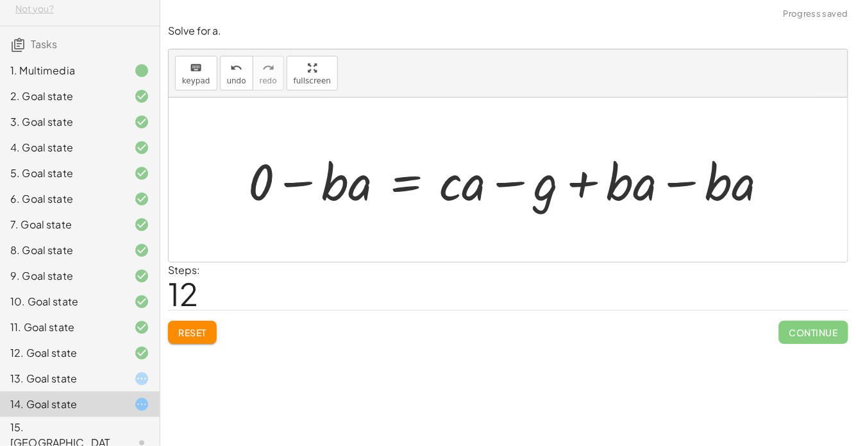
click at [664, 185] on div at bounding box center [513, 180] width 543 height 66
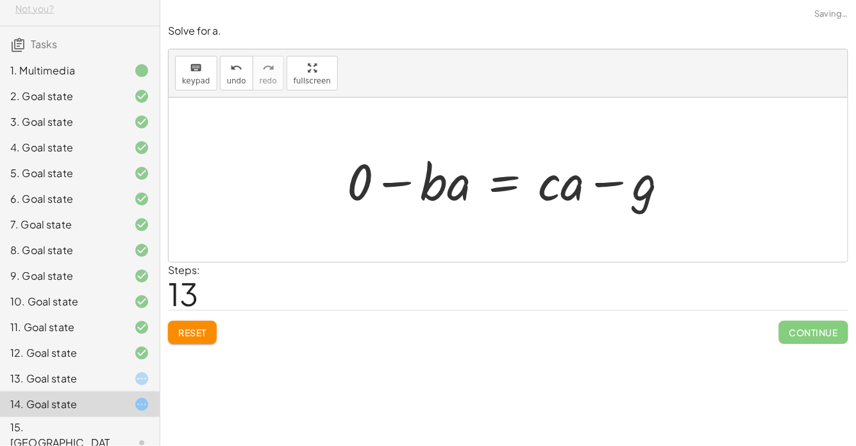
click at [360, 187] on div at bounding box center [514, 180] width 346 height 66
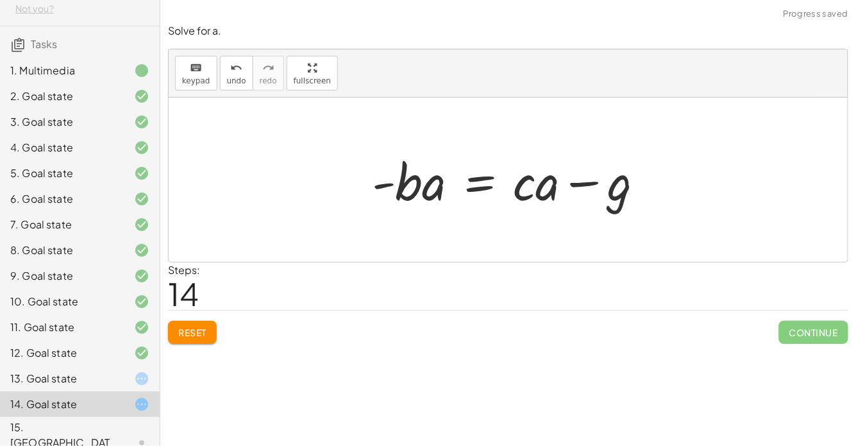
click at [487, 176] on div at bounding box center [514, 180] width 296 height 66
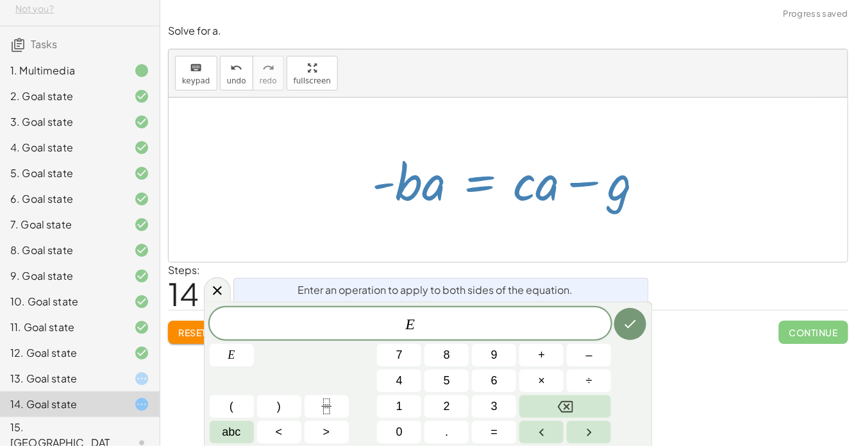
click at [773, 219] on div at bounding box center [508, 179] width 679 height 164
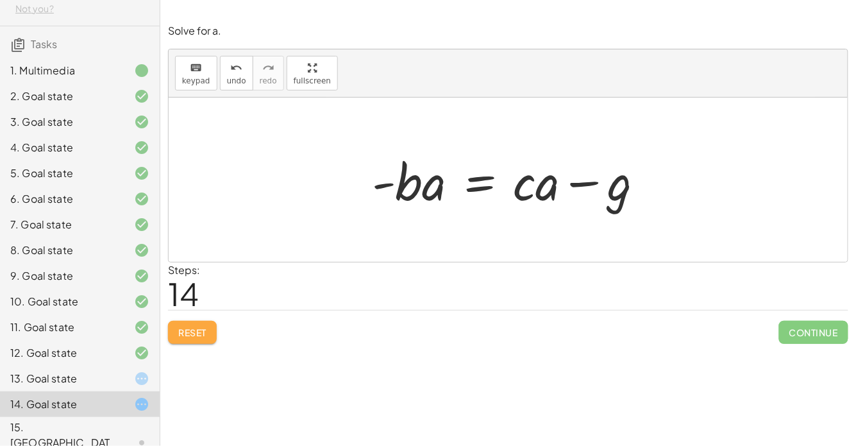
click at [186, 336] on span "Reset" at bounding box center [192, 332] width 28 height 12
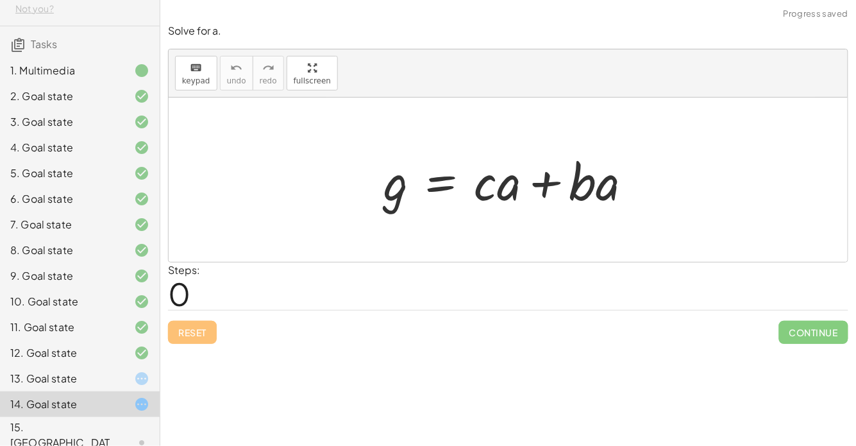
click at [102, 427] on div "15. [GEOGRAPHIC_DATA]" at bounding box center [61, 442] width 103 height 46
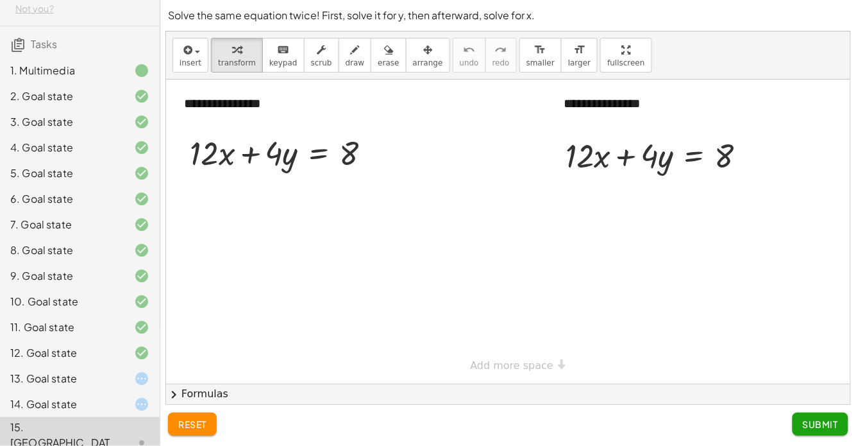
click at [35, 417] on div "13. Goal state" at bounding box center [80, 442] width 160 height 51
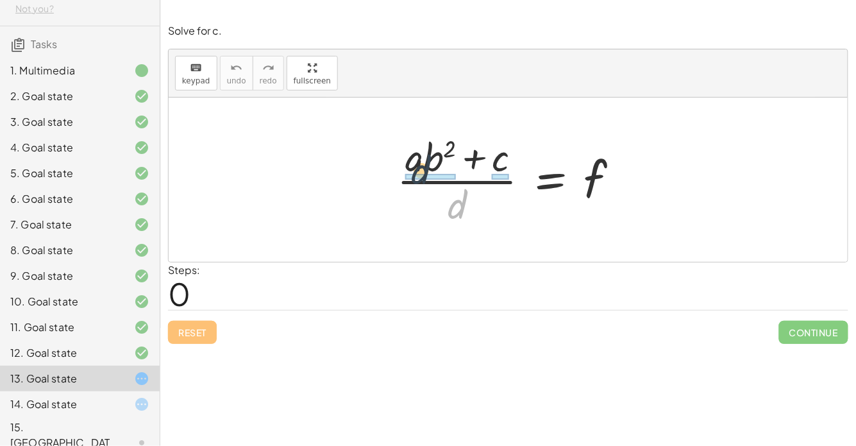
drag, startPoint x: 456, startPoint y: 216, endPoint x: 411, endPoint y: 173, distance: 62.6
click at [411, 173] on div at bounding box center [514, 179] width 246 height 99
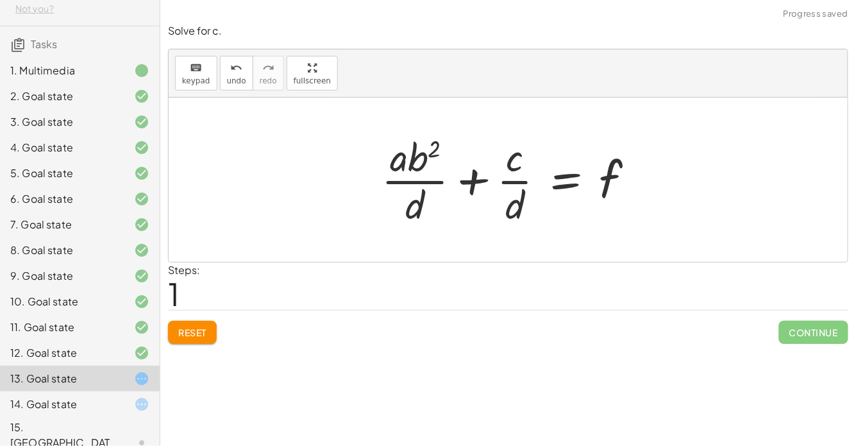
click at [471, 183] on div at bounding box center [513, 179] width 276 height 99
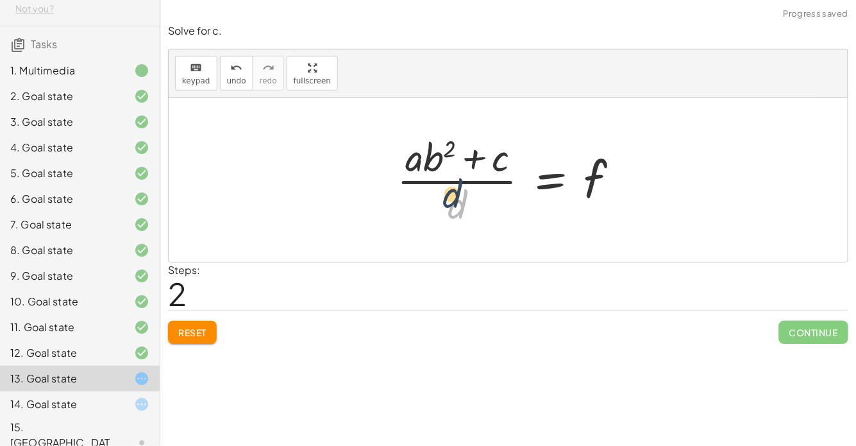
drag, startPoint x: 454, startPoint y: 200, endPoint x: 444, endPoint y: 181, distance: 21.8
click at [444, 181] on div at bounding box center [514, 179] width 246 height 99
drag, startPoint x: 454, startPoint y: 202, endPoint x: 464, endPoint y: 147, distance: 55.5
click at [464, 147] on div at bounding box center [514, 179] width 246 height 99
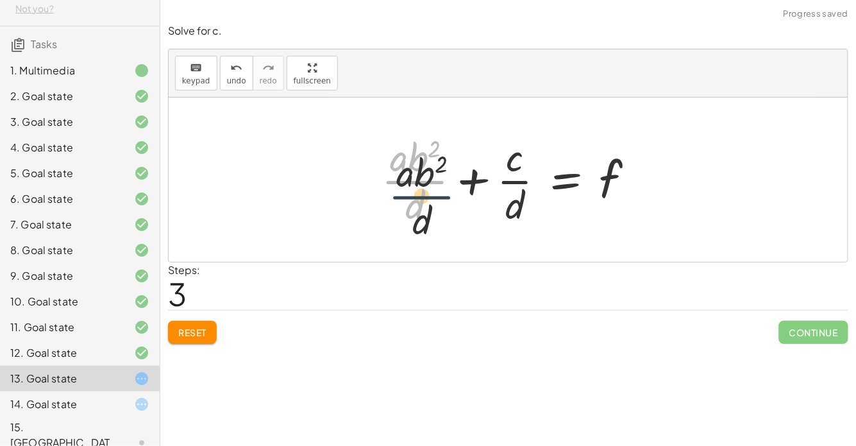
drag, startPoint x: 412, startPoint y: 182, endPoint x: 431, endPoint y: 230, distance: 51.0
click at [405, 199] on div at bounding box center [513, 179] width 276 height 99
click at [395, 185] on div at bounding box center [513, 179] width 276 height 99
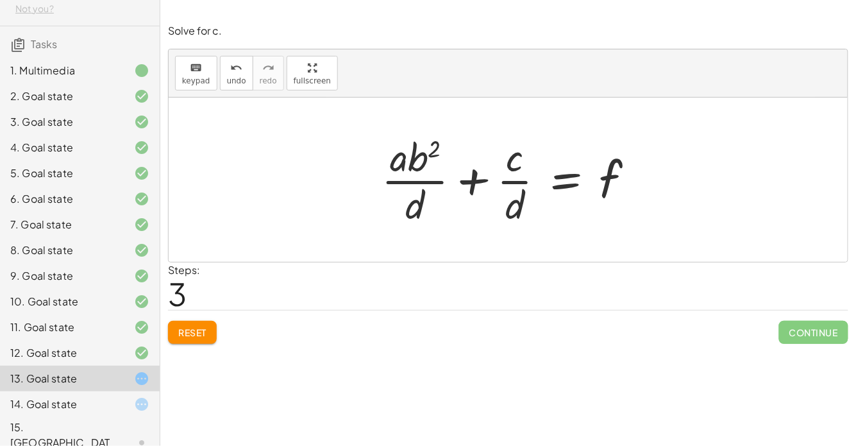
click at [518, 181] on div at bounding box center [513, 179] width 276 height 99
click at [560, 176] on div at bounding box center [513, 179] width 276 height 99
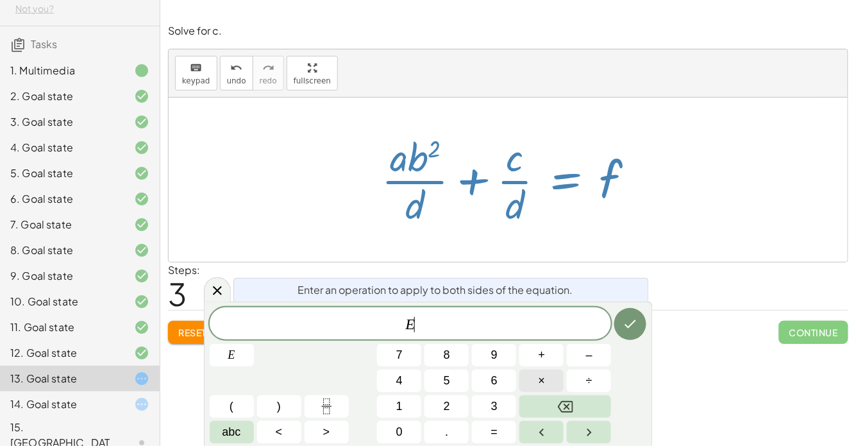
click at [548, 380] on button "×" at bounding box center [541, 380] width 44 height 22
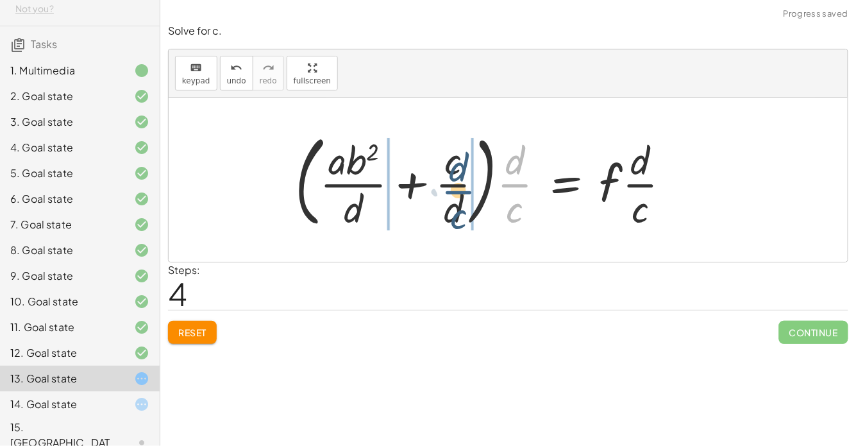
drag, startPoint x: 505, startPoint y: 179, endPoint x: 448, endPoint y: 185, distance: 57.4
click at [448, 185] on div at bounding box center [488, 179] width 399 height 106
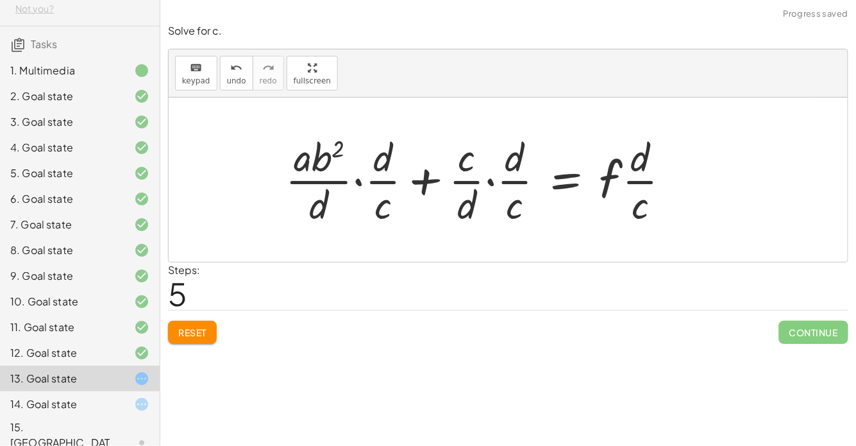
click at [505, 182] on div at bounding box center [483, 179] width 409 height 99
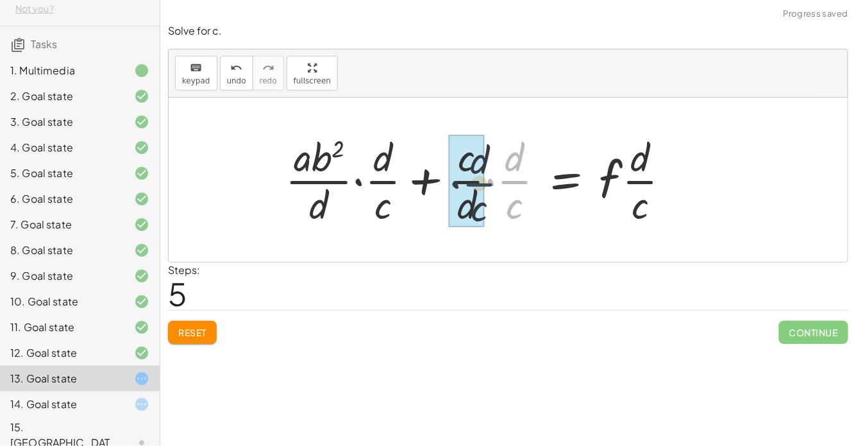
drag, startPoint x: 505, startPoint y: 182, endPoint x: 464, endPoint y: 183, distance: 41.7
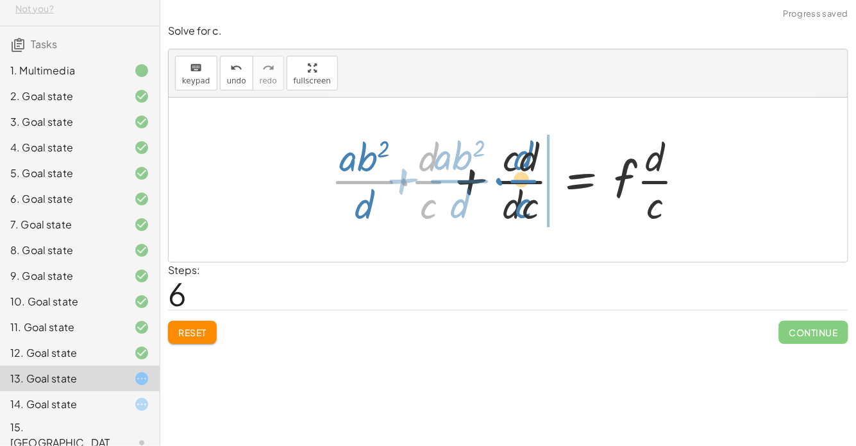
drag, startPoint x: 432, startPoint y: 178, endPoint x: 528, endPoint y: 177, distance: 96.8
click at [528, 177] on div at bounding box center [512, 179] width 377 height 99
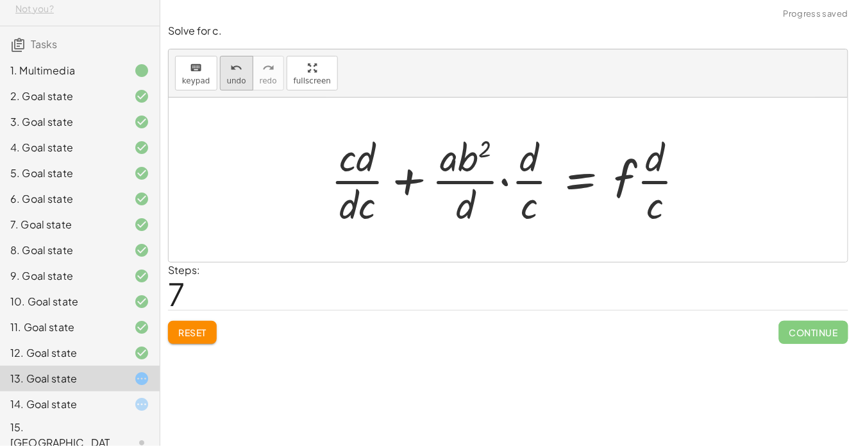
click at [227, 72] on div "undo" at bounding box center [236, 67] width 19 height 15
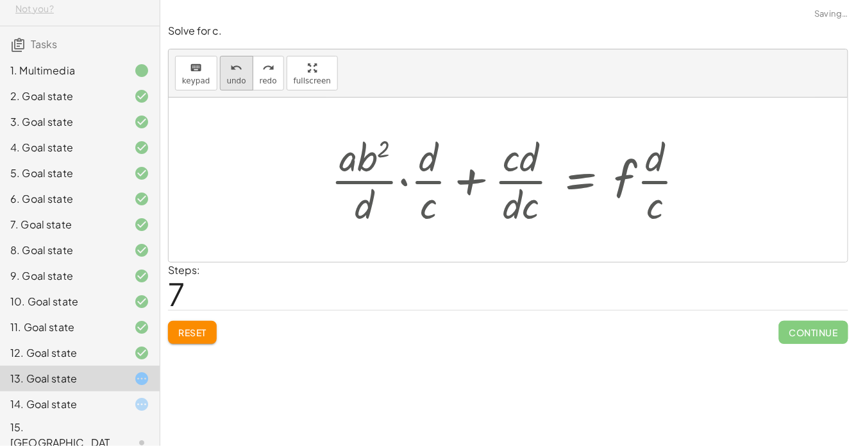
click at [227, 72] on div "undo" at bounding box center [236, 67] width 19 height 15
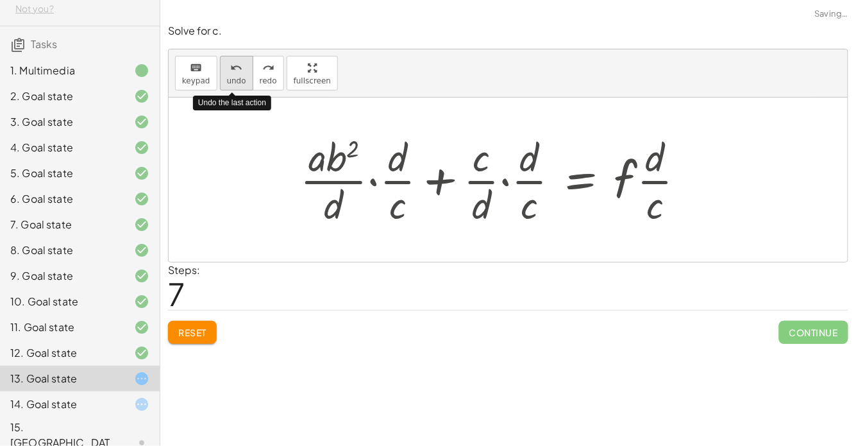
click at [227, 73] on div "undo" at bounding box center [236, 67] width 19 height 15
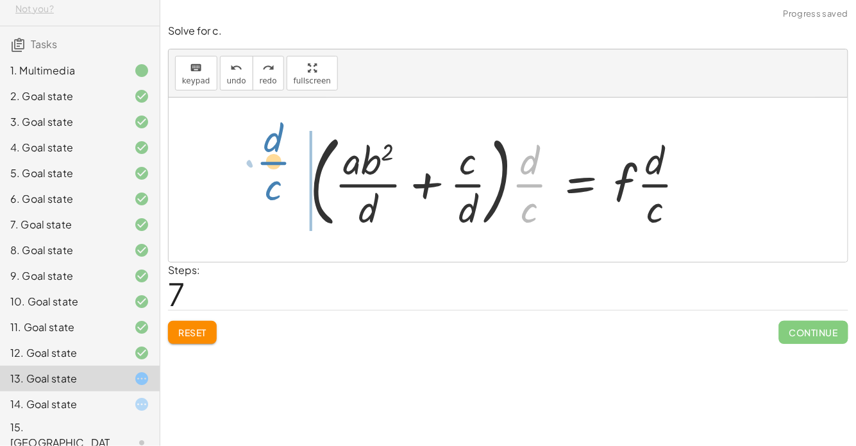
drag, startPoint x: 524, startPoint y: 181, endPoint x: 269, endPoint y: 159, distance: 256.2
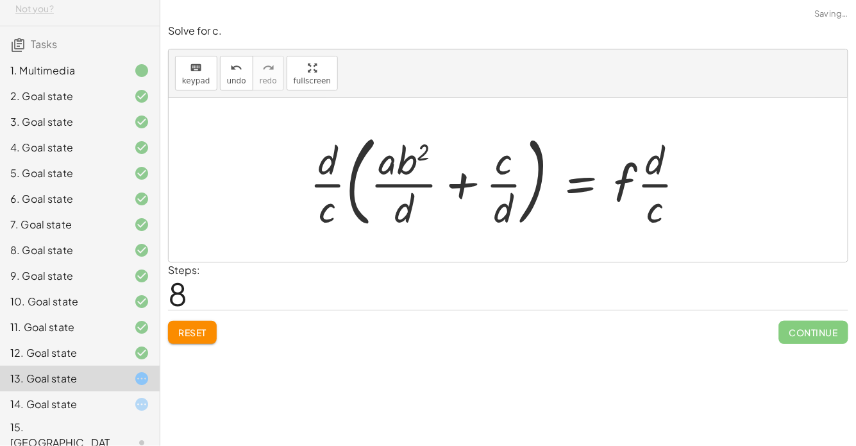
click at [359, 174] on div at bounding box center [502, 179] width 399 height 106
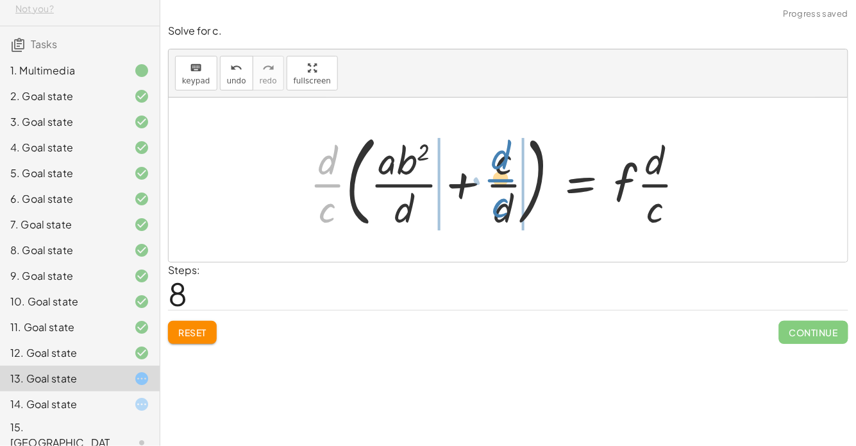
drag, startPoint x: 339, startPoint y: 183, endPoint x: 512, endPoint y: 178, distance: 173.2
click at [512, 178] on div at bounding box center [502, 179] width 399 height 106
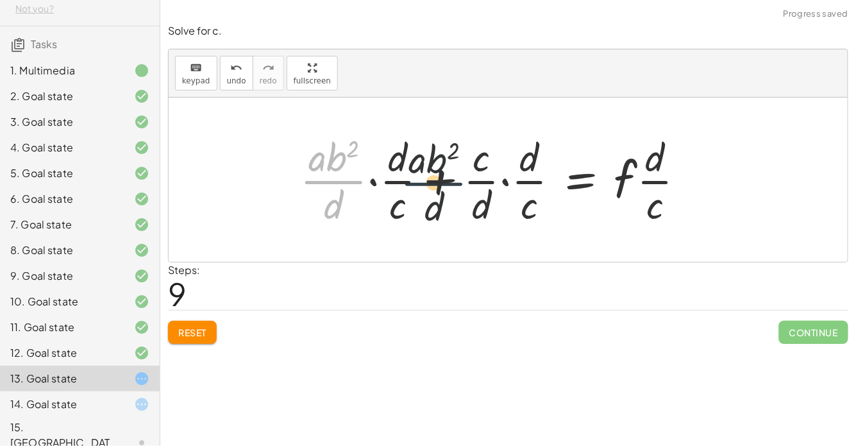
drag, startPoint x: 356, startPoint y: 178, endPoint x: 522, endPoint y: 190, distance: 166.6
click at [522, 190] on div at bounding box center [498, 179] width 409 height 99
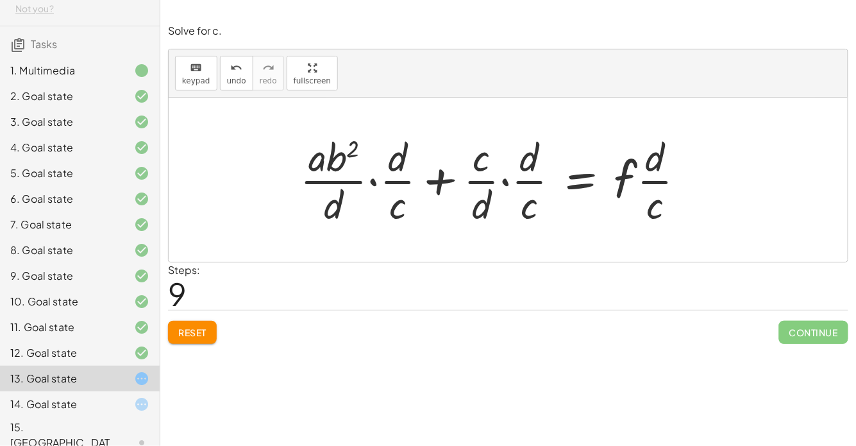
click at [519, 181] on div at bounding box center [498, 179] width 409 height 99
click at [507, 181] on div at bounding box center [498, 179] width 409 height 99
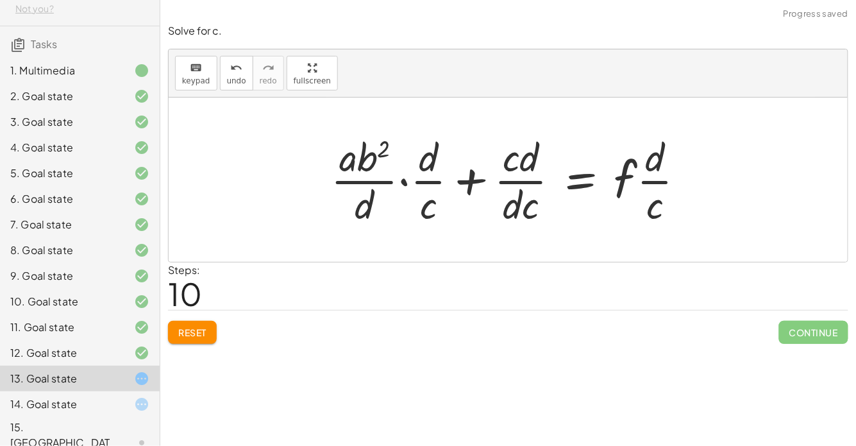
click at [407, 181] on div at bounding box center [512, 179] width 377 height 99
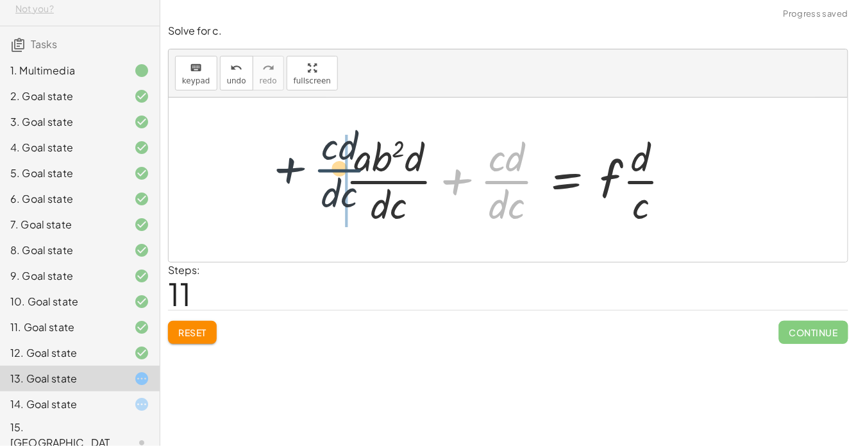
drag, startPoint x: 497, startPoint y: 185, endPoint x: 324, endPoint y: 173, distance: 173.6
click at [324, 173] on div "· ( + · a · b 2 + c ) · d = f + · a · b 2 · d + · c · d = f · ( + · a · b 2 + c…" at bounding box center [508, 179] width 679 height 164
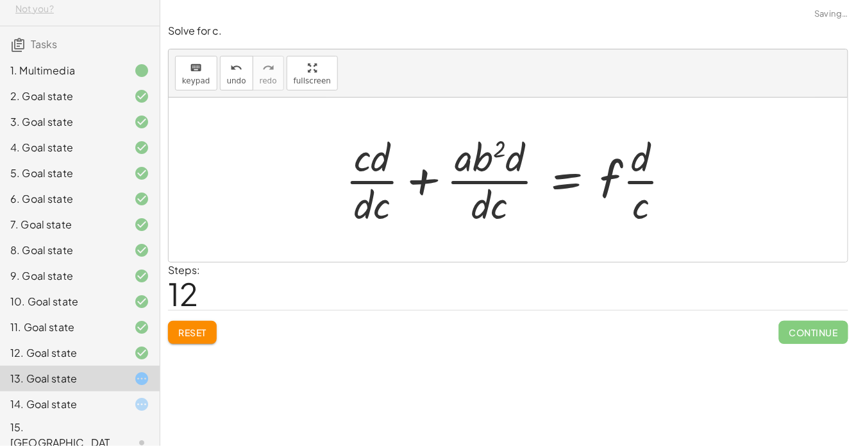
click at [559, 178] on div at bounding box center [513, 179] width 348 height 99
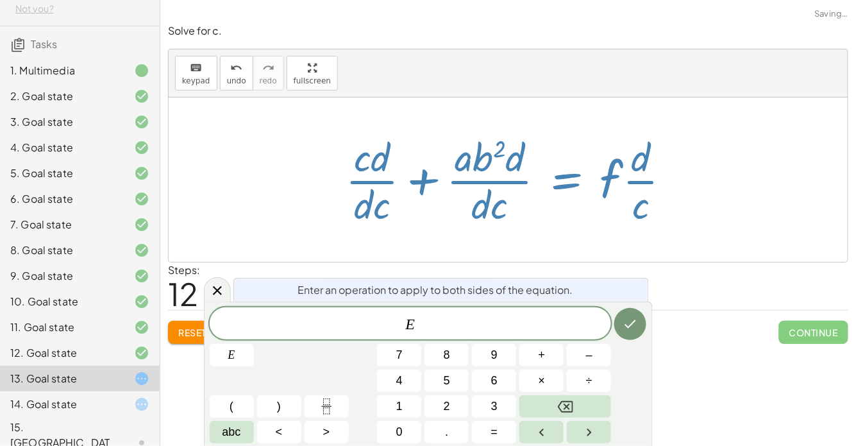
click at [679, 237] on div at bounding box center [508, 179] width 679 height 164
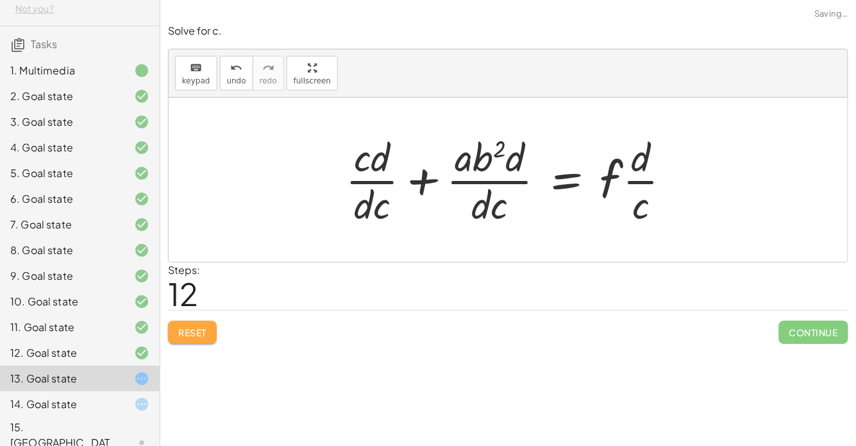
click at [202, 328] on span "Reset" at bounding box center [192, 332] width 28 height 12
